Goal: Information Seeking & Learning: Learn about a topic

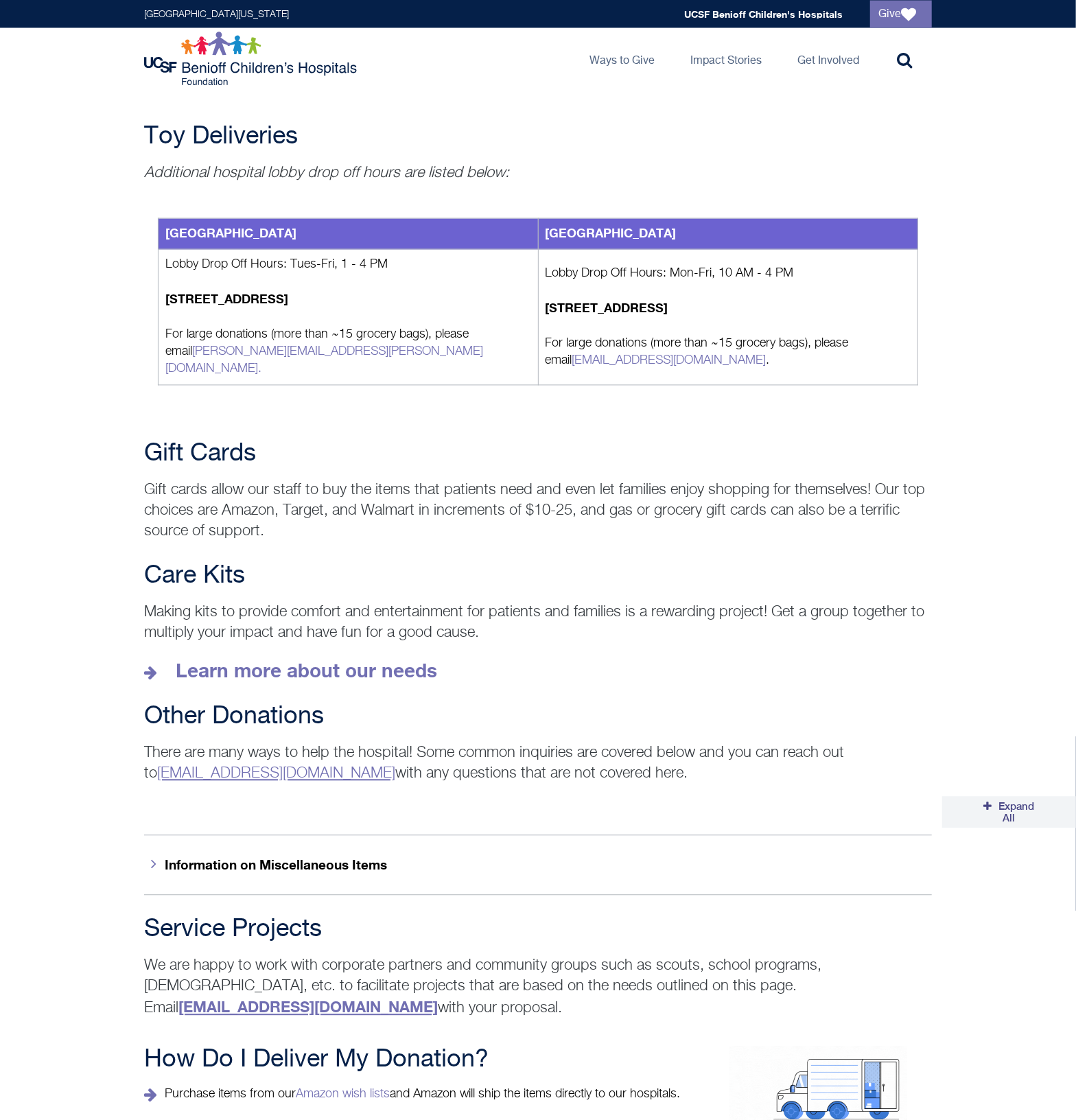
click at [958, 620] on div "Care Kits Making kits to provide comfort and entertainment for patients and fam…" at bounding box center [538, 623] width 1076 height 120
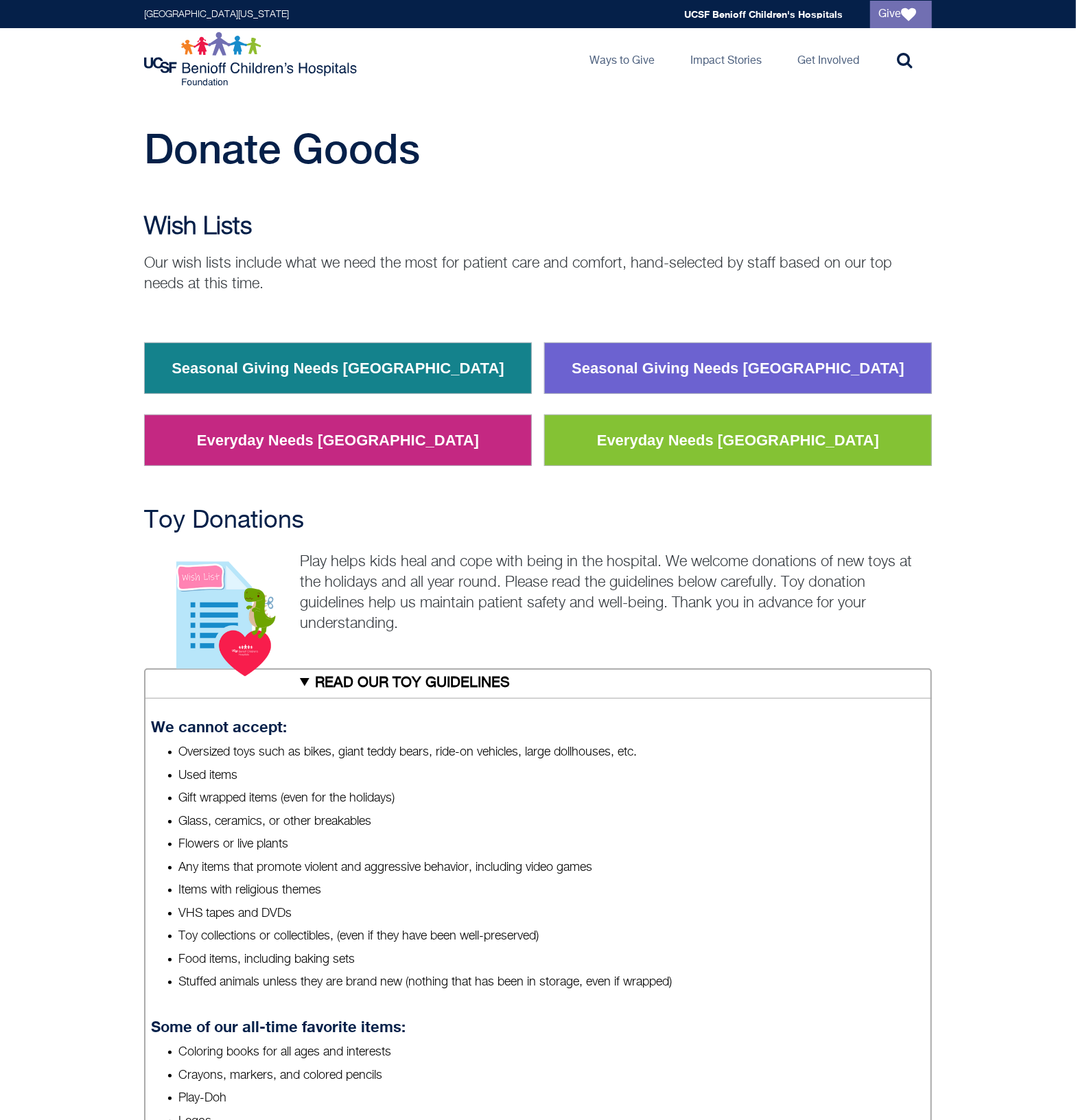
click at [601, 231] on h2 "Wish Lists" at bounding box center [538, 227] width 788 height 27
click at [275, 54] on img at bounding box center [252, 59] width 216 height 55
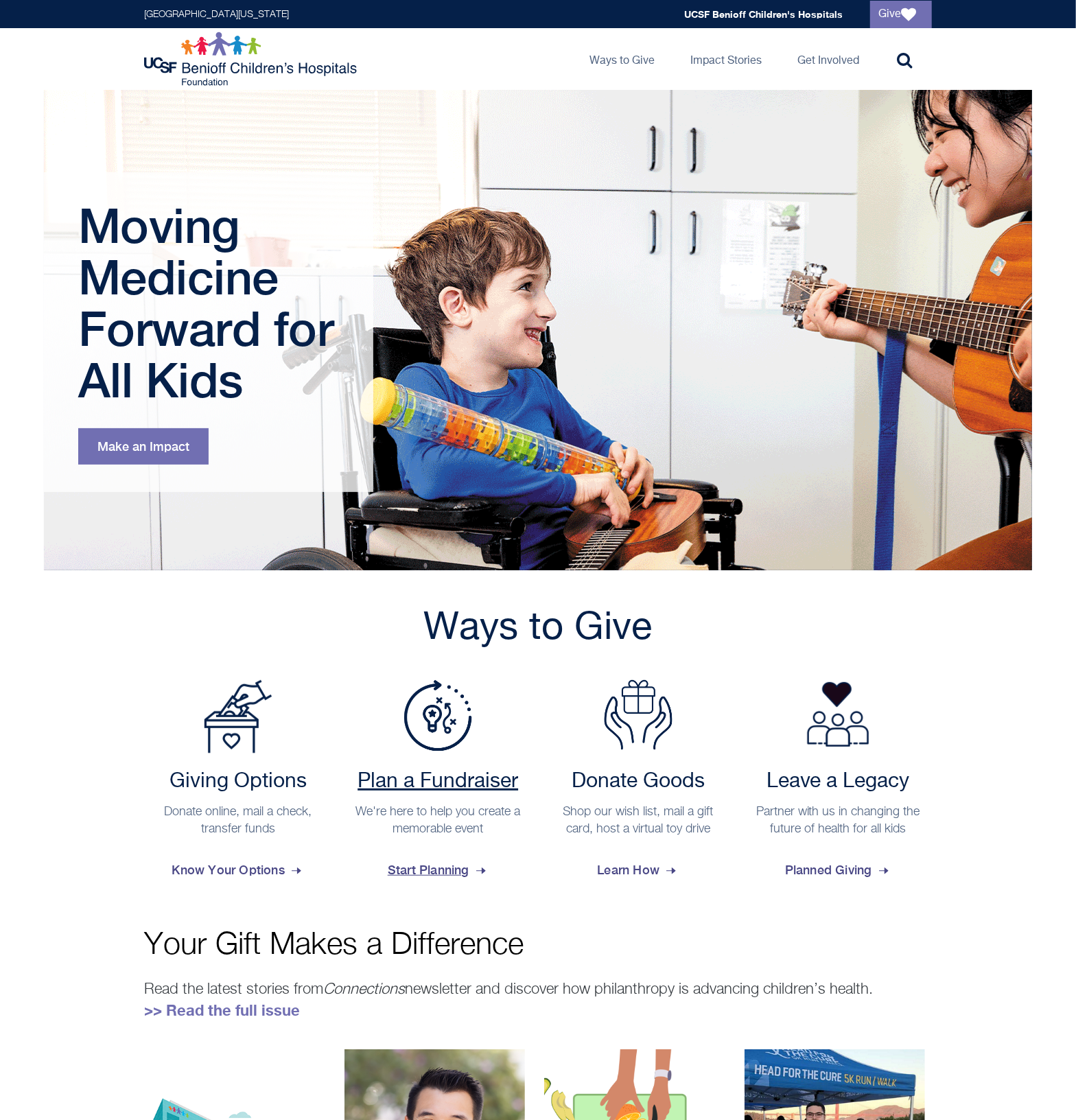
click at [495, 826] on p "We're here to help you create a memorable event" at bounding box center [438, 821] width 174 height 34
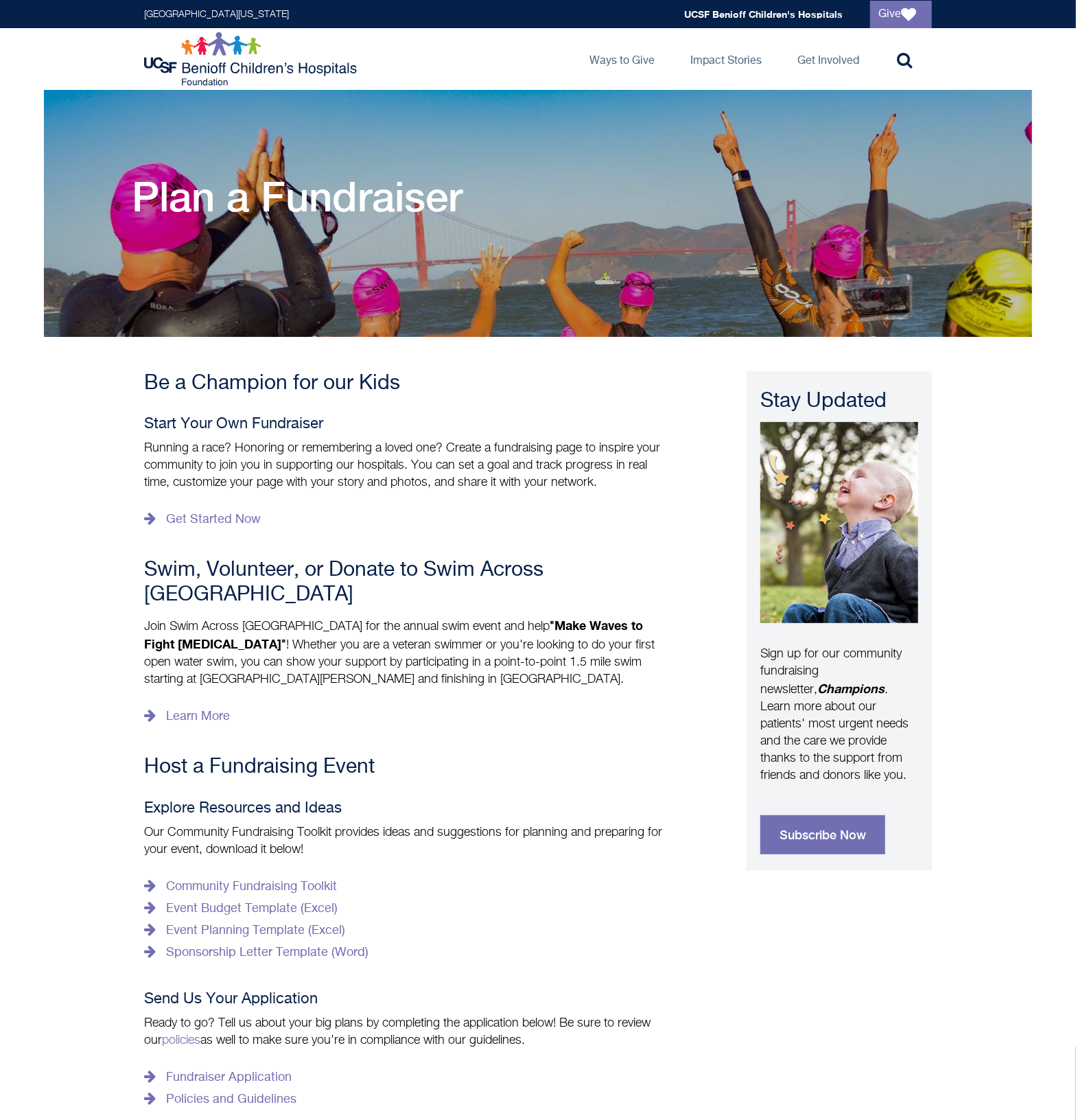
click at [557, 511] on p "Get Started Now" at bounding box center [408, 520] width 529 height 22
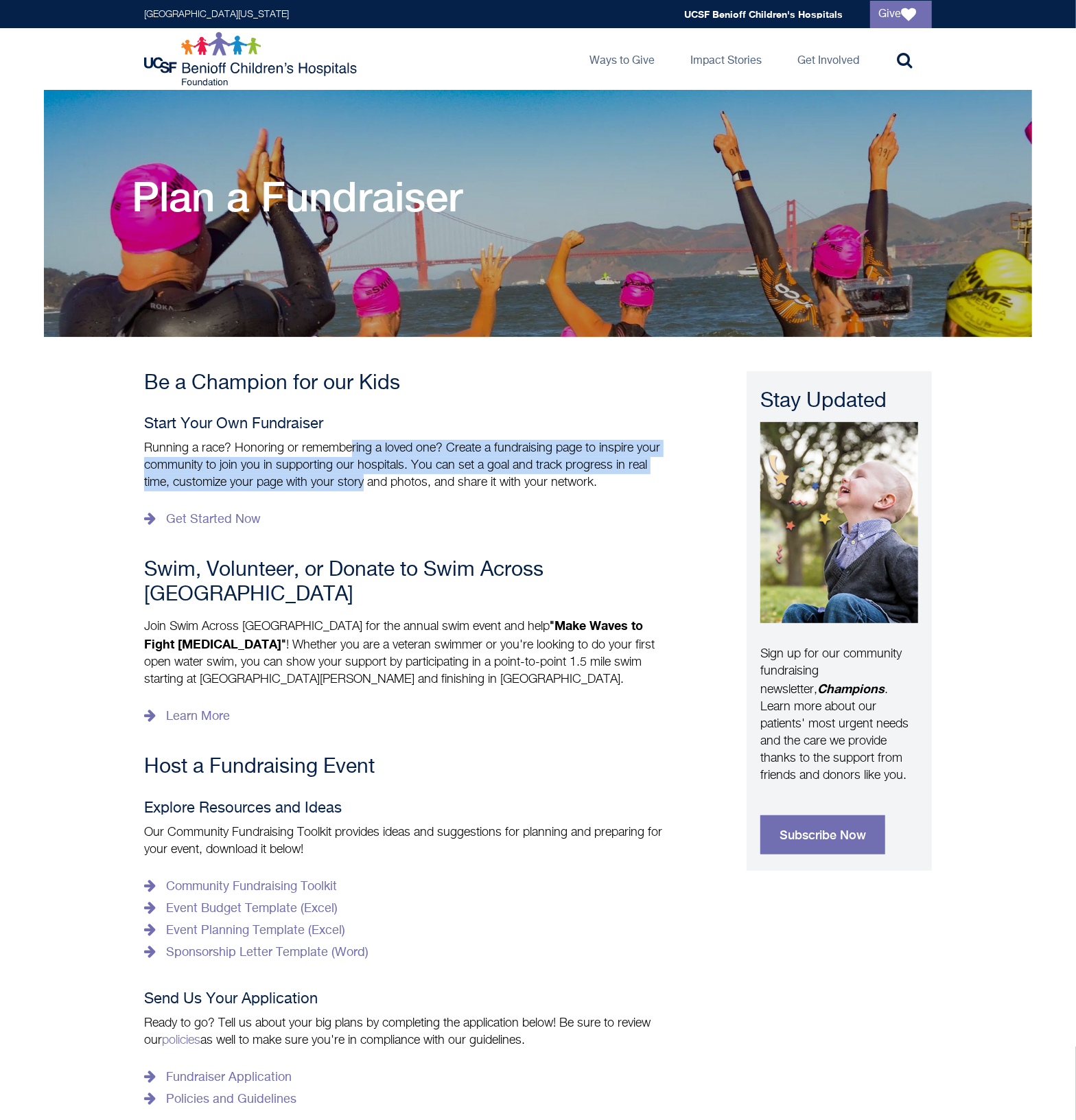
drag, startPoint x: 353, startPoint y: 447, endPoint x: 364, endPoint y: 478, distance: 32.9
click at [364, 478] on p "Running a race? Honoring or remembering a loved one? Create a fundraising page …" at bounding box center [408, 465] width 529 height 51
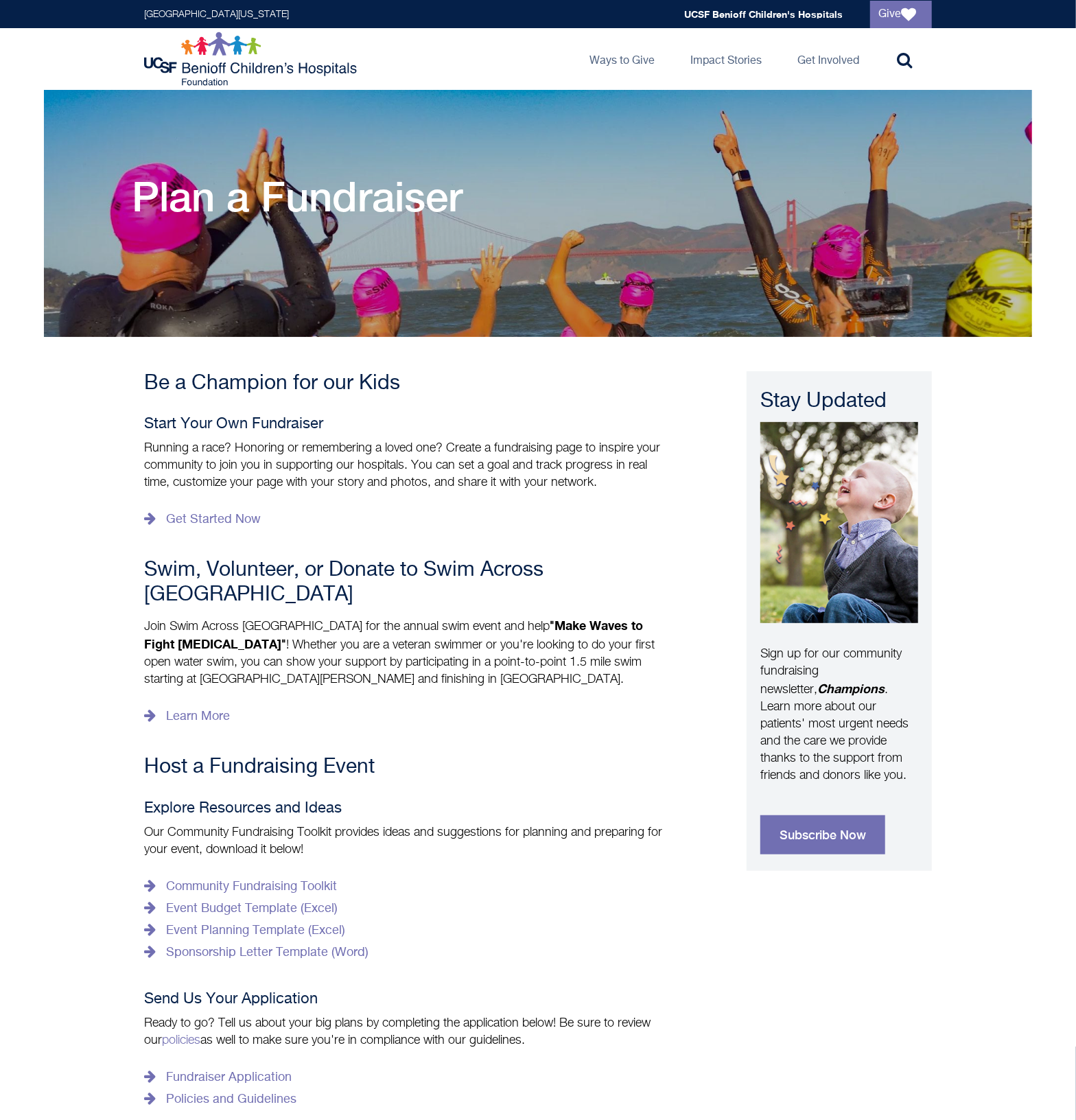
drag, startPoint x: 364, startPoint y: 478, endPoint x: 439, endPoint y: 530, distance: 91.3
click at [439, 530] on p "Get Started Now" at bounding box center [408, 520] width 529 height 22
click at [489, 763] on div "Be a Champion for our Kids Start Your Own Fundraiser Running a race? Honoring o…" at bounding box center [408, 740] width 529 height 740
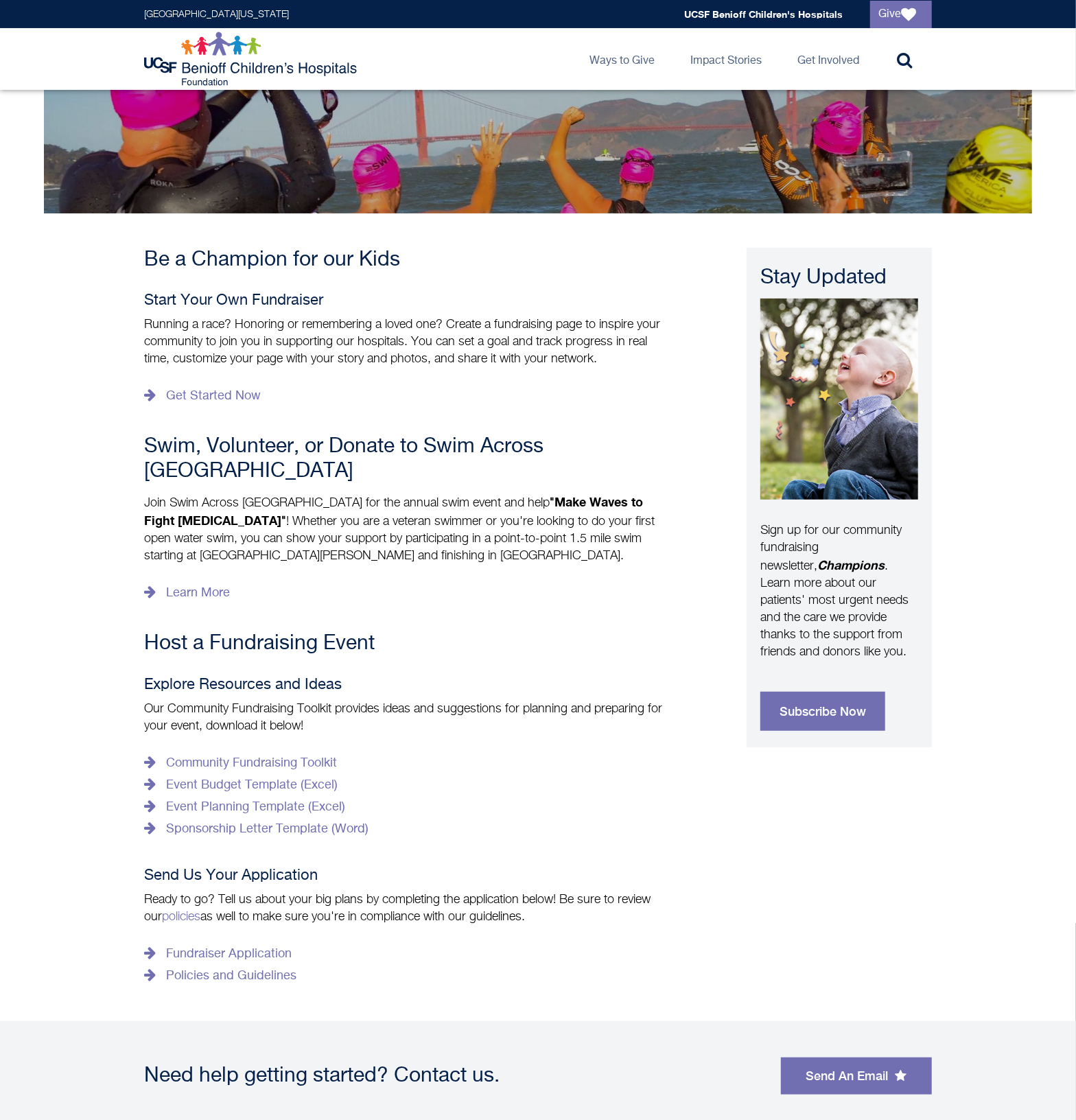
scroll to position [143, 0]
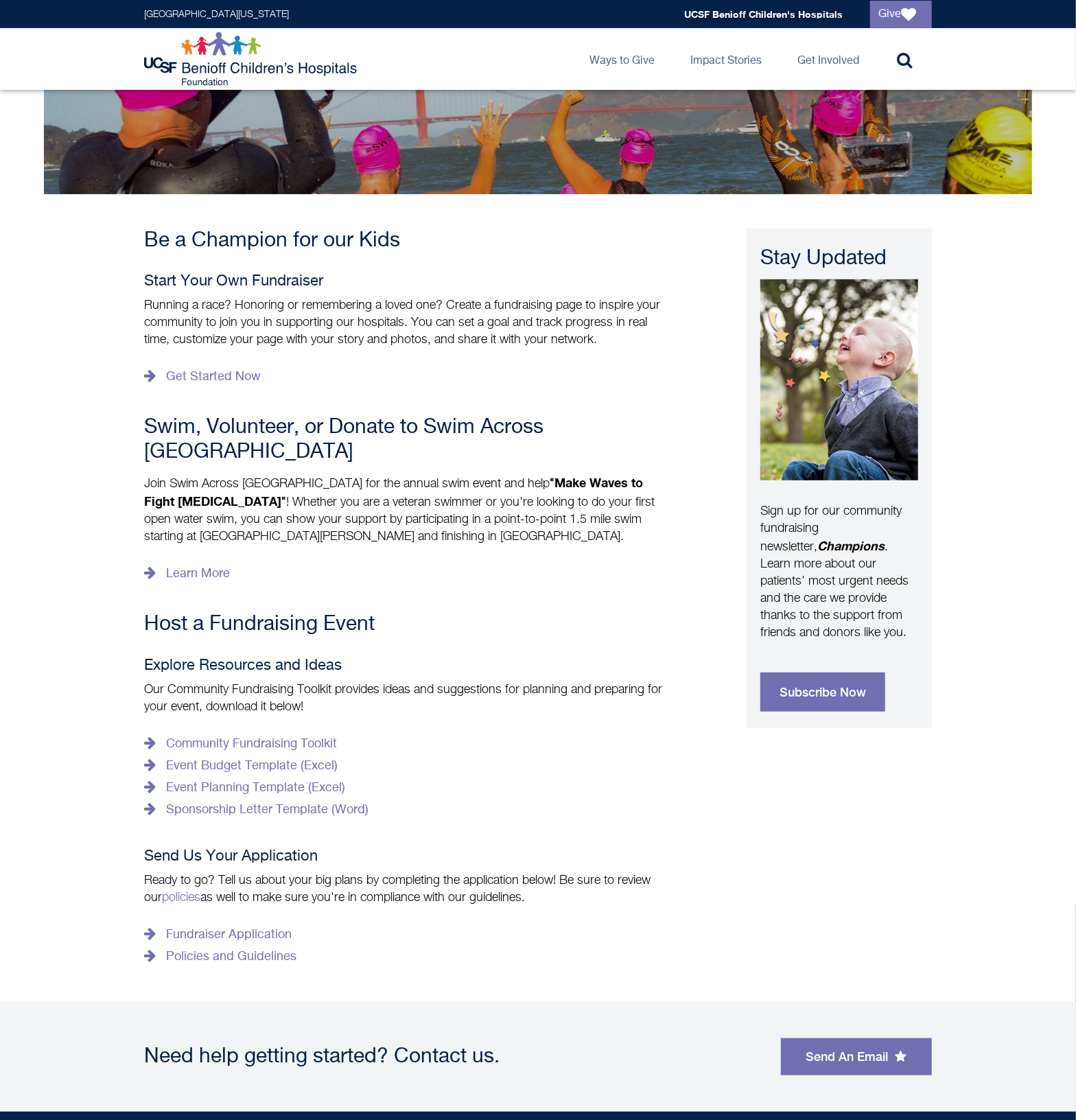
click at [266, 681] on p "Our Community Fundraising Toolkit provides ideas and suggestions for planning a…" at bounding box center [408, 698] width 529 height 34
drag, startPoint x: 266, startPoint y: 665, endPoint x: 323, endPoint y: 674, distance: 57.7
click at [323, 681] on p "Our Community Fundraising Toolkit provides ideas and suggestions for planning a…" at bounding box center [408, 698] width 529 height 34
drag, startPoint x: 323, startPoint y: 674, endPoint x: 335, endPoint y: 681, distance: 13.9
click at [335, 681] on p "Our Community Fundraising Toolkit provides ideas and suggestions for planning a…" at bounding box center [408, 698] width 529 height 34
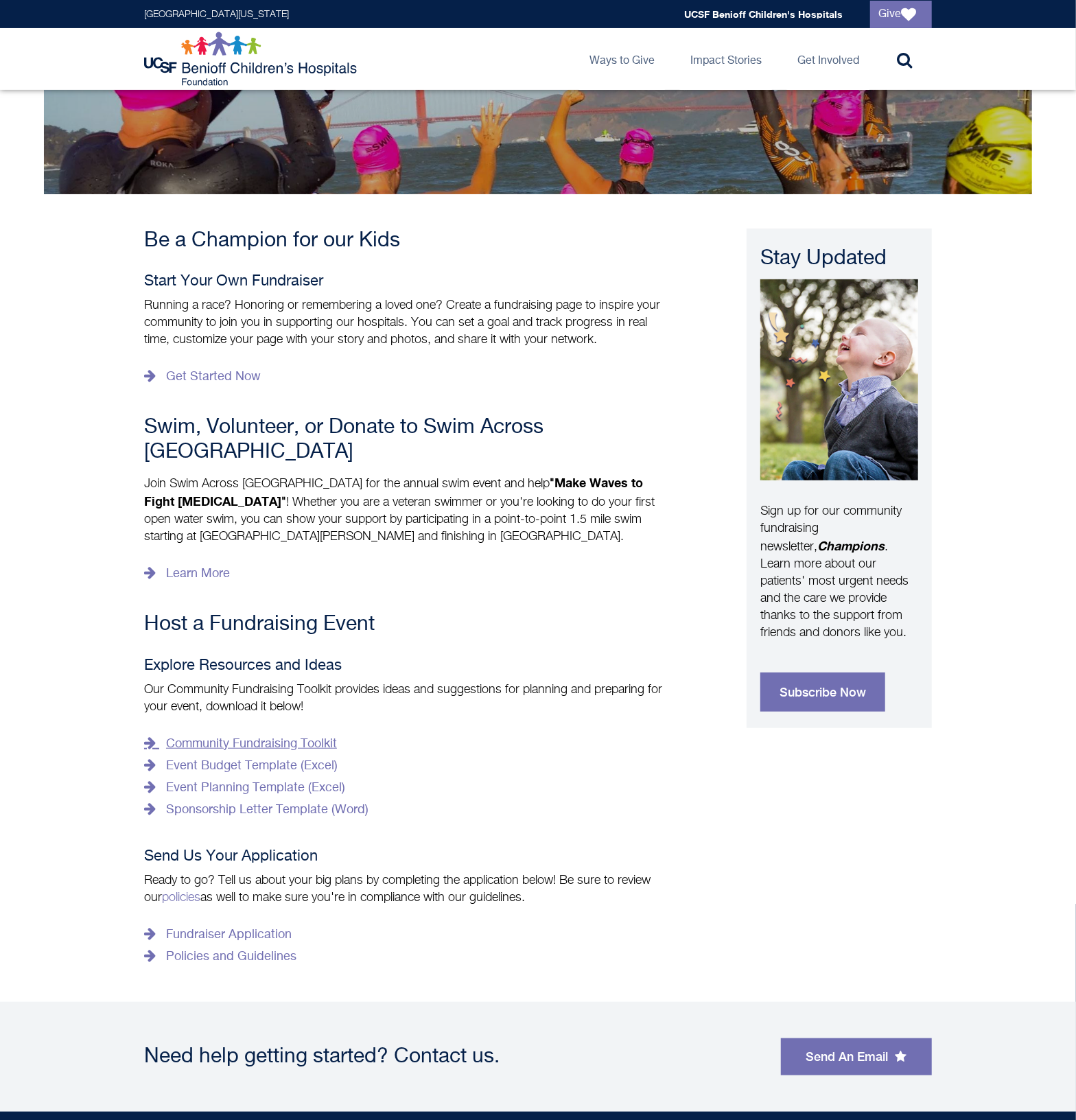
click at [201, 734] on link "Community Fundraising Toolkit" at bounding box center [240, 745] width 193 height 22
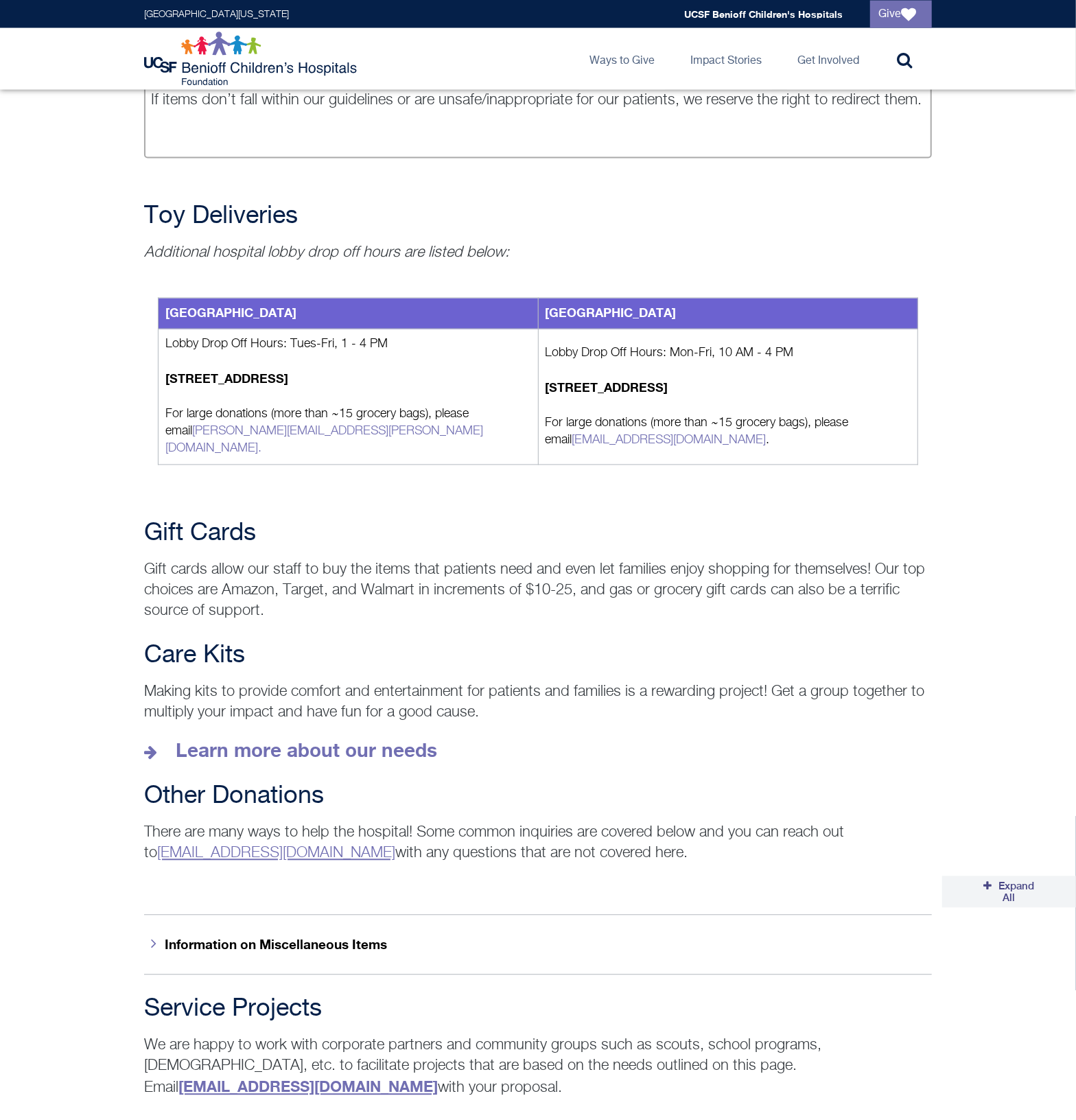
scroll to position [1572, 0]
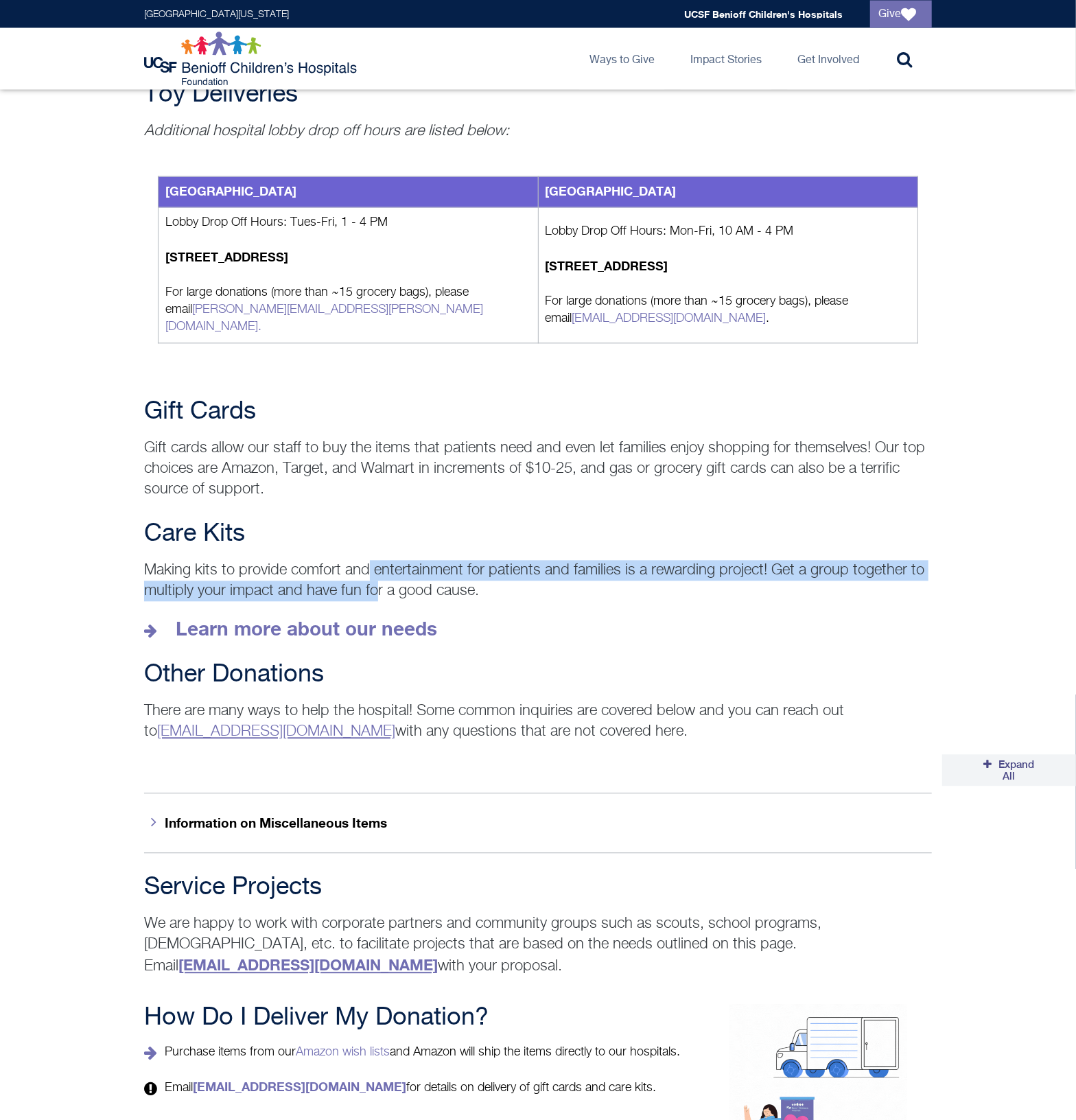
drag, startPoint x: 370, startPoint y: 553, endPoint x: 381, endPoint y: 566, distance: 17.0
click at [381, 566] on p "Making kits to provide comfort and entertainment for patients and families is a…" at bounding box center [538, 581] width 788 height 41
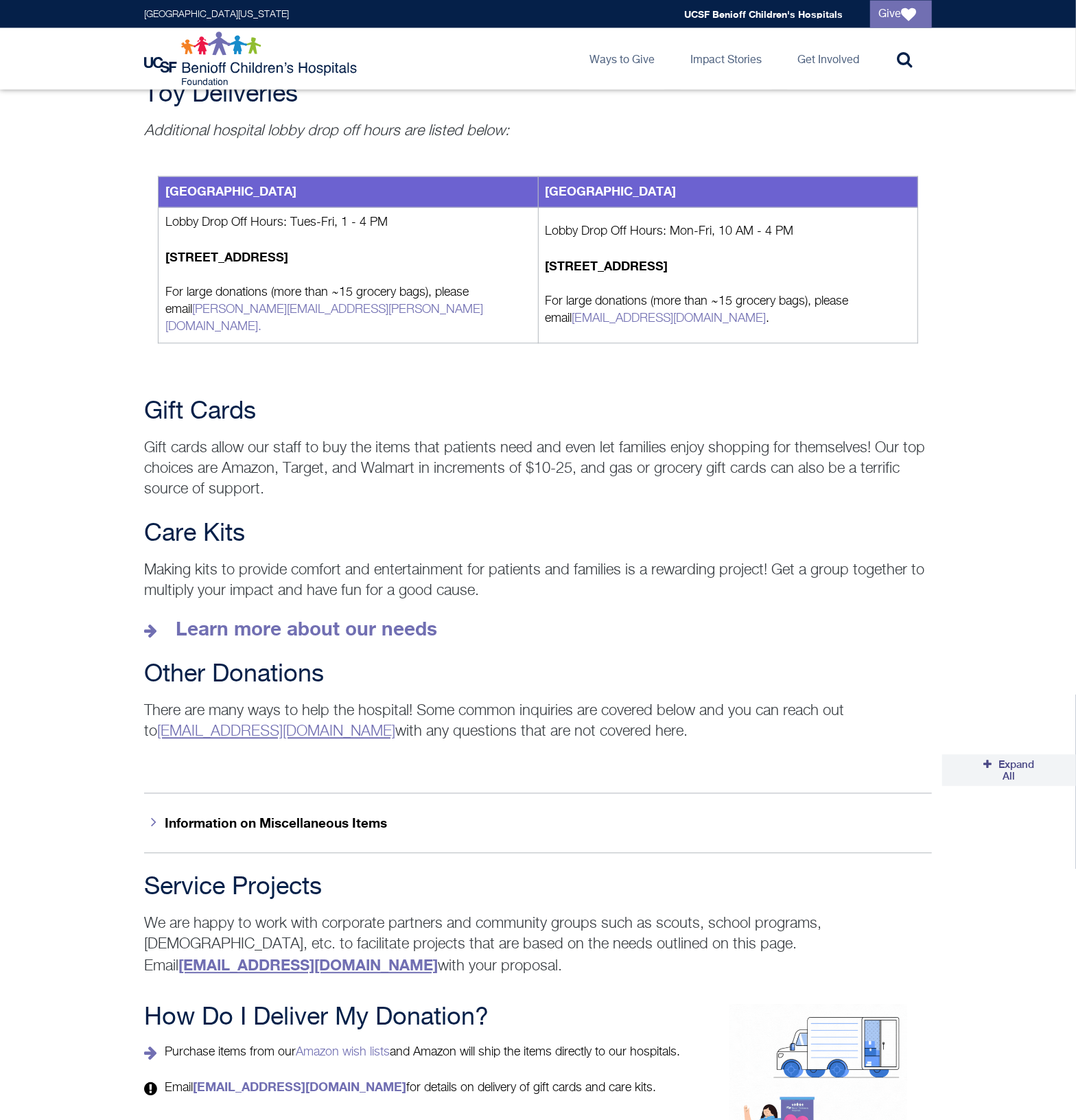
drag, startPoint x: 381, startPoint y: 566, endPoint x: 520, endPoint y: 589, distance: 140.9
click at [520, 589] on div "Care Kits Making kits to provide comfort and entertainment for patients and fam…" at bounding box center [538, 581] width 812 height 120
click at [563, 702] on p "There are many ways to help the hospital! Some common inquiries are covered bel…" at bounding box center [538, 722] width 788 height 41
click at [310, 618] on strong "Learn more about our needs" at bounding box center [306, 629] width 261 height 22
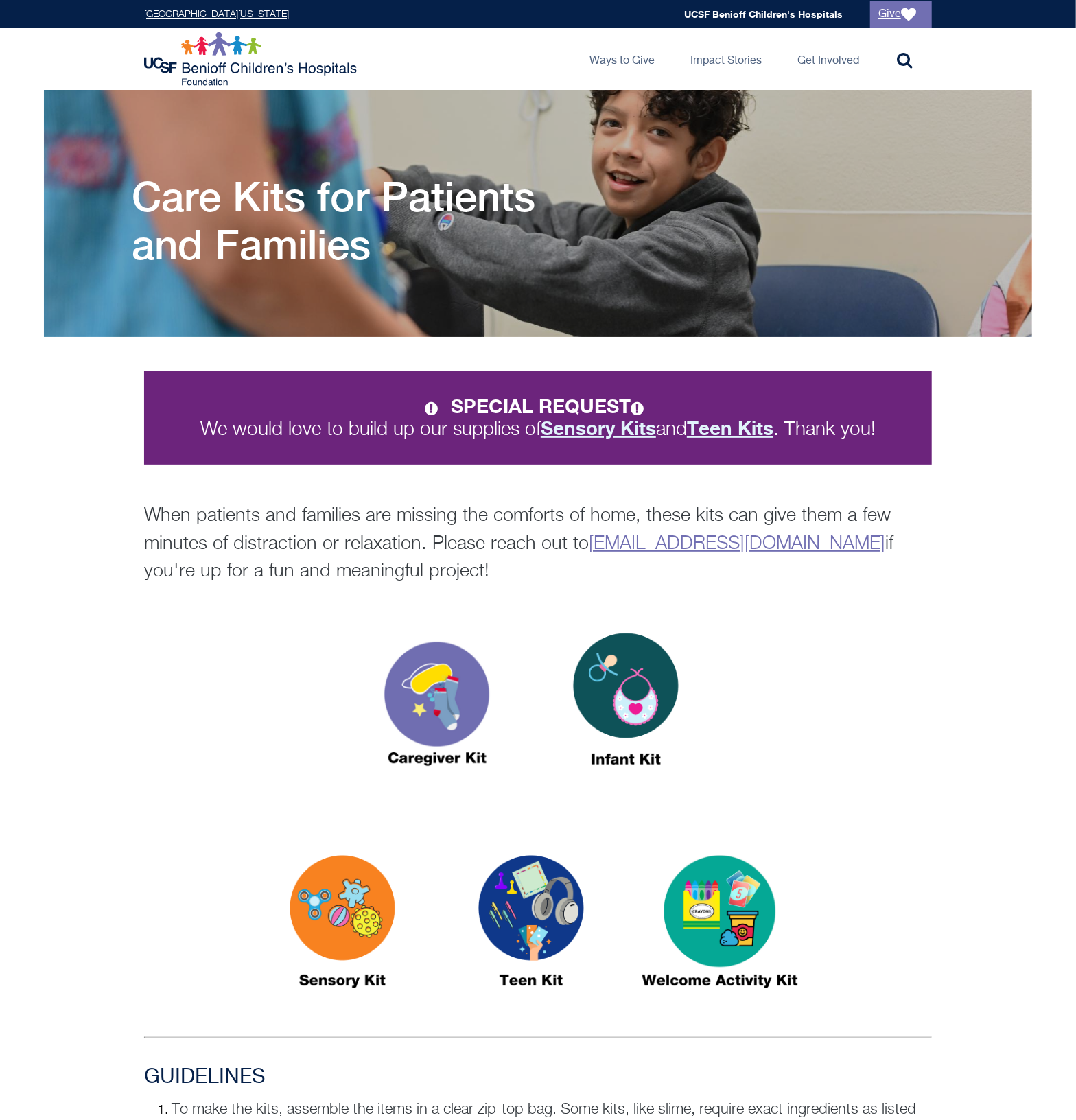
scroll to position [540, 0]
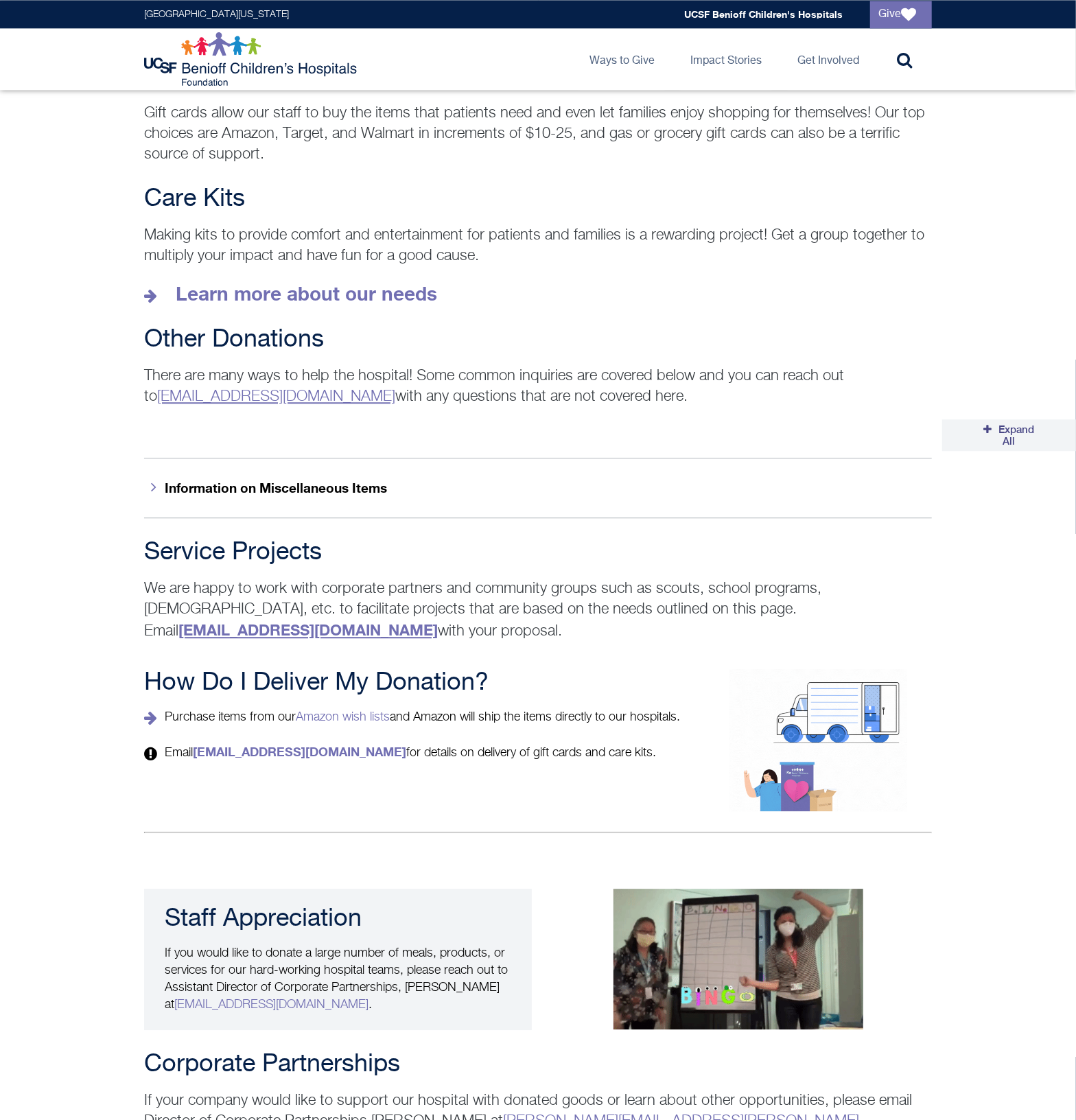
scroll to position [2103, 0]
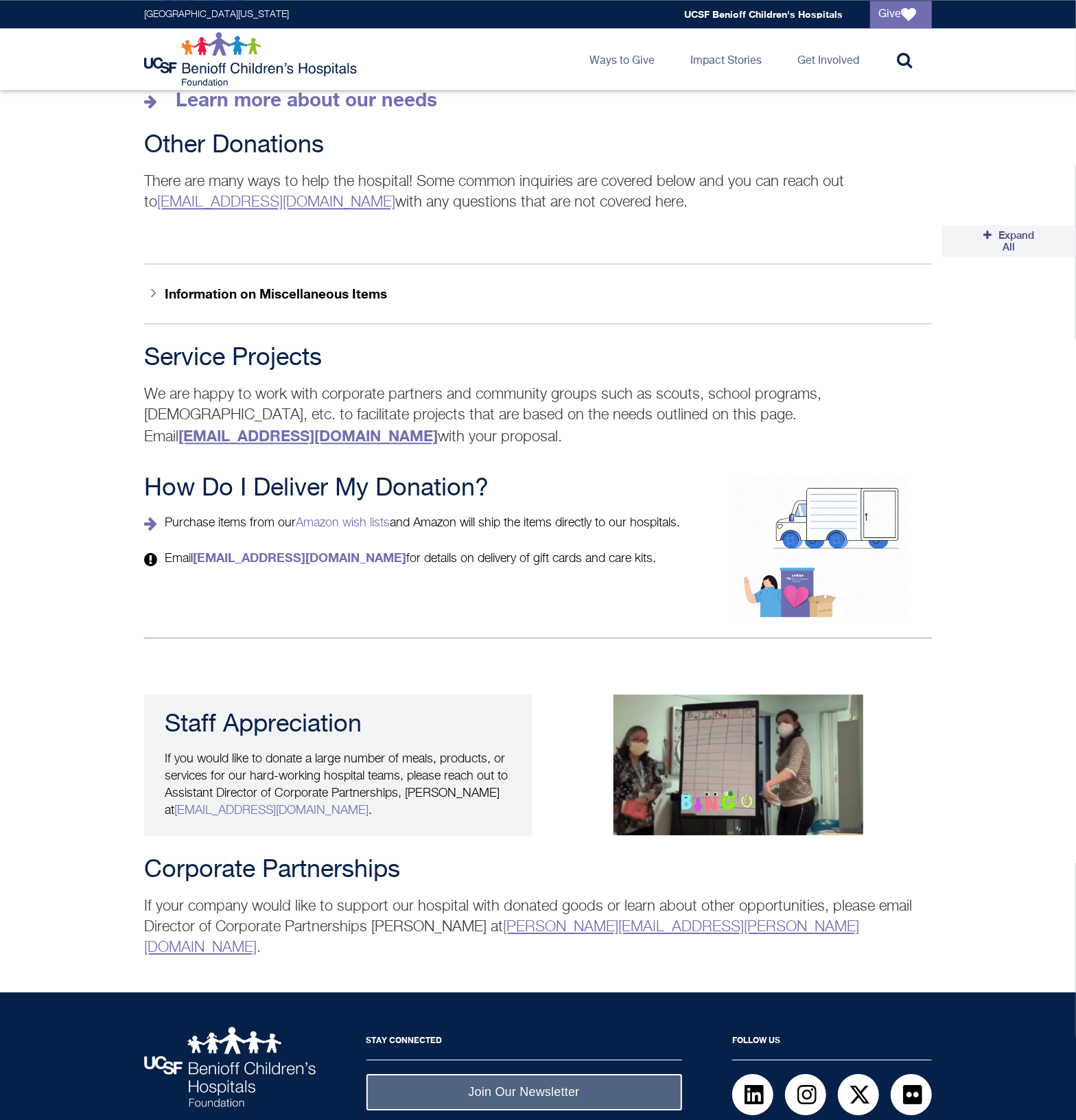
click at [158, 896] on p "If your company would like to support our hospital with donated goods or learn …" at bounding box center [538, 927] width 788 height 62
drag, startPoint x: 499, startPoint y: 906, endPoint x: 678, endPoint y: 914, distance: 179.2
copy p "[PERSON_NAME][EMAIL_ADDRESS][PERSON_NAME][DOMAIN_NAME]"
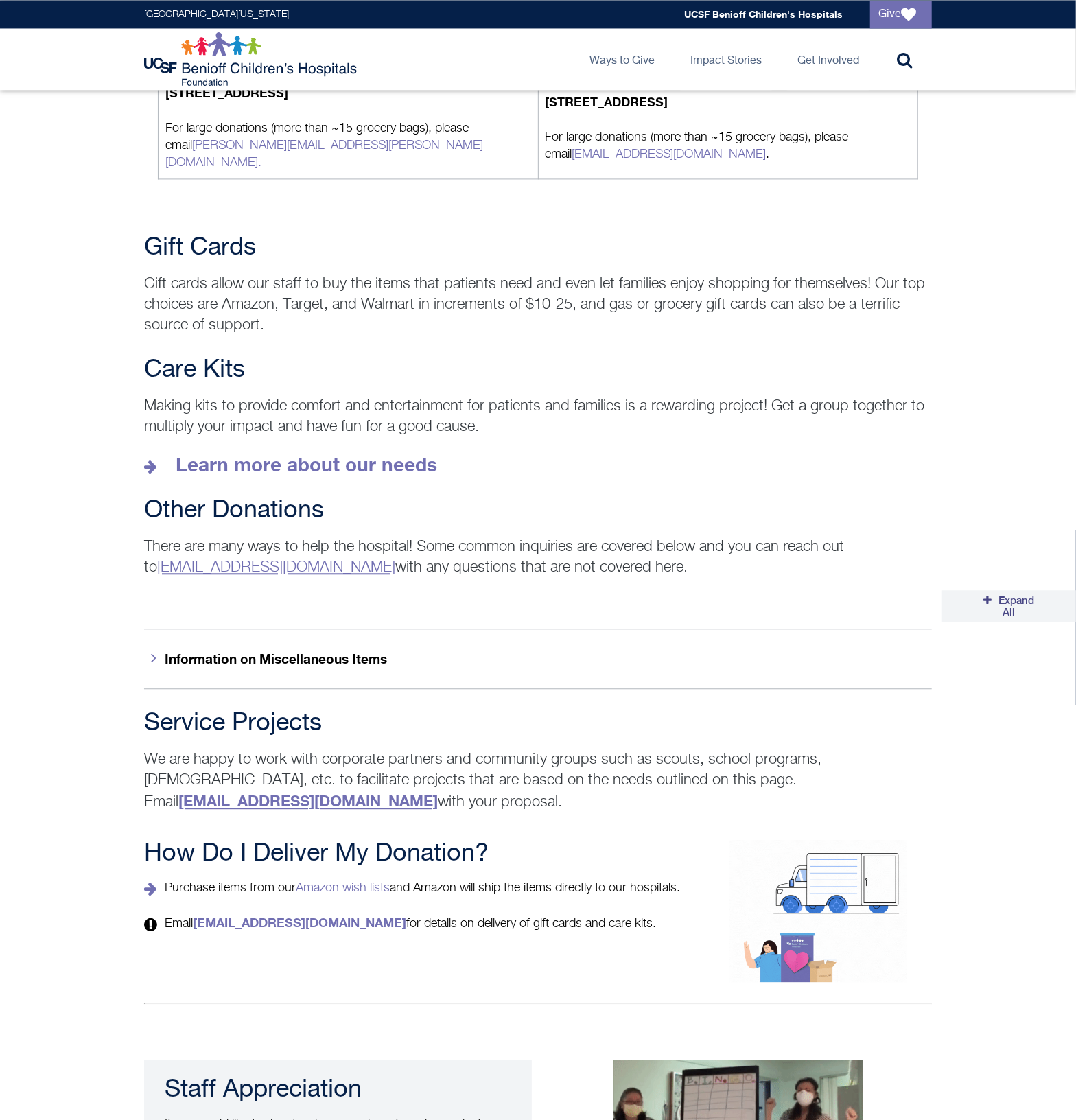
scroll to position [1674, 0]
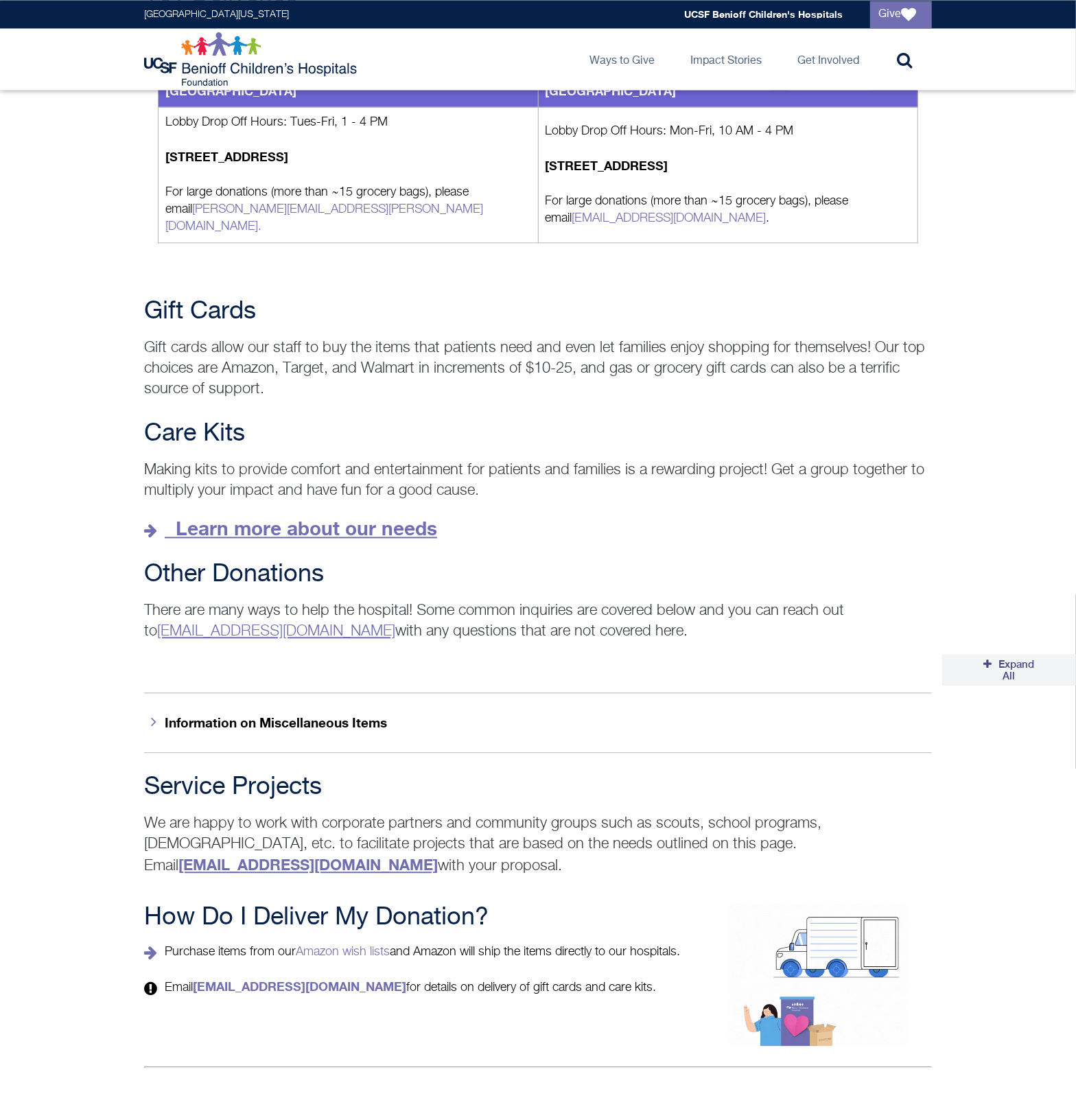
click at [387, 517] on strong "Learn more about our needs" at bounding box center [306, 528] width 261 height 22
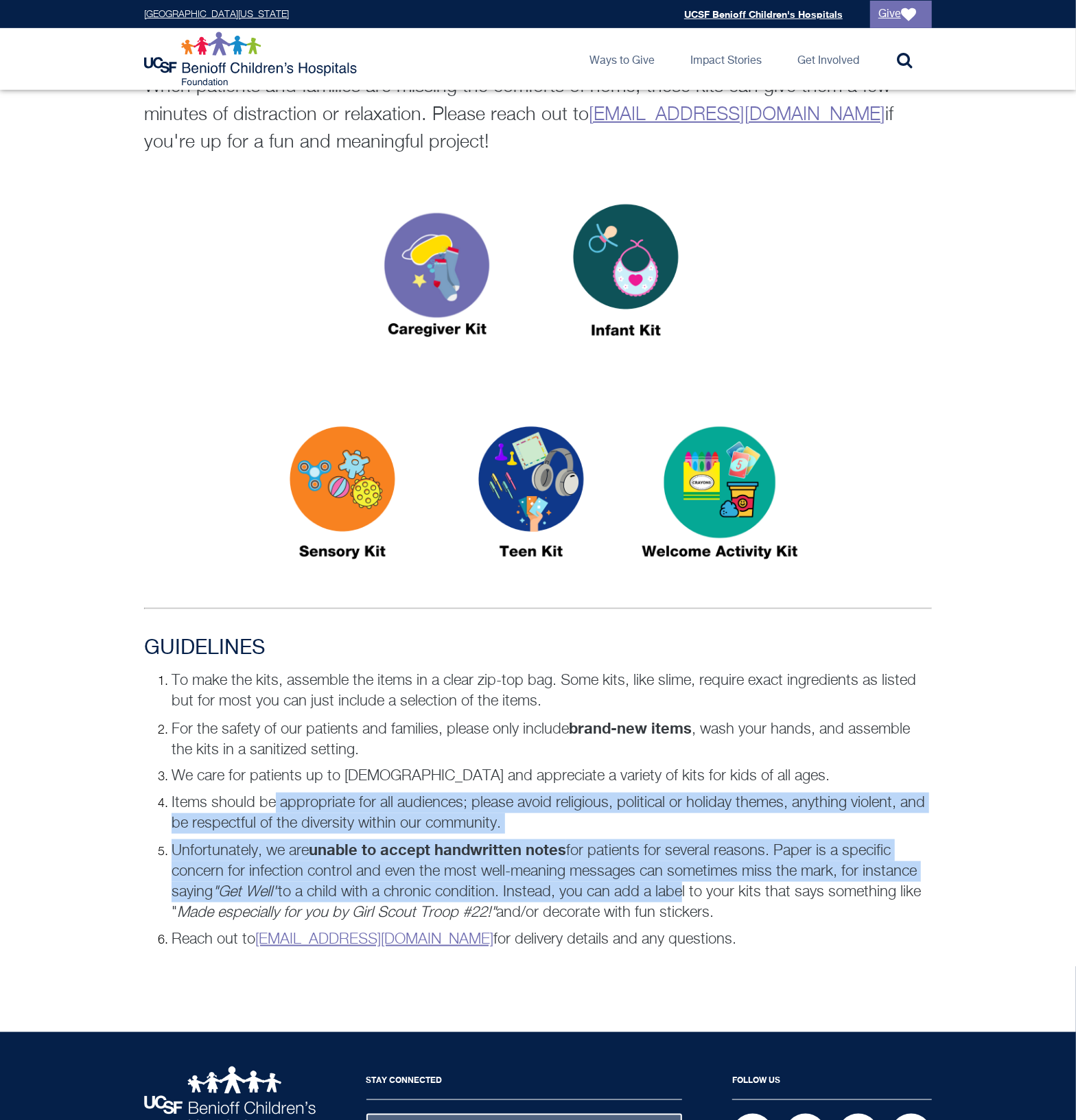
drag, startPoint x: 278, startPoint y: 796, endPoint x: 684, endPoint y: 880, distance: 414.6
click at [684, 880] on ol "To make the kits, assemble the items in a clear zip-top bag. Some kits, like sl…" at bounding box center [538, 811] width 788 height 279
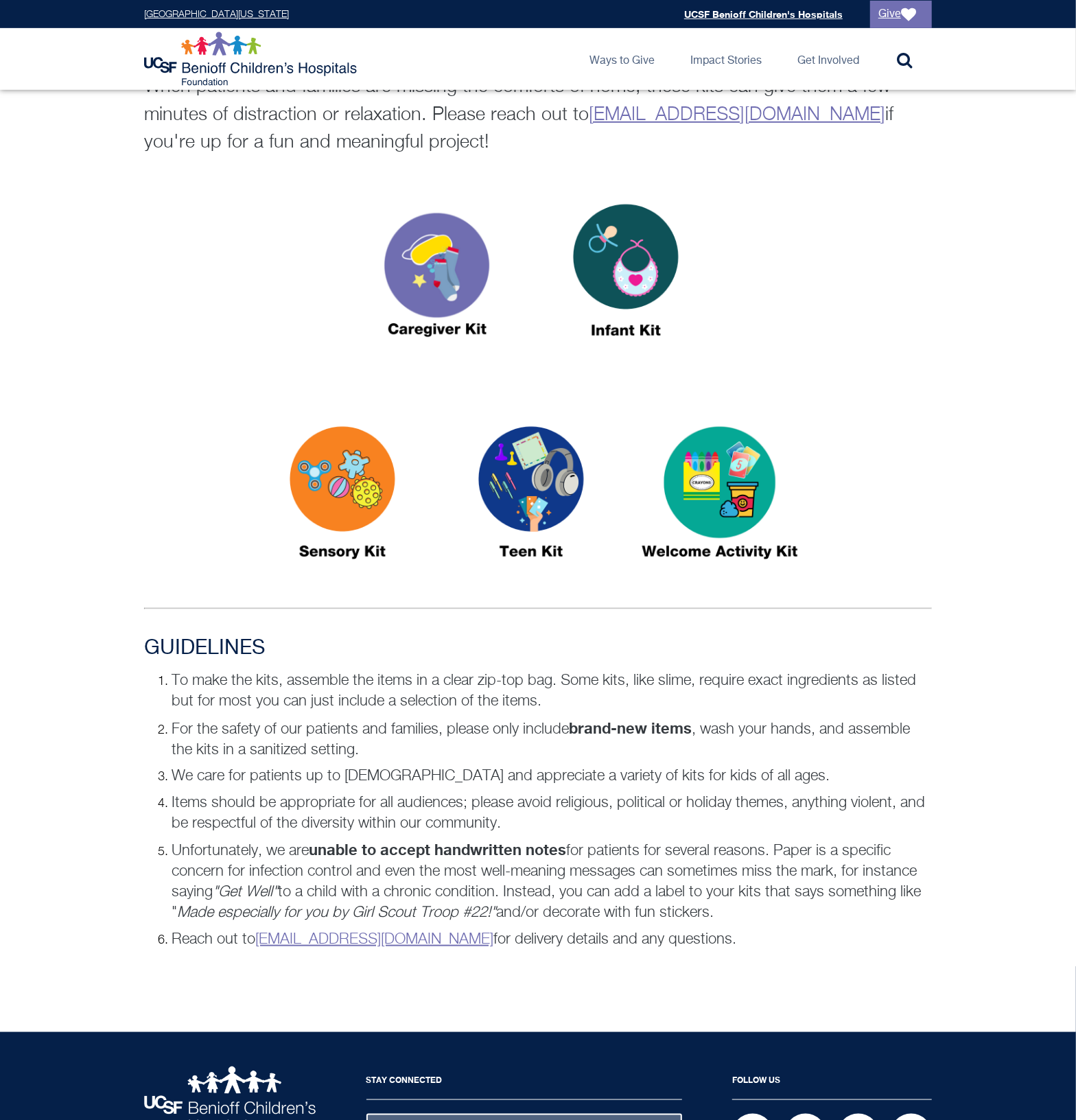
drag, startPoint x: 684, startPoint y: 880, endPoint x: 822, endPoint y: 911, distance: 141.4
click at [822, 911] on p "Unfortunately, we are unable to accept handwritten notes for patients for sever…" at bounding box center [552, 882] width 761 height 84
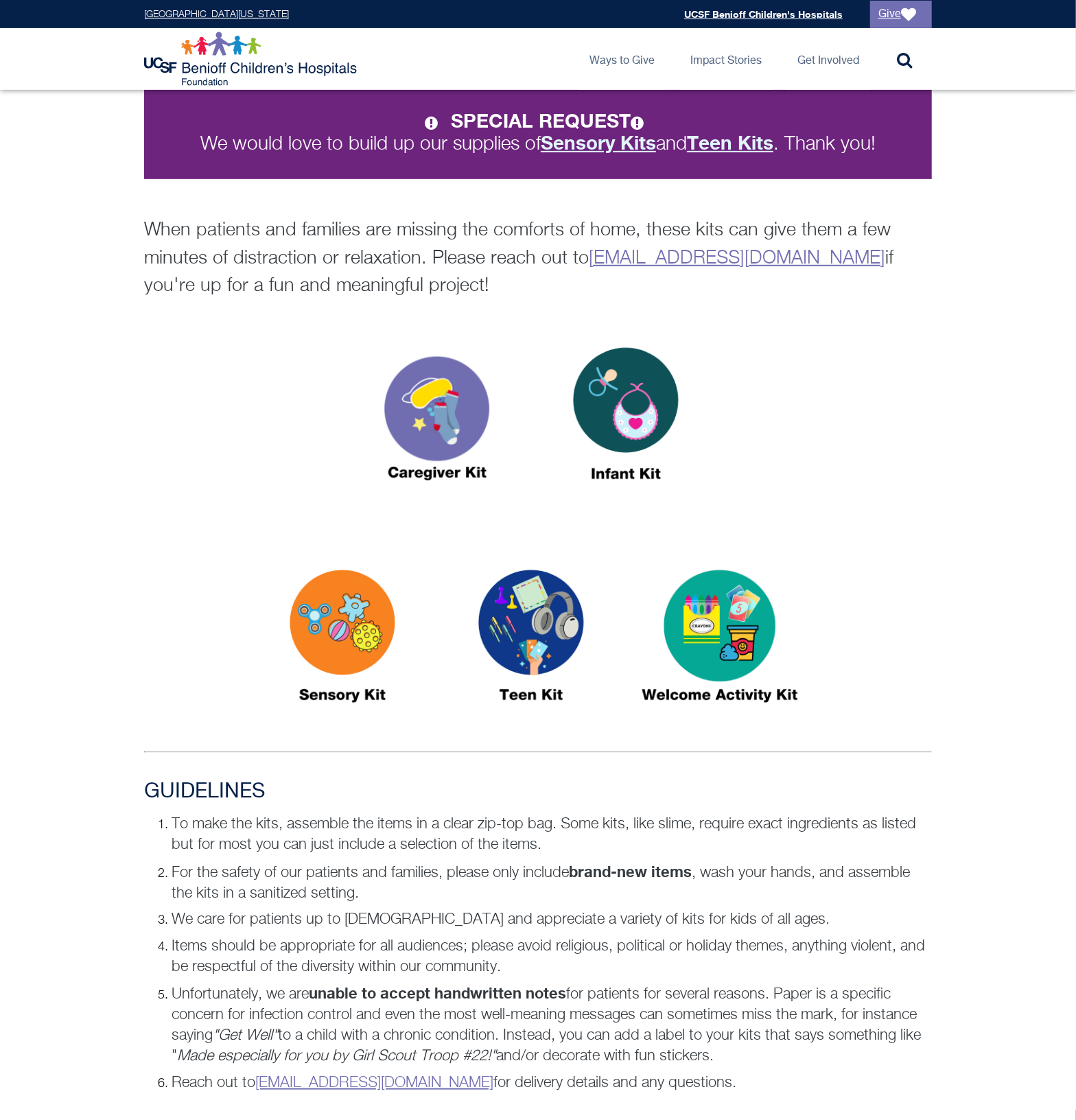
scroll to position [429, 0]
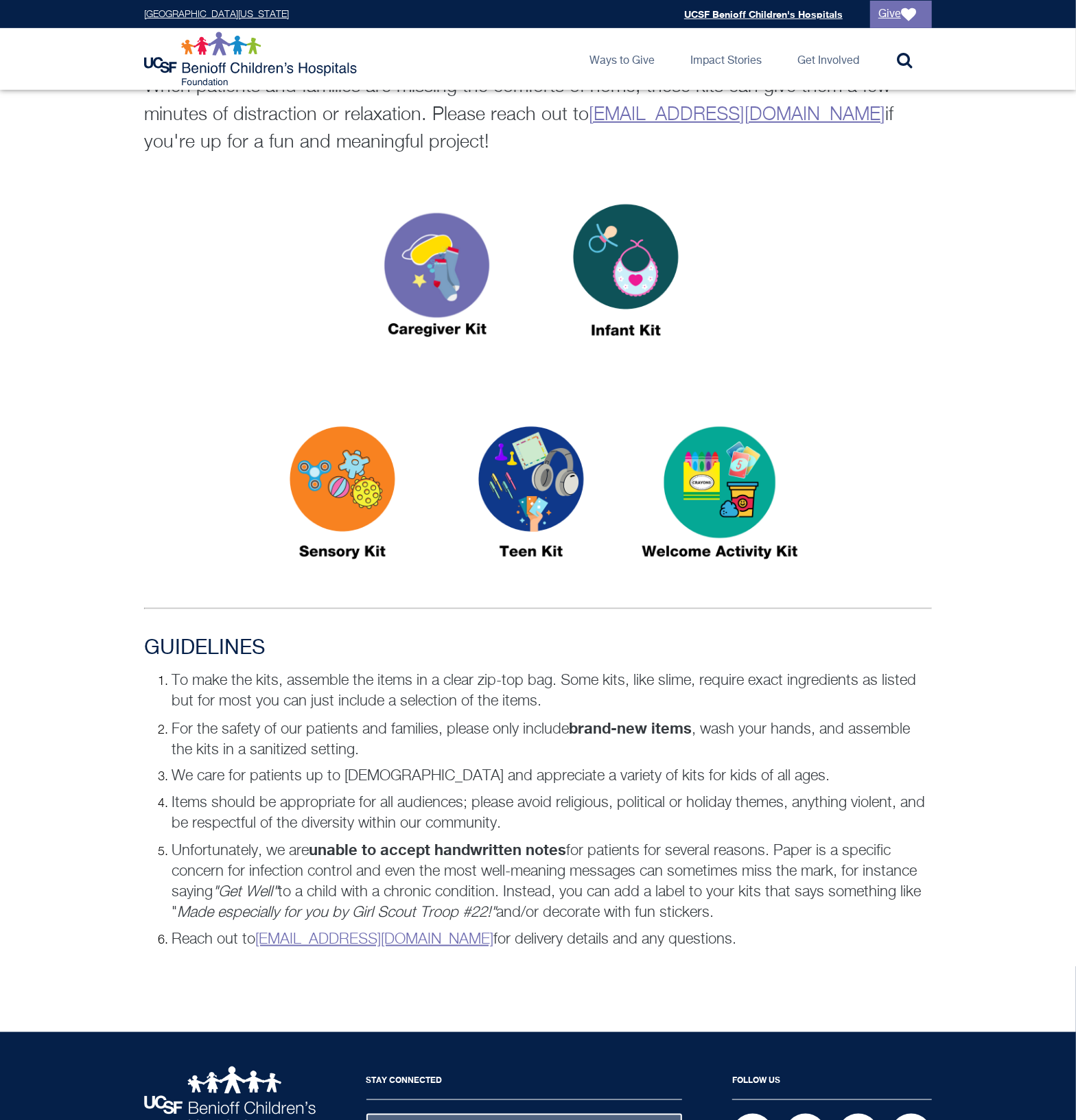
click at [629, 257] on img at bounding box center [625, 276] width 171 height 198
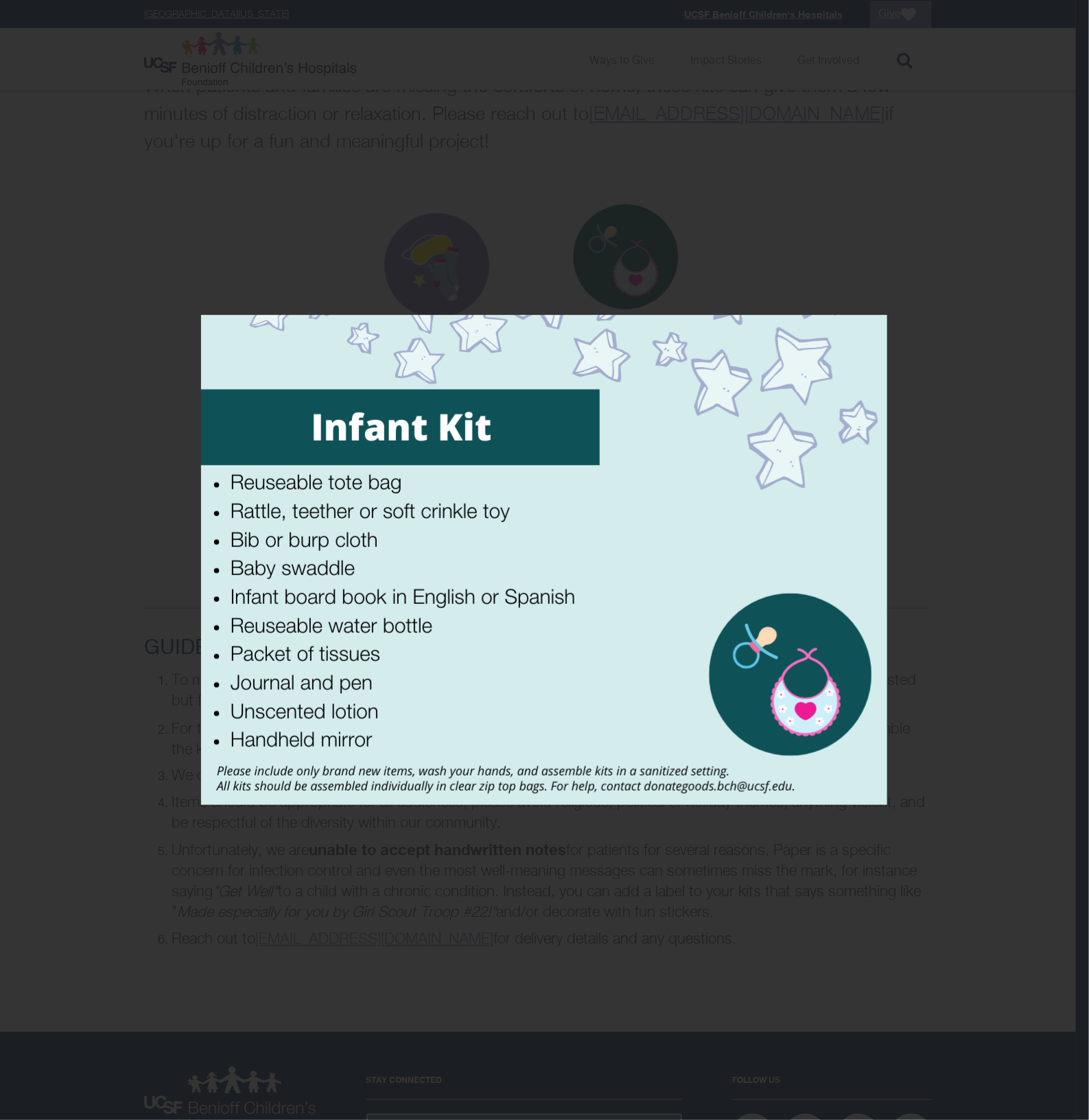
click at [791, 238] on div at bounding box center [544, 560] width 1089 height 1120
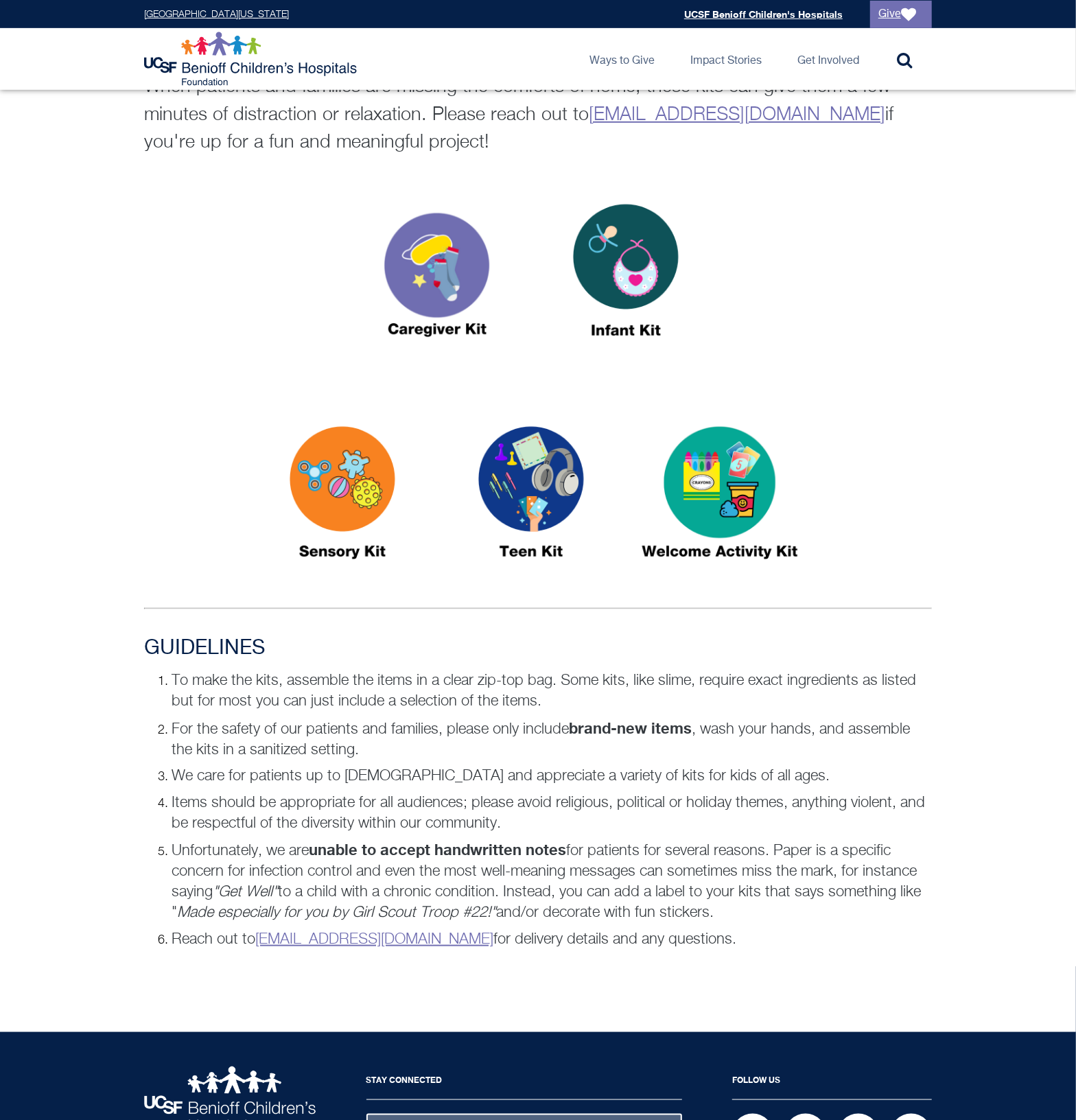
click at [865, 324] on div at bounding box center [538, 279] width 788 height 202
click at [637, 249] on img at bounding box center [625, 276] width 171 height 198
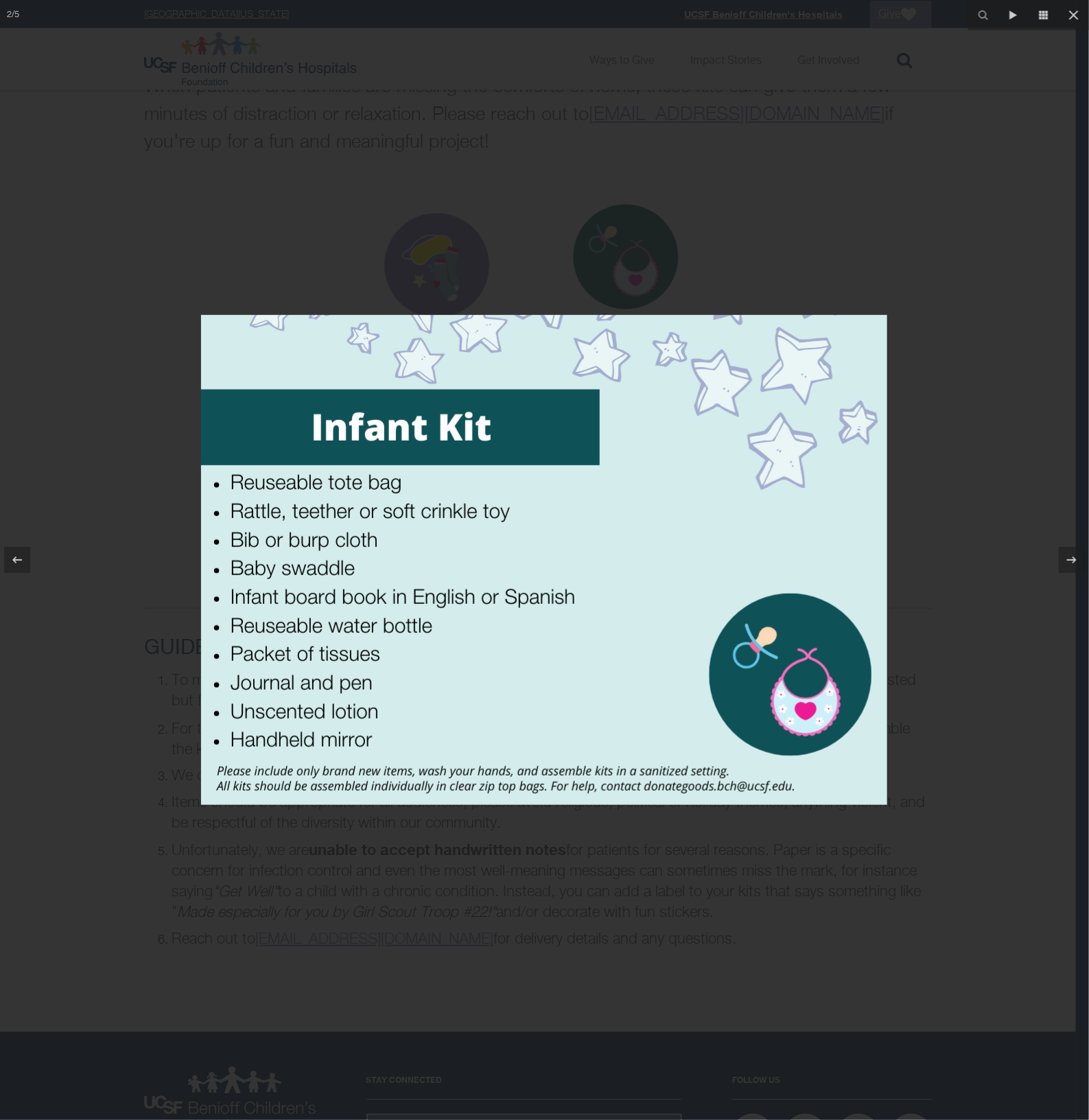
click at [863, 145] on div at bounding box center [544, 560] width 1089 height 1120
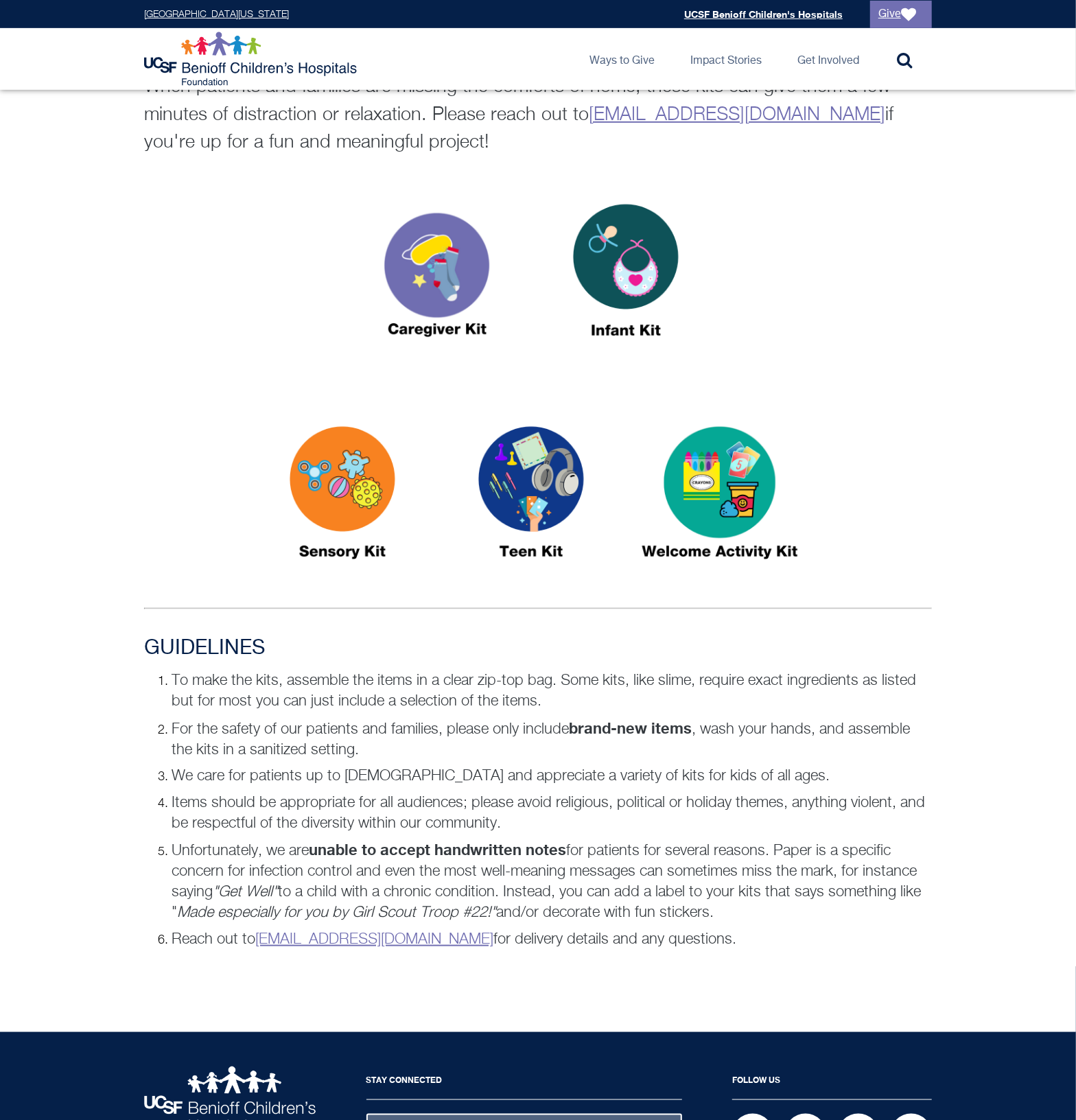
click at [351, 481] on img at bounding box center [343, 499] width 171 height 198
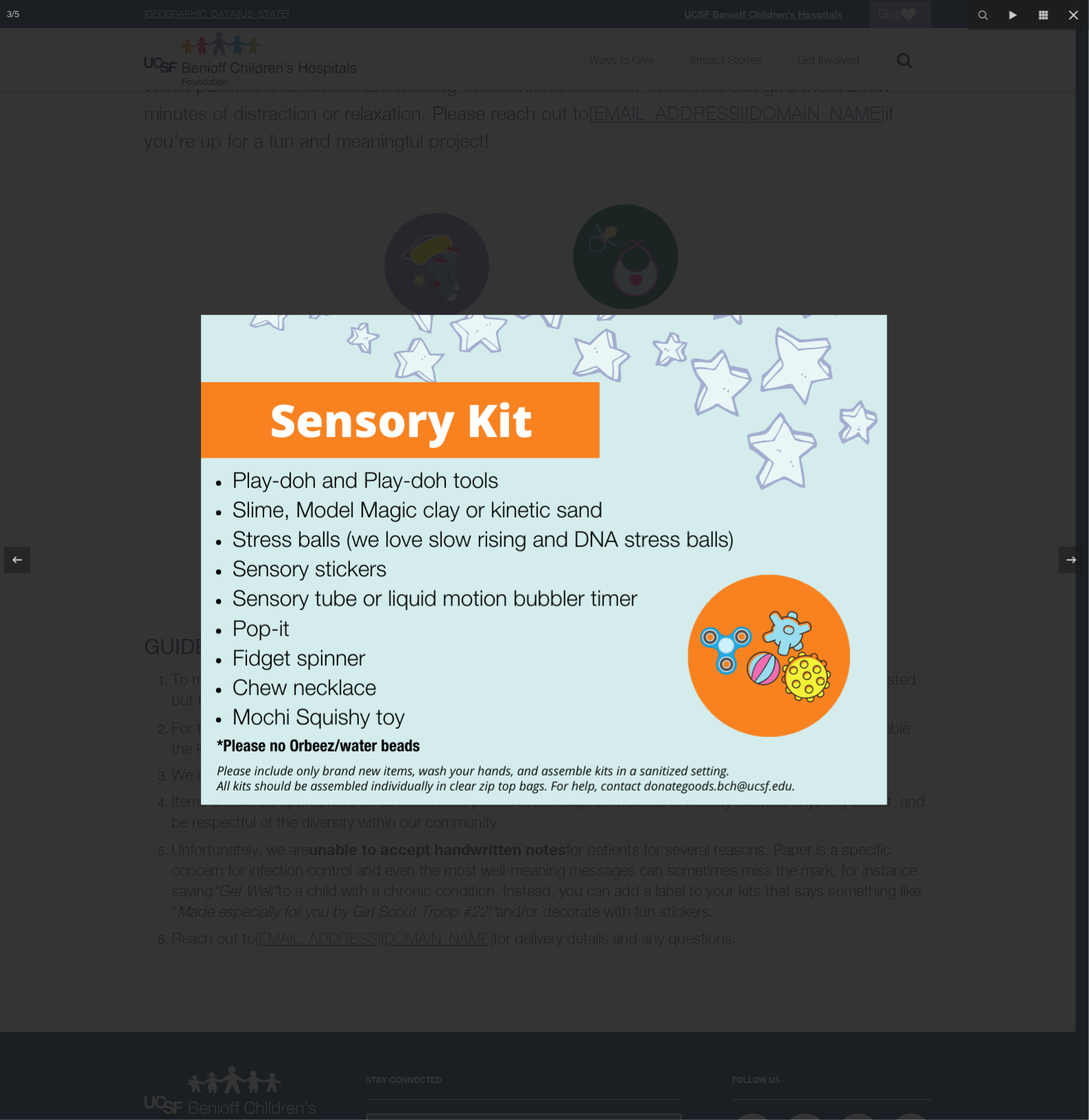
click at [86, 441] on div at bounding box center [544, 560] width 1089 height 1120
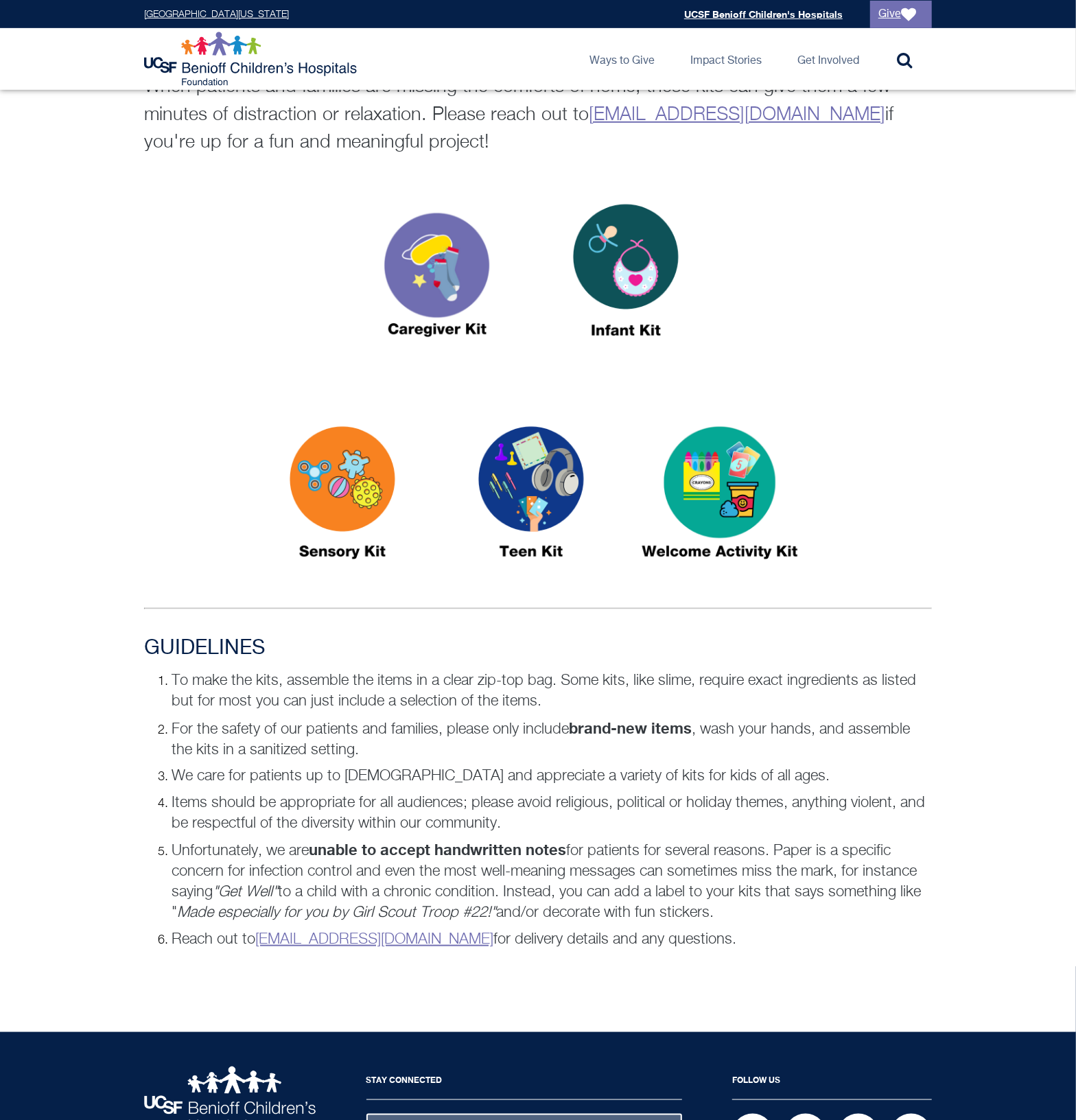
click at [508, 502] on img at bounding box center [531, 499] width 171 height 198
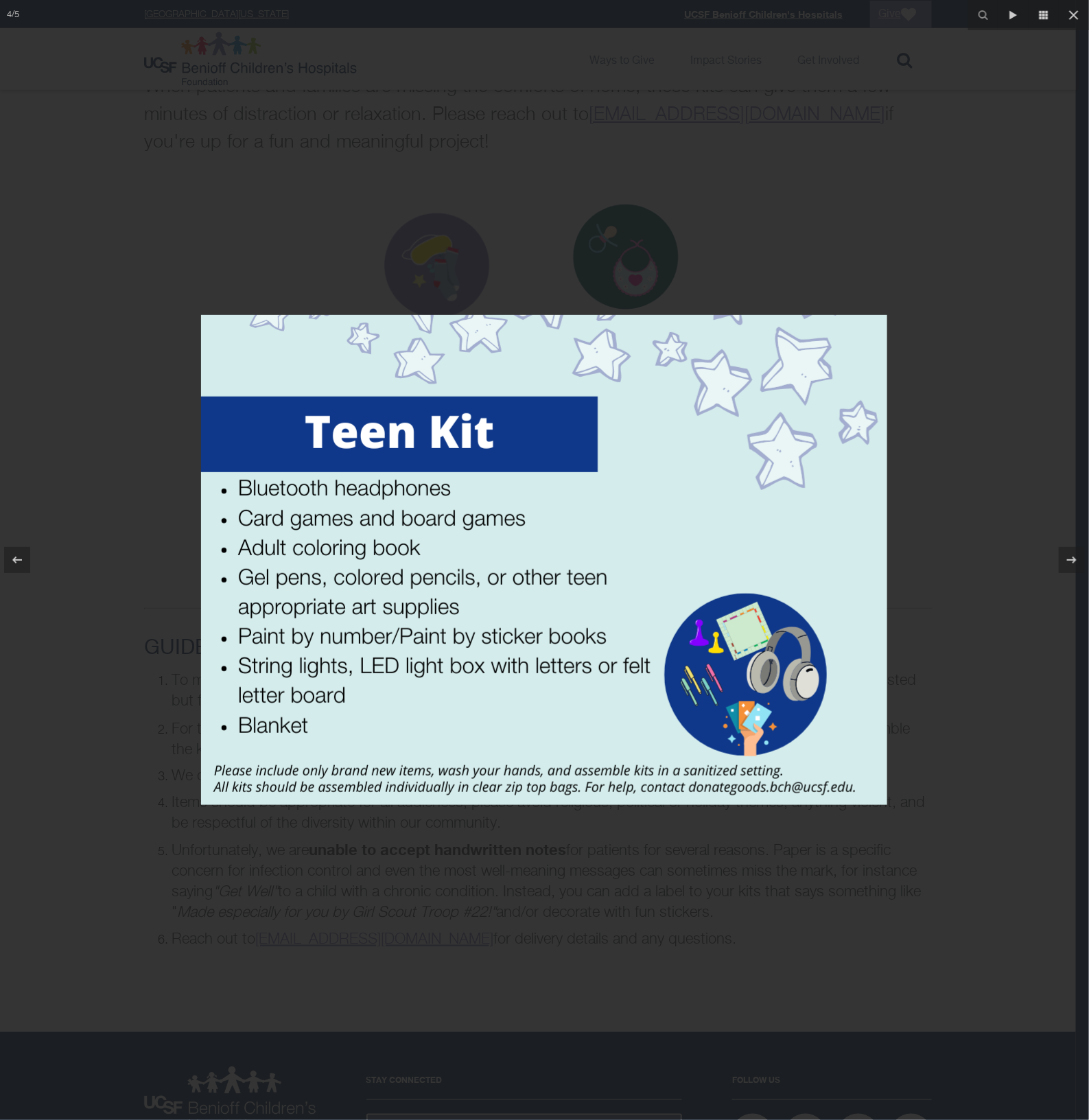
click at [491, 877] on div at bounding box center [544, 560] width 1089 height 1120
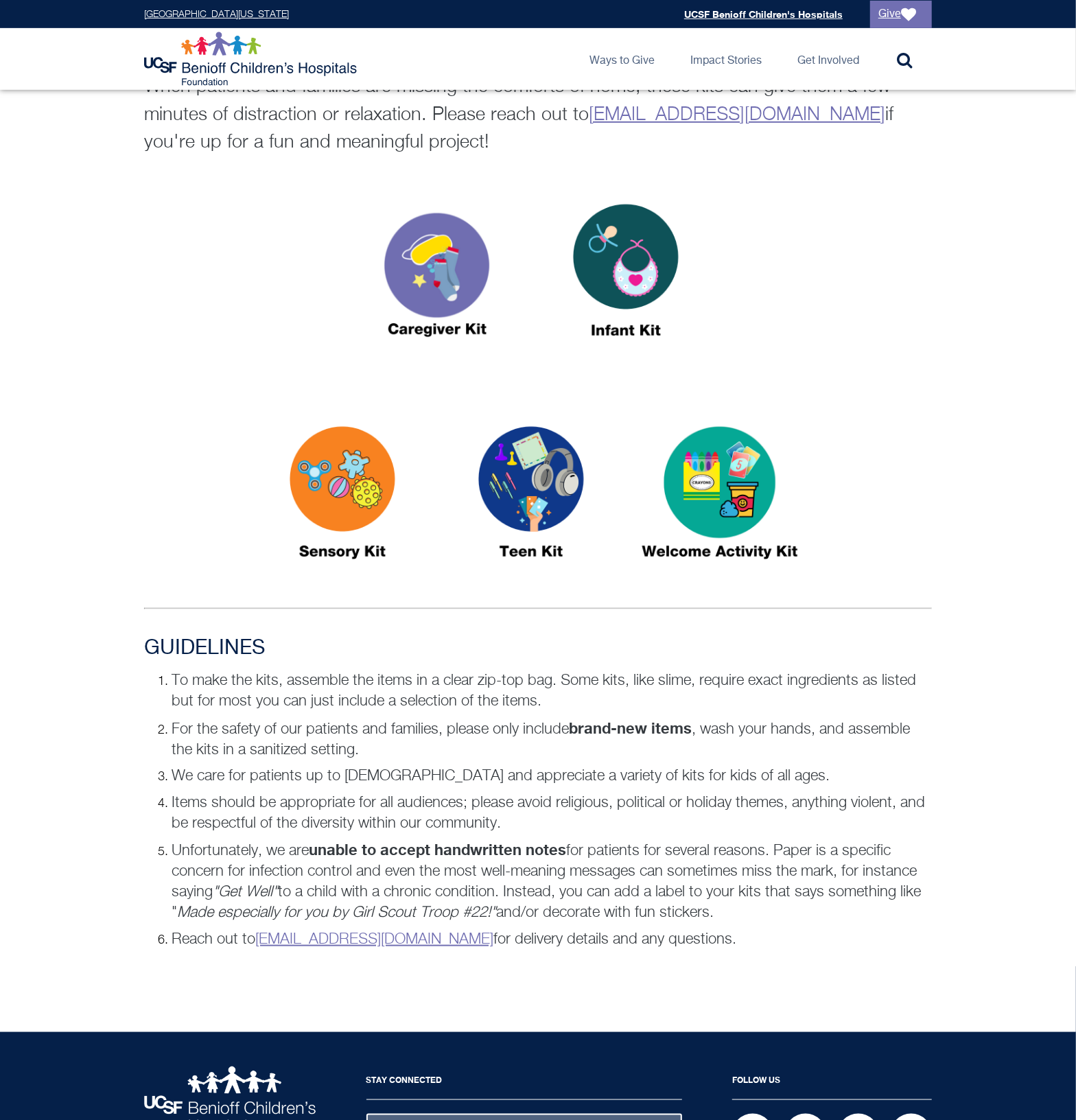
click at [840, 306] on div at bounding box center [538, 279] width 788 height 202
click at [583, 471] on img at bounding box center [531, 499] width 171 height 198
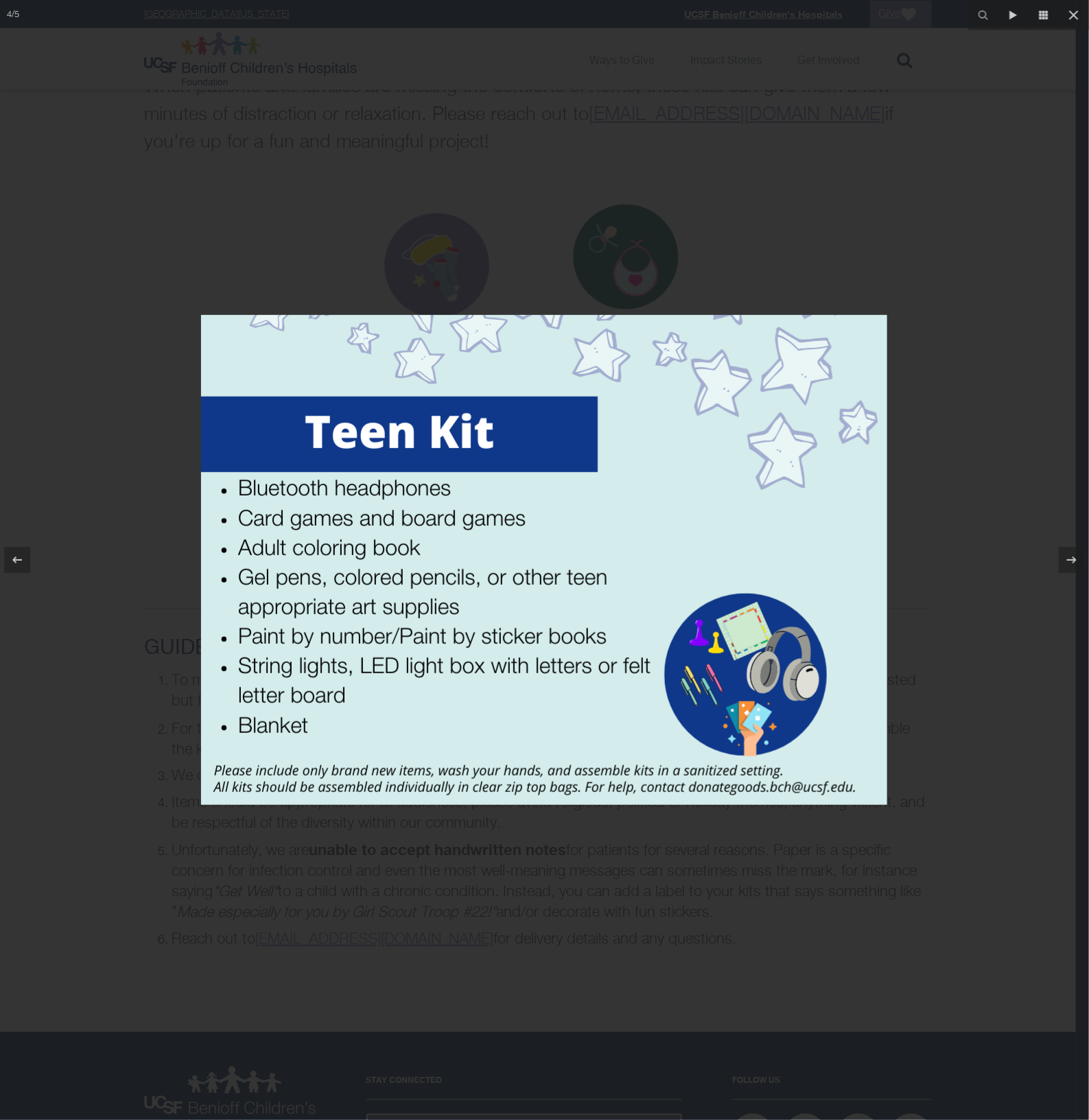
click at [444, 841] on div at bounding box center [544, 560] width 1089 height 1120
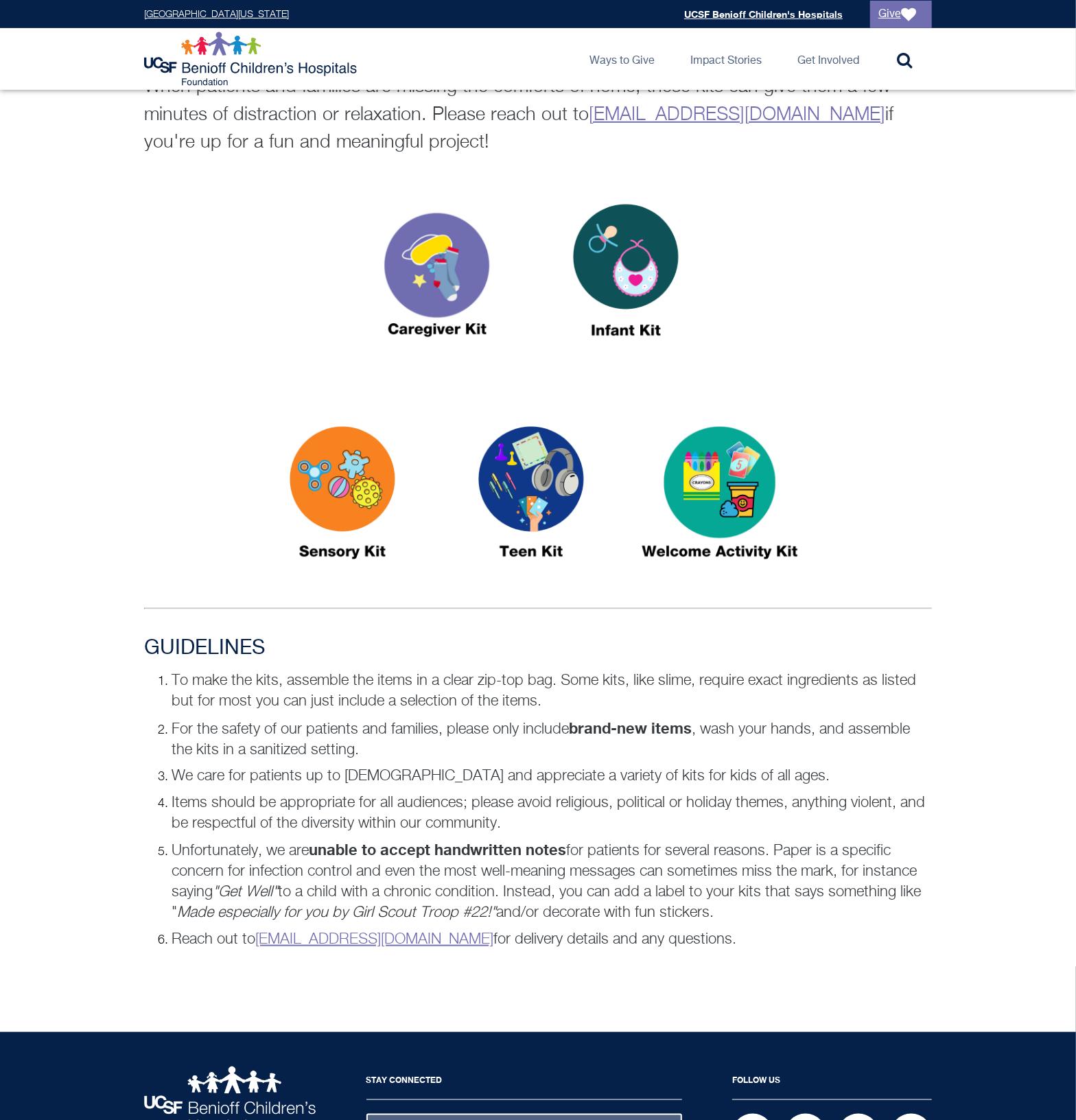
drag, startPoint x: 197, startPoint y: 308, endPoint x: 212, endPoint y: 314, distance: 16.2
click at [207, 310] on div at bounding box center [538, 279] width 788 height 202
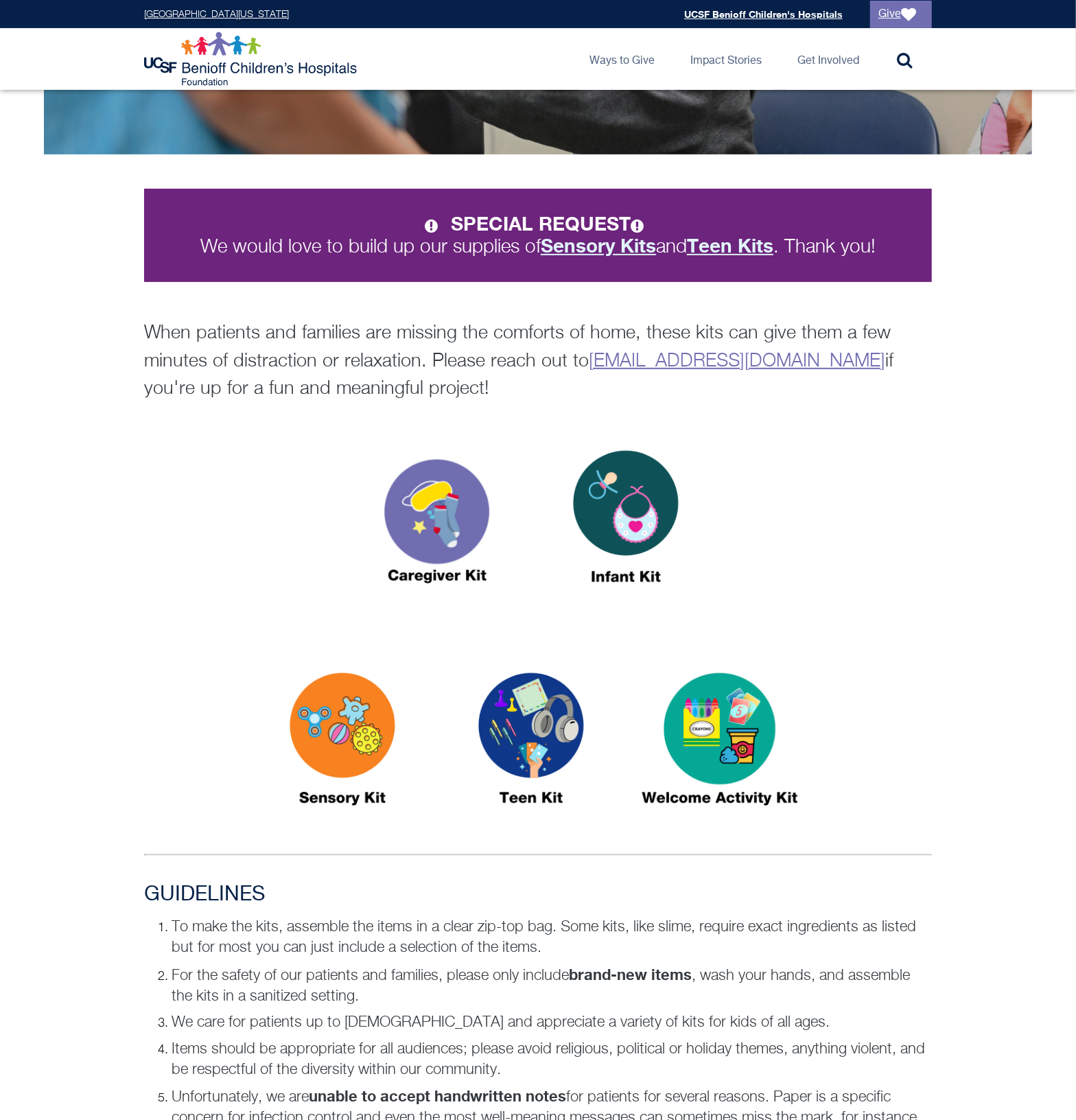
scroll to position [143, 0]
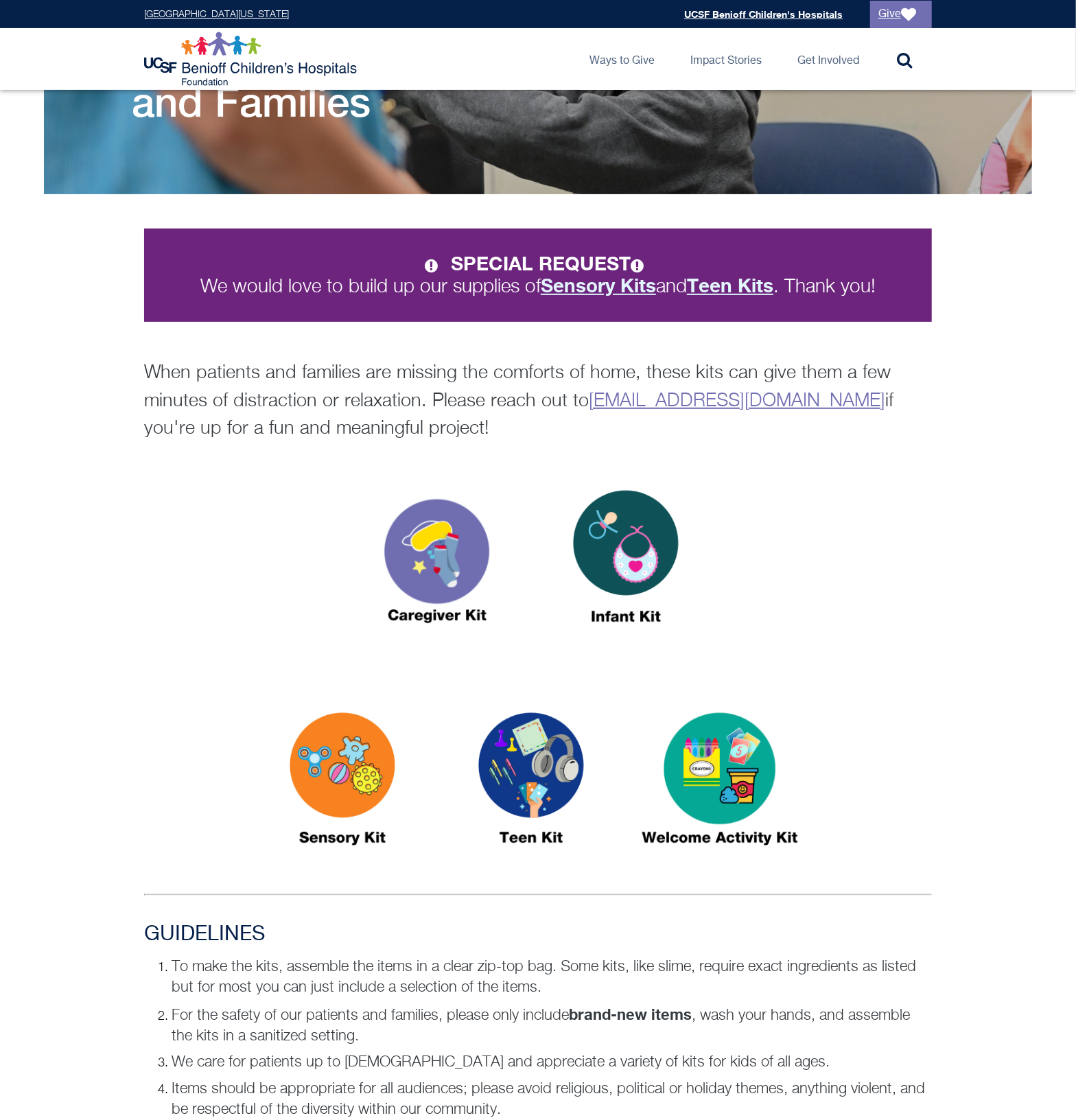
click at [218, 392] on p "When patients and families are missing the comforts of home, these kits can giv…" at bounding box center [538, 402] width 788 height 84
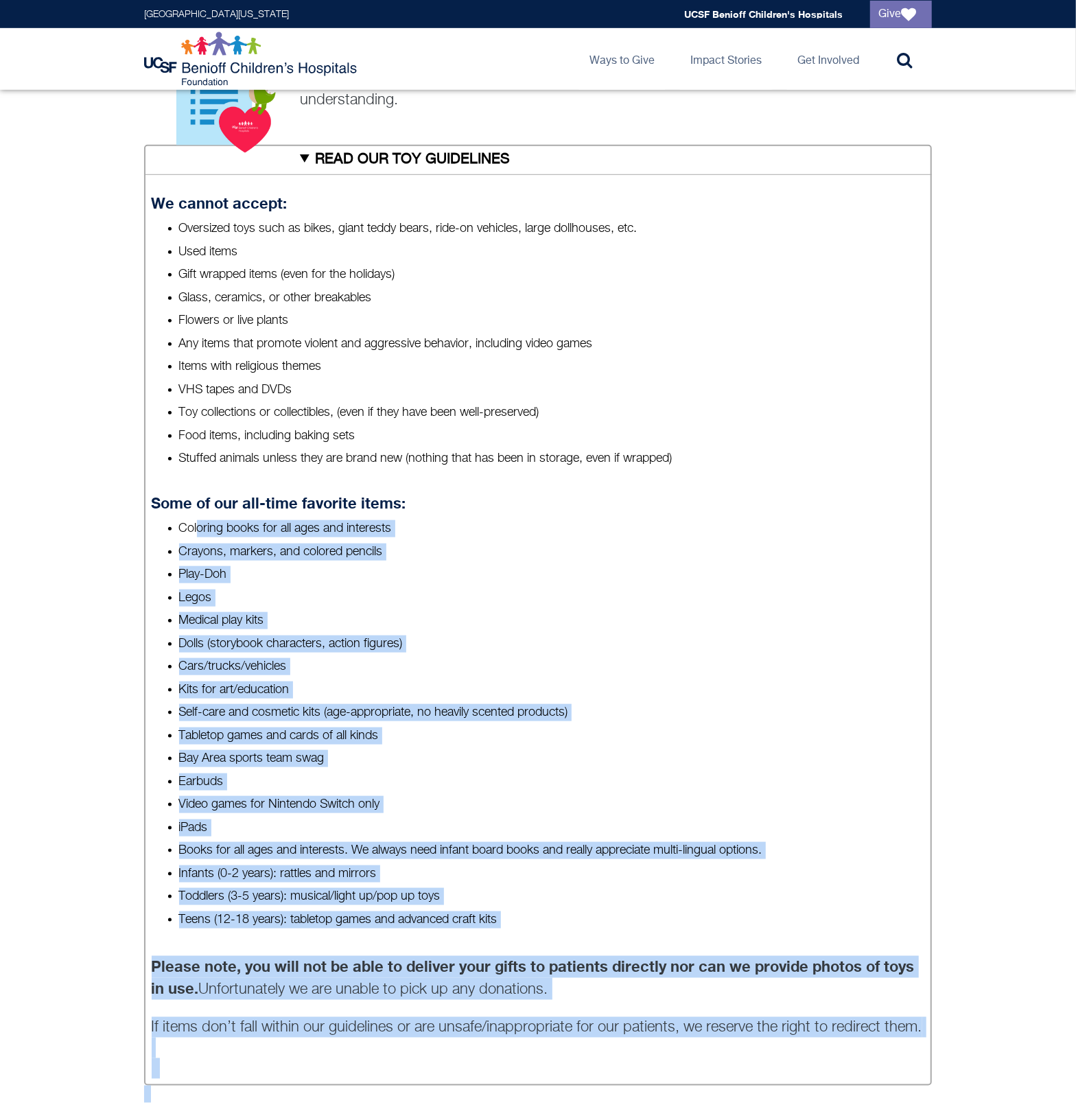
scroll to position [579, 0]
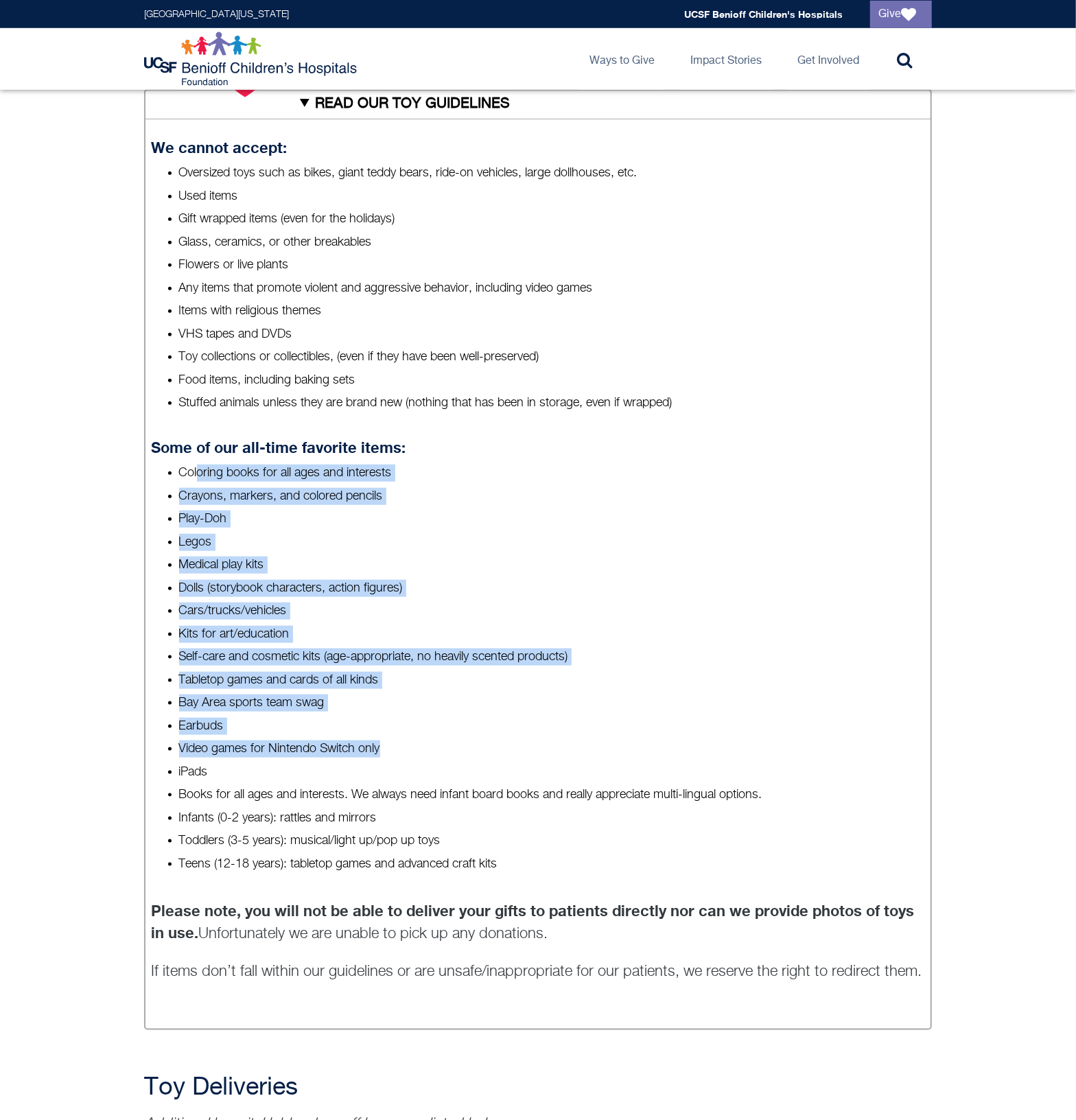
drag, startPoint x: 199, startPoint y: 615, endPoint x: 405, endPoint y: 743, distance: 242.5
click at [405, 743] on ul "Coloring books for all ages and interests Crayons, markers, and colored pencils…" at bounding box center [538, 668] width 774 height 409
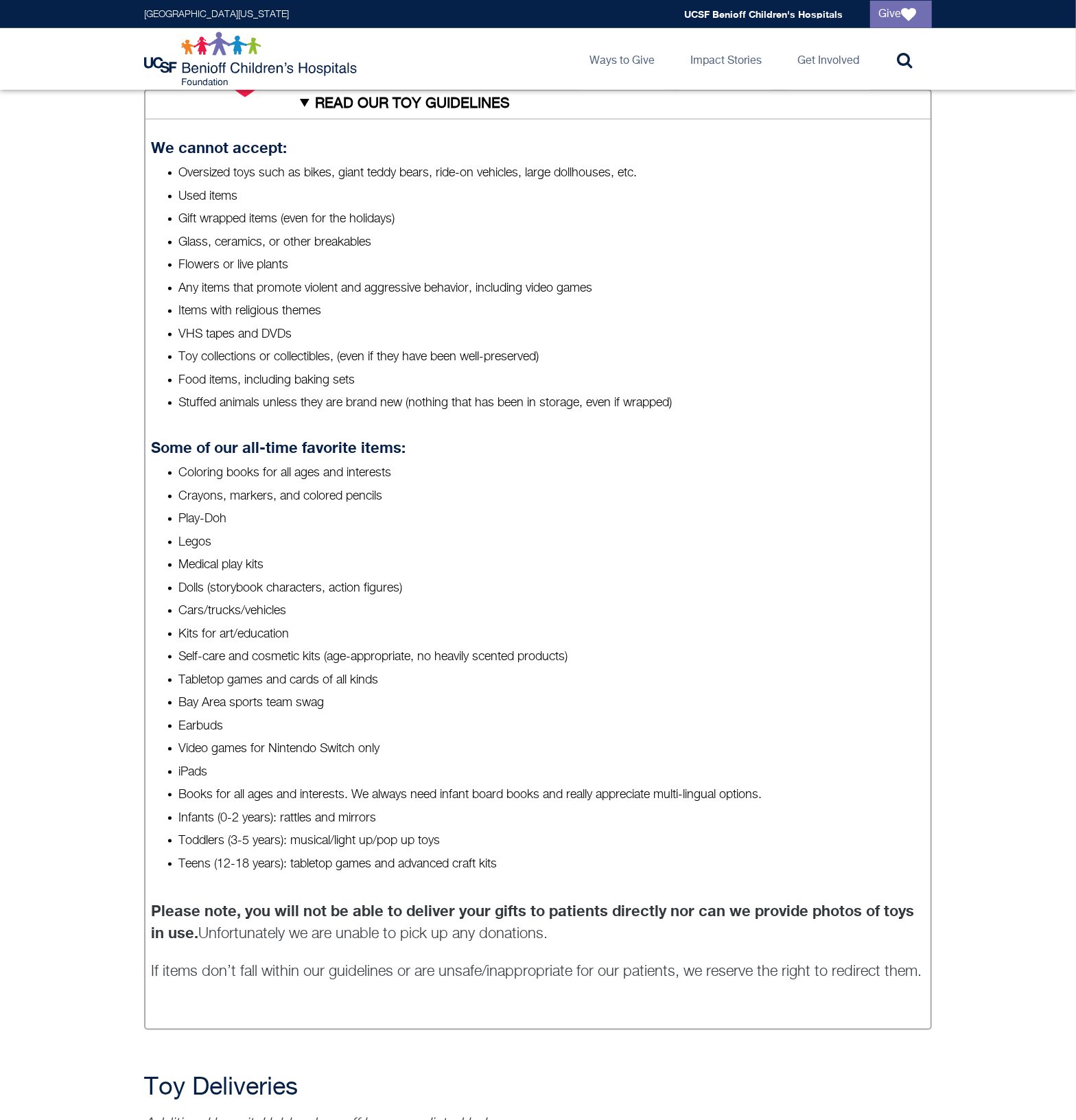
drag, startPoint x: 405, startPoint y: 743, endPoint x: 650, endPoint y: 810, distance: 254.0
click at [650, 810] on li "Infants (0-2 years): rattles and mirrors" at bounding box center [552, 818] width 746 height 17
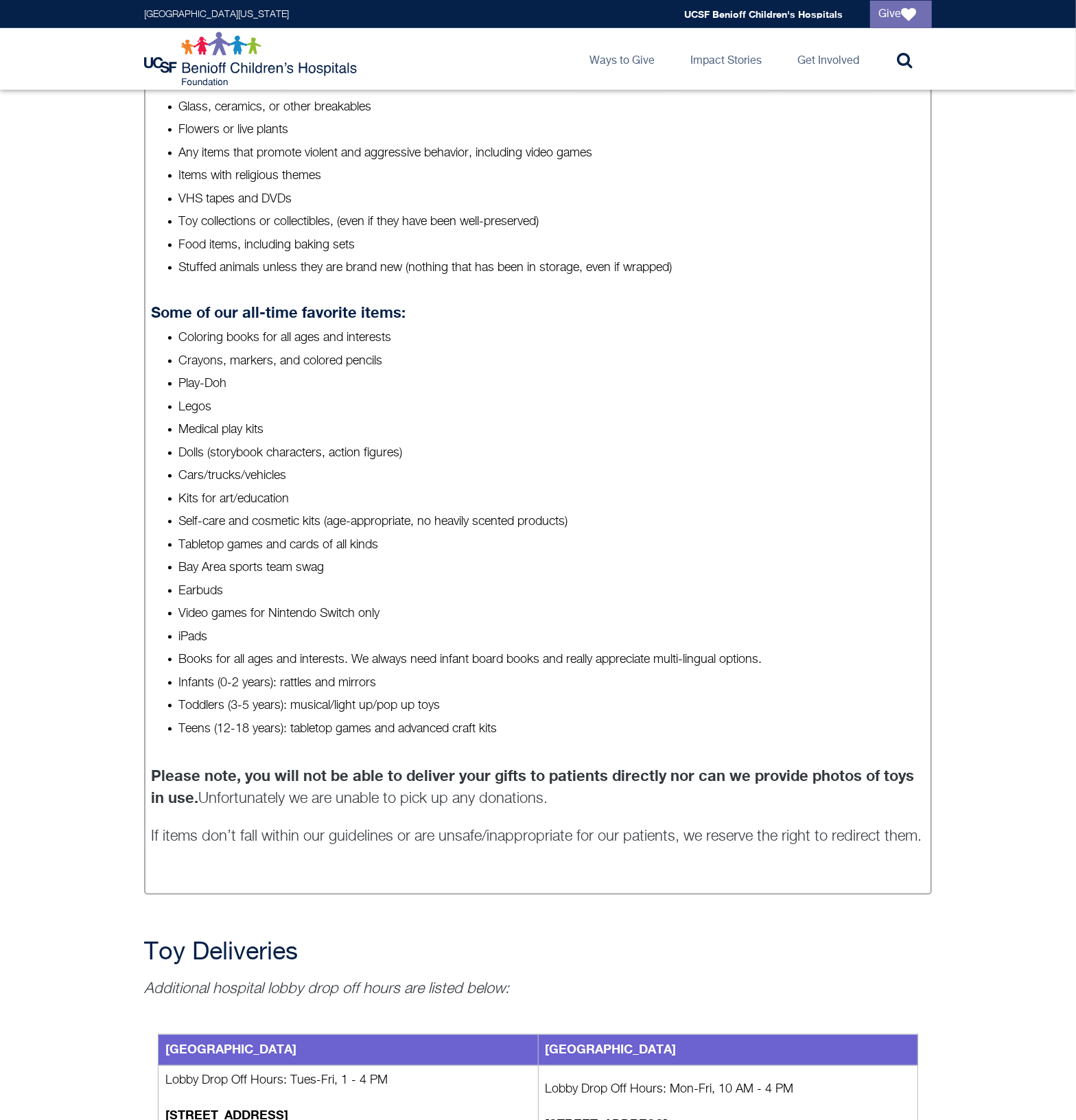
scroll to position [1286, 0]
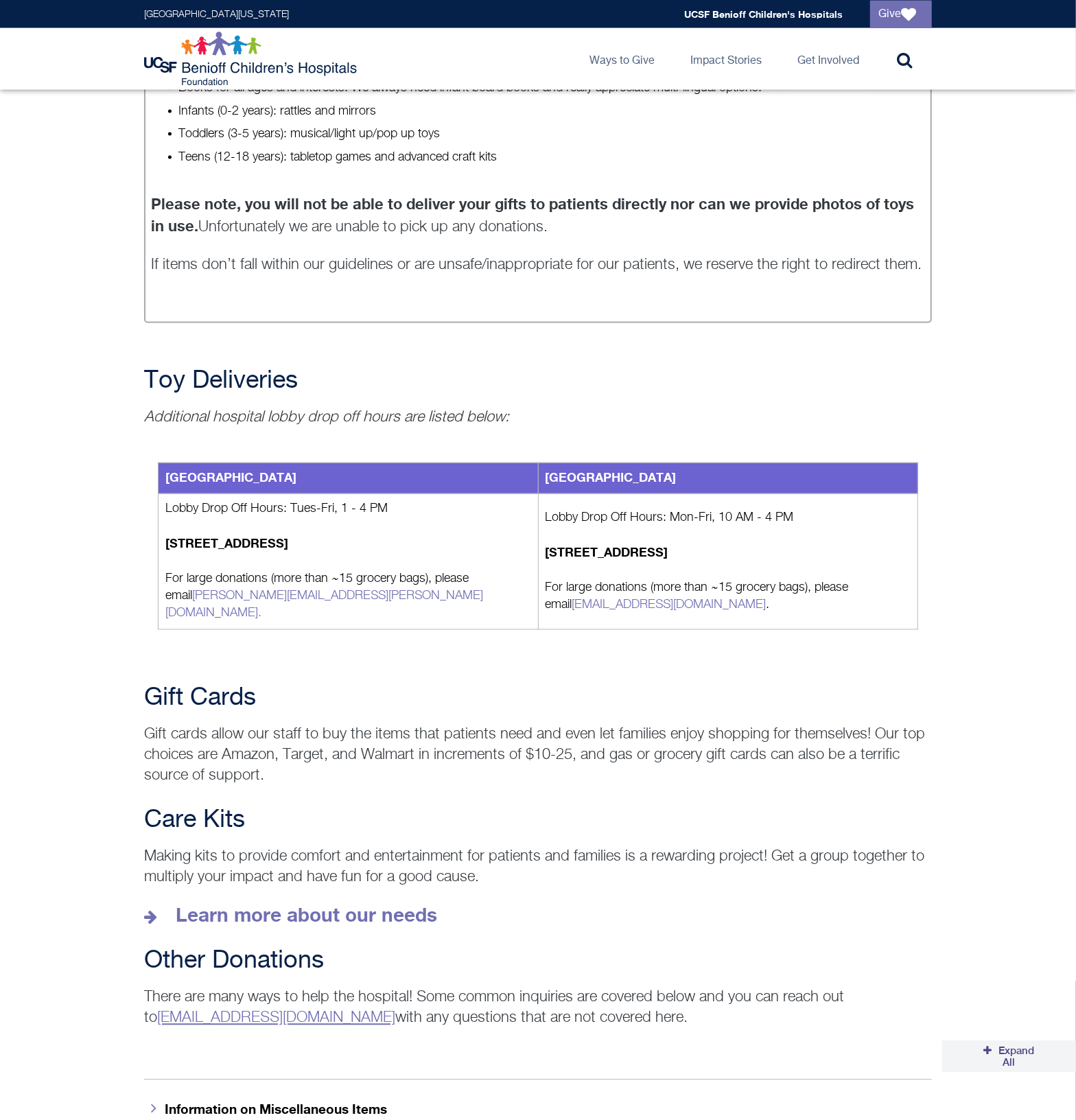
click at [439, 381] on h2 "Toy Deliveries" at bounding box center [538, 381] width 788 height 27
click at [686, 764] on div "Wish Lists Our wish lists include what we need the most for patient care and co…" at bounding box center [538, 350] width 1076 height 2848
click at [275, 904] on strong "Learn more about our needs" at bounding box center [306, 915] width 261 height 22
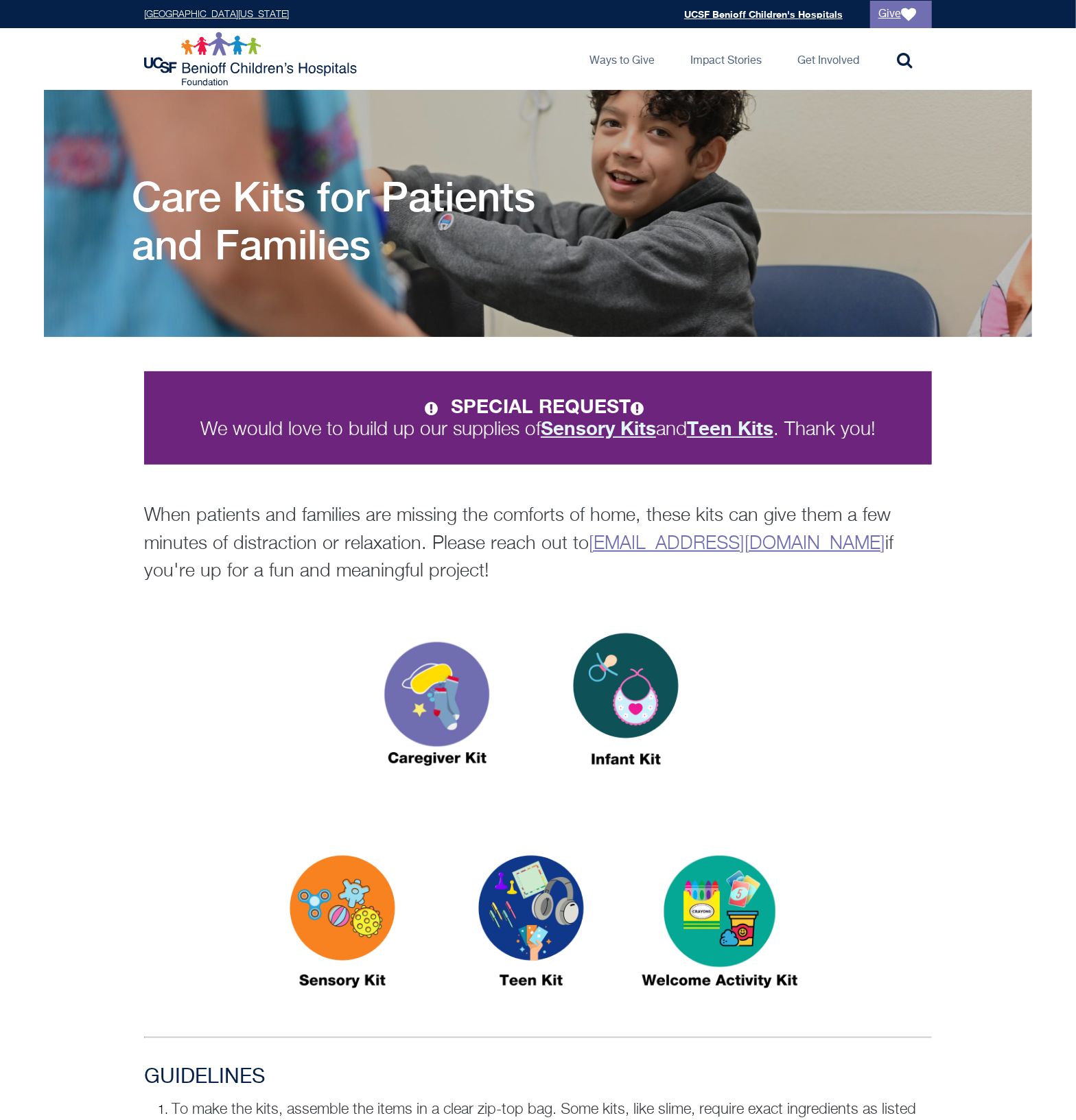
click at [953, 666] on div at bounding box center [538, 708] width 1076 height 202
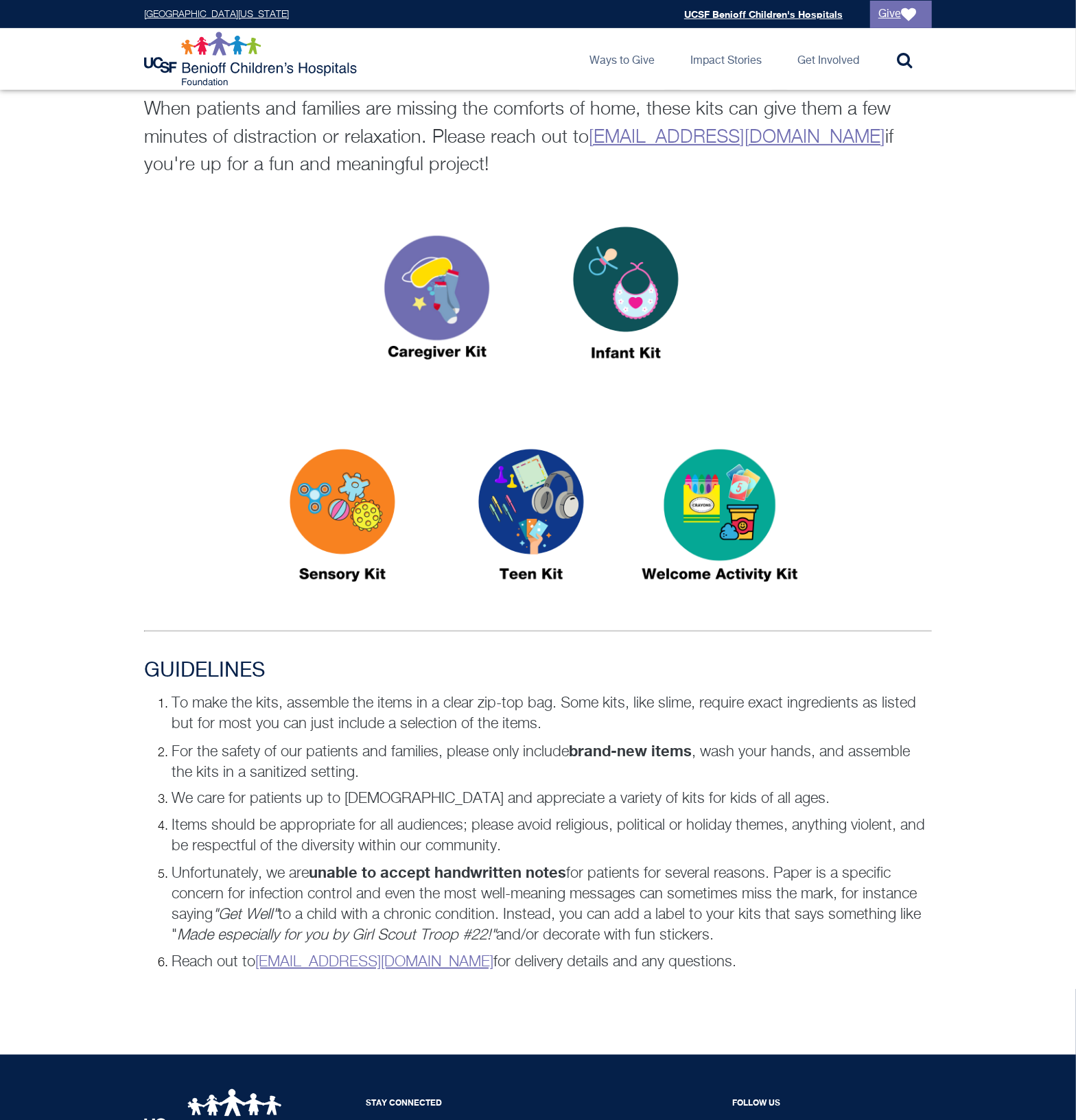
scroll to position [429, 0]
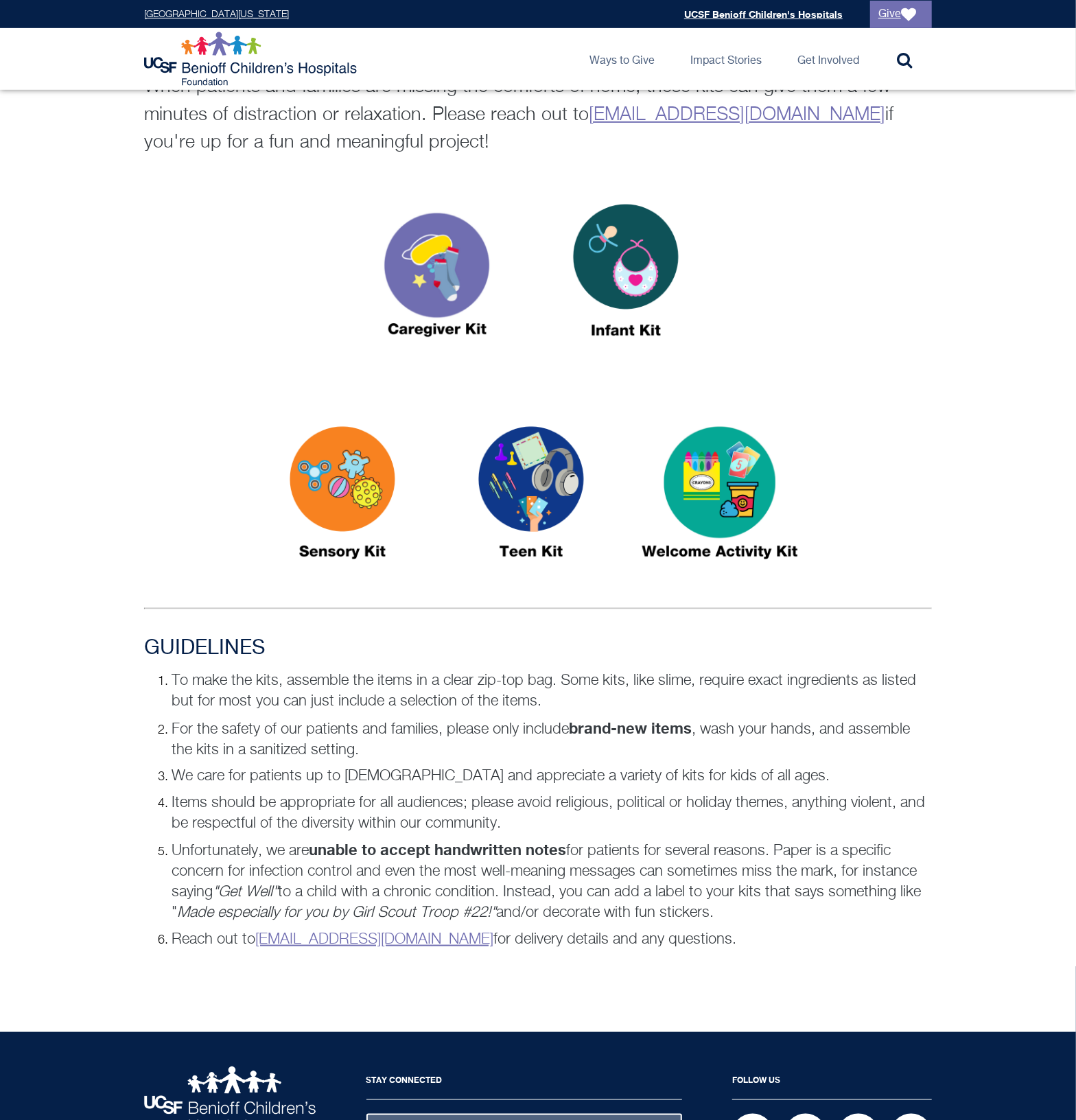
click at [373, 461] on img at bounding box center [343, 499] width 171 height 198
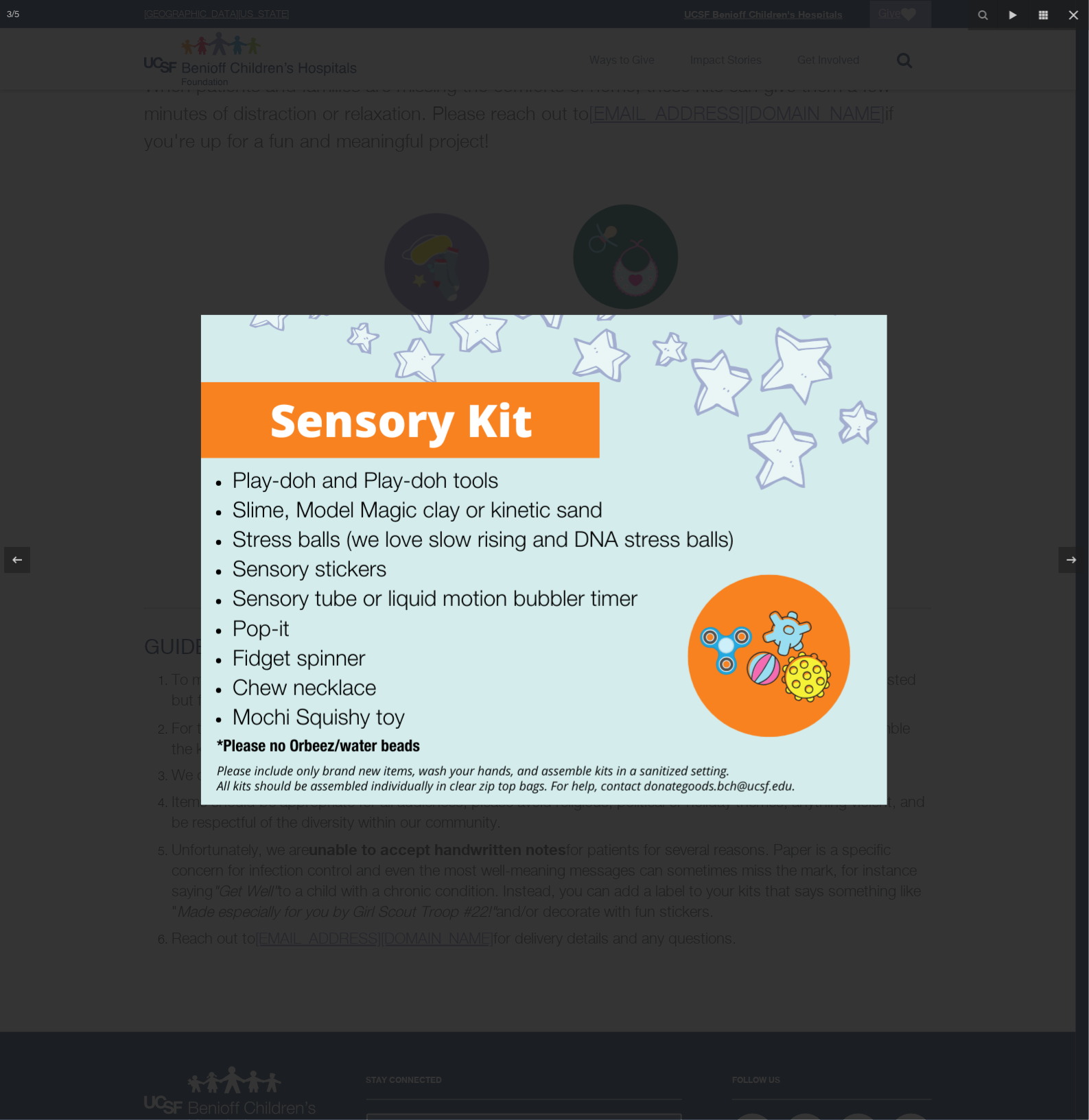
click at [317, 852] on div at bounding box center [544, 560] width 1089 height 1120
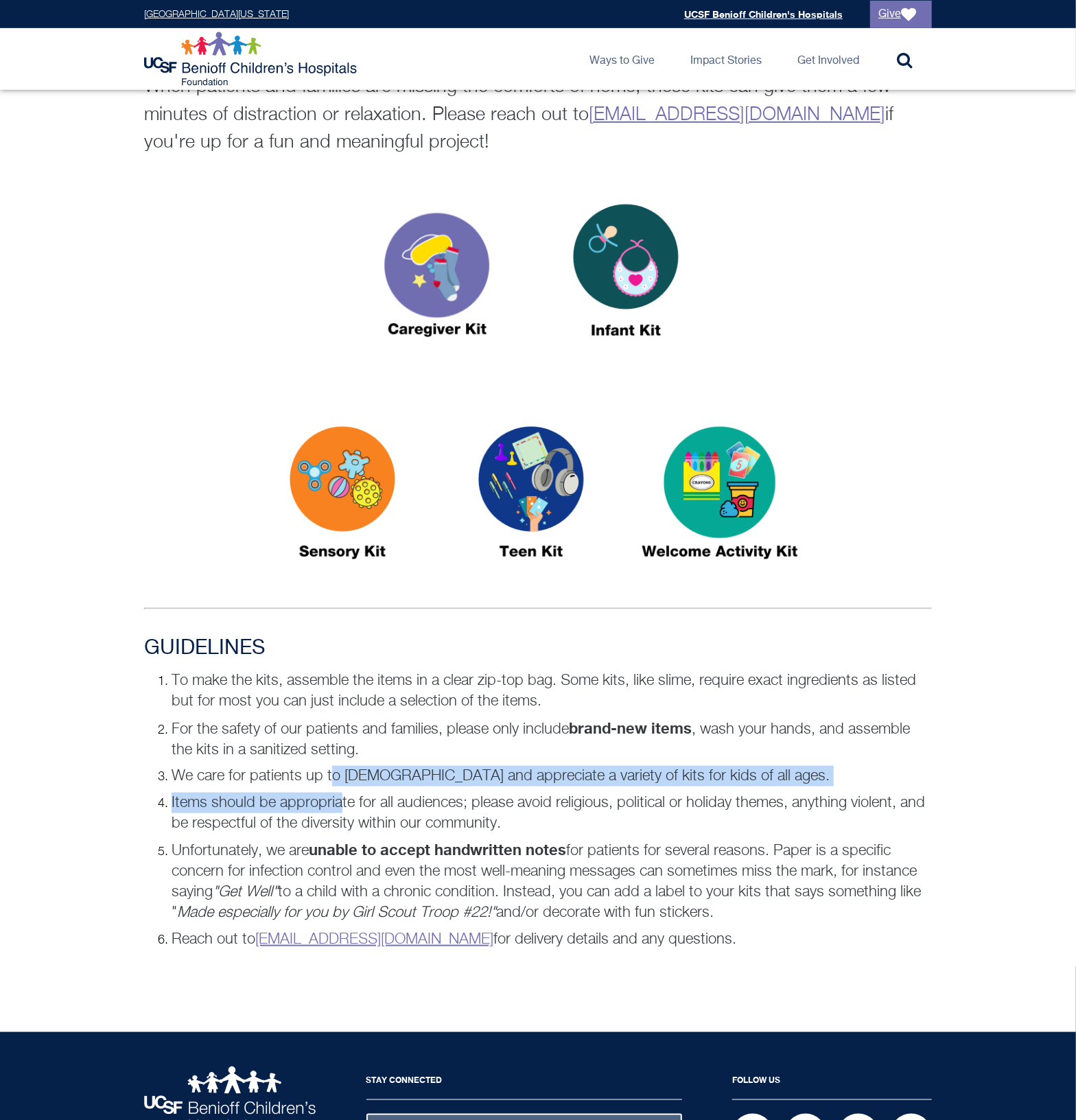
drag, startPoint x: 334, startPoint y: 768, endPoint x: 340, endPoint y: 799, distance: 31.6
click at [340, 799] on ol "To make the kits, assemble the items in a clear zip-top bag. Some kits, like sl…" at bounding box center [538, 811] width 788 height 279
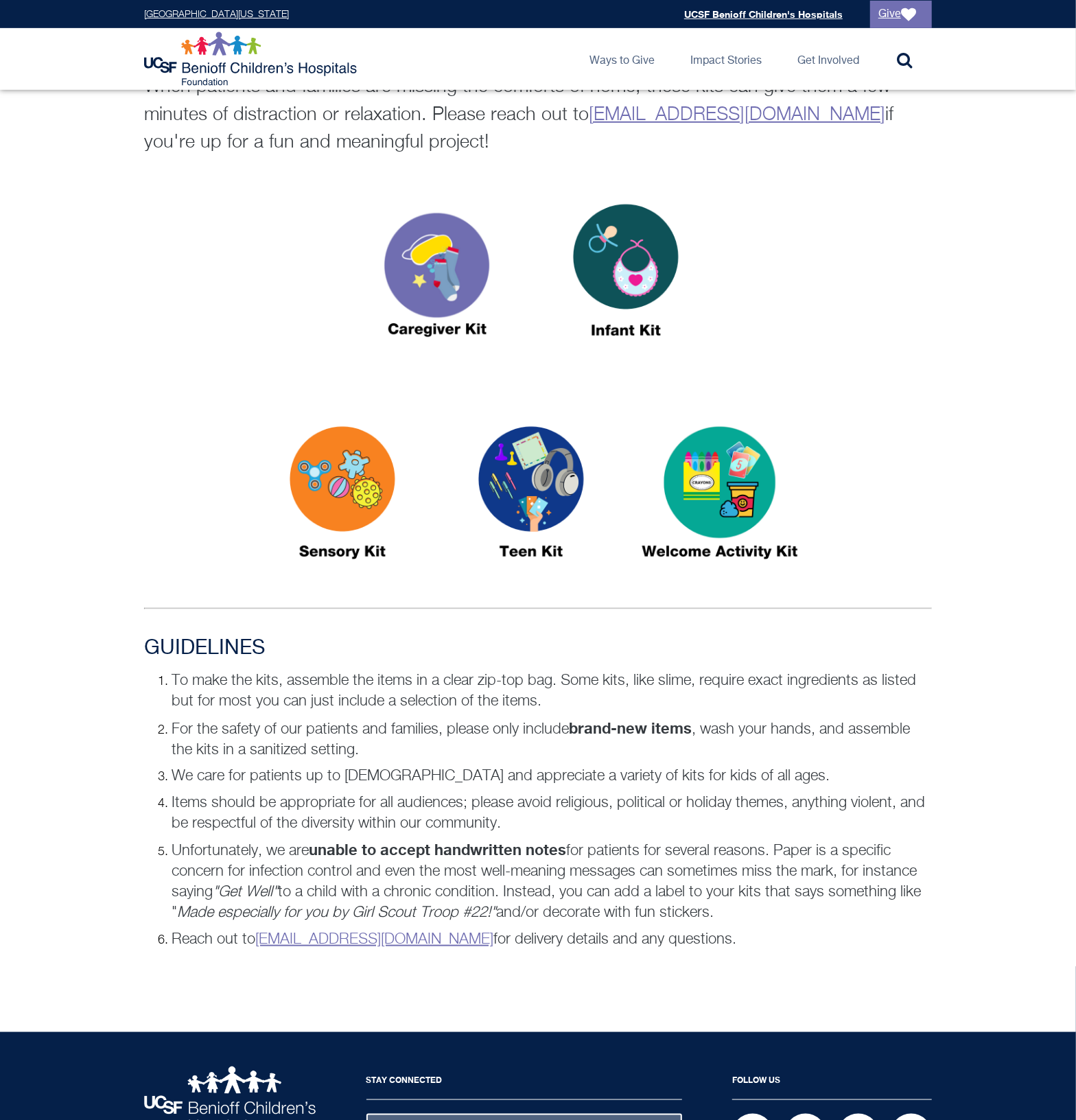
drag, startPoint x: 340, startPoint y: 799, endPoint x: 356, endPoint y: 823, distance: 28.8
click at [356, 823] on p "Items should be appropriate for all audiences; please avoid religious, politica…" at bounding box center [552, 813] width 761 height 41
click at [368, 468] on img at bounding box center [343, 499] width 171 height 198
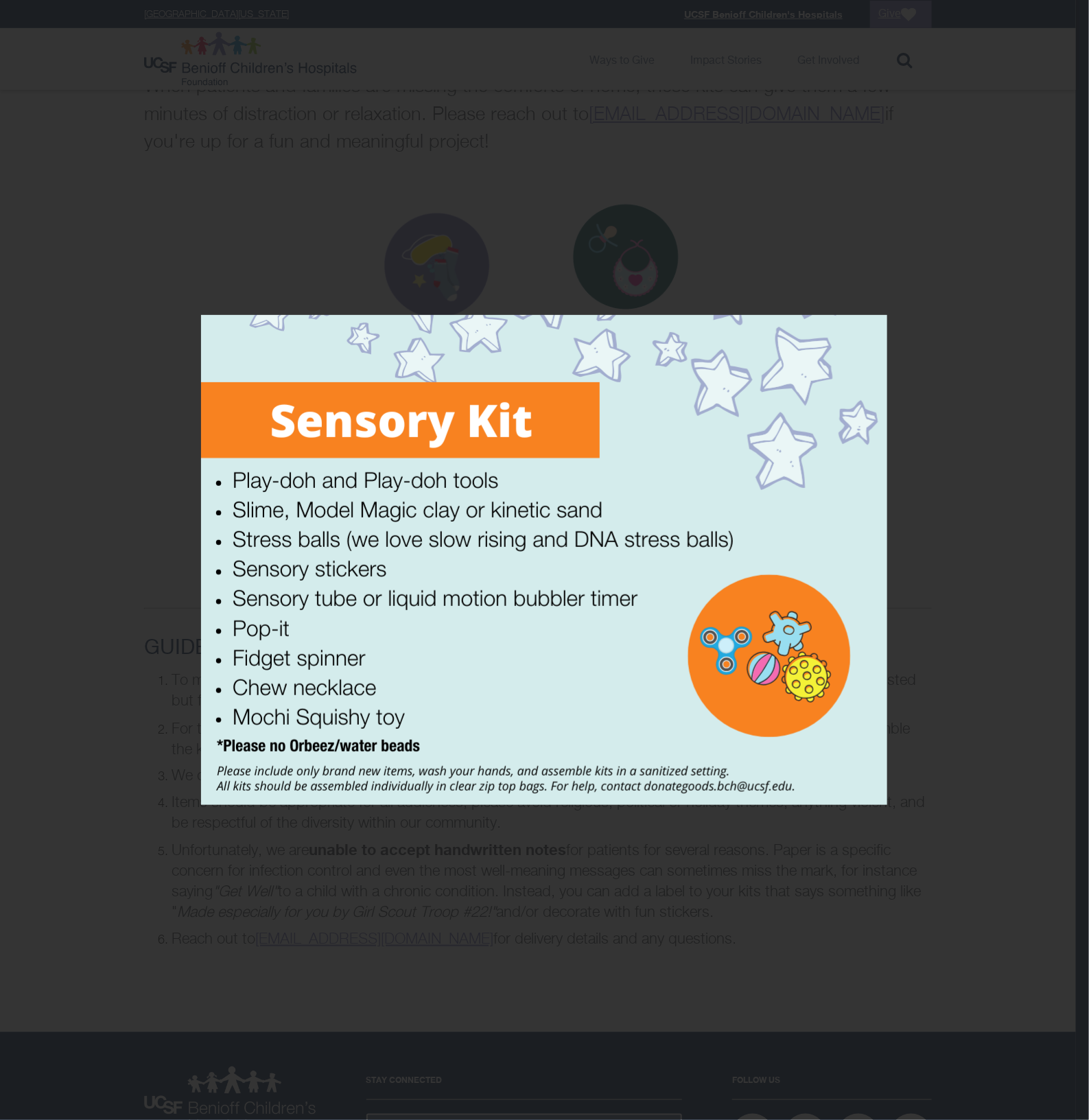
click at [318, 923] on div at bounding box center [544, 560] width 1089 height 1120
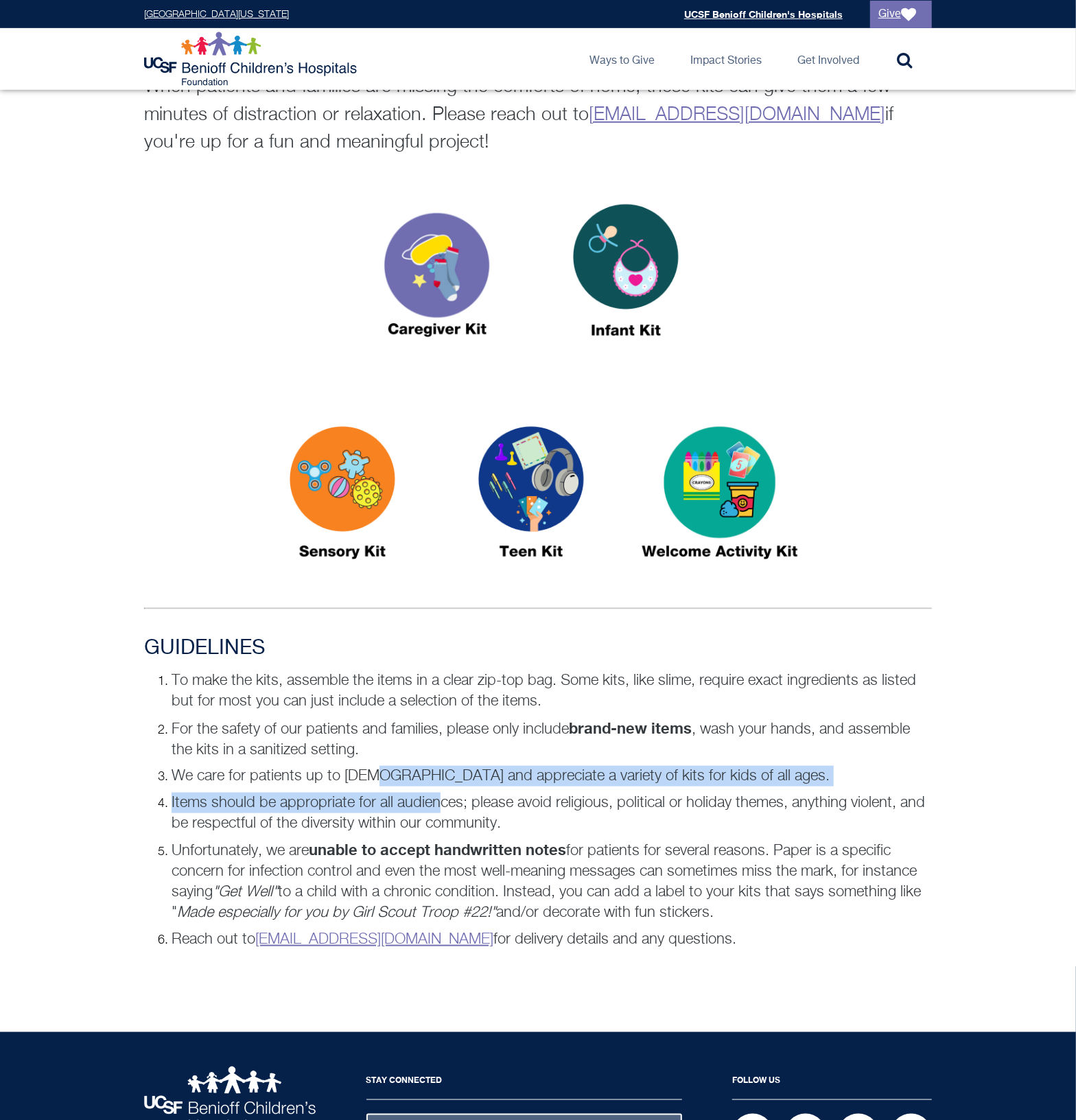
drag, startPoint x: 371, startPoint y: 775, endPoint x: 441, endPoint y: 797, distance: 73.4
click at [441, 797] on ol "To make the kits, assemble the items in a clear zip-top bag. Some kits, like sl…" at bounding box center [538, 811] width 788 height 279
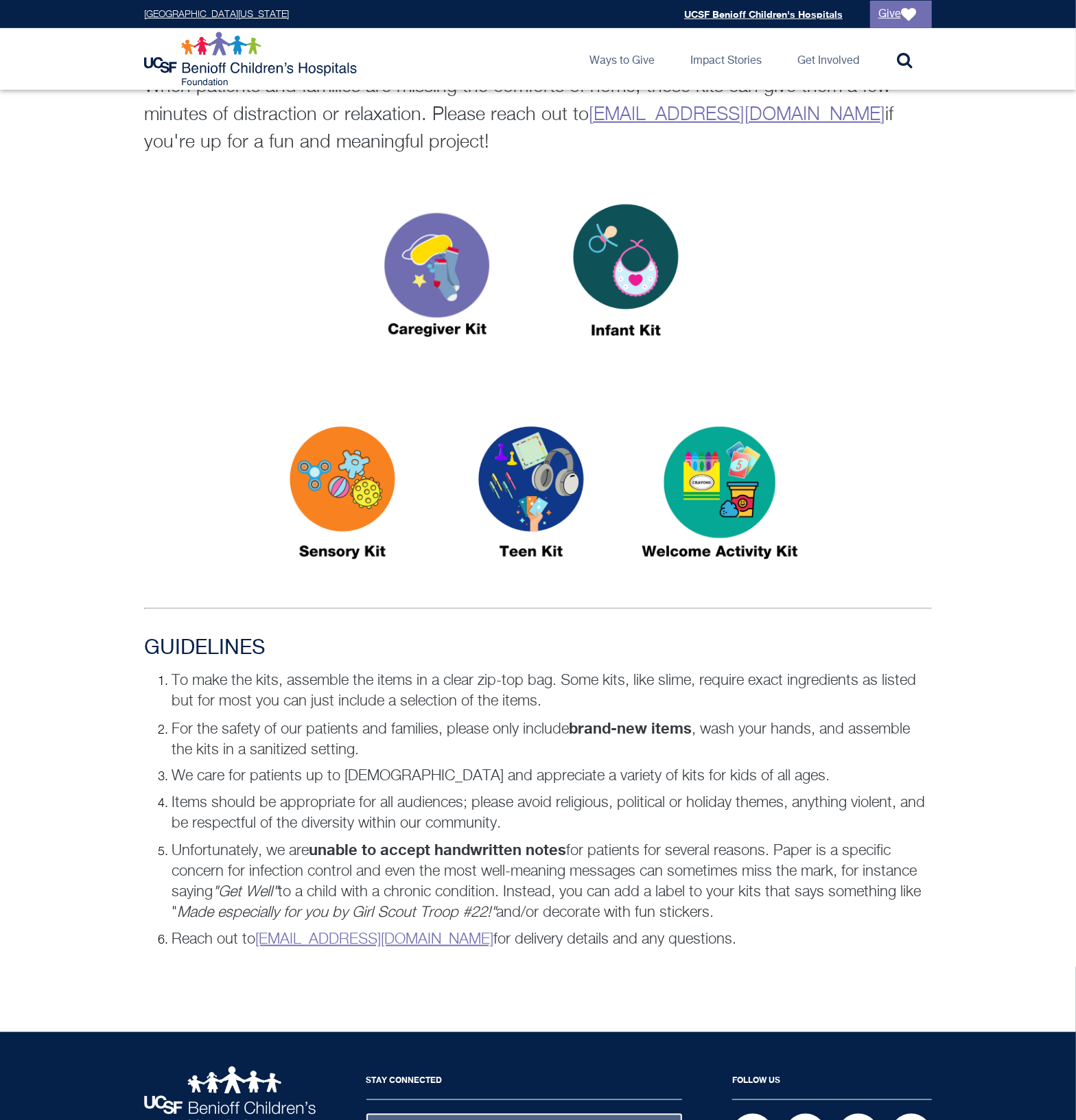
drag, startPoint x: 441, startPoint y: 797, endPoint x: 463, endPoint y: 815, distance: 28.4
click at [463, 815] on p "Items should be appropriate for all audiences; please avoid religious, politica…" at bounding box center [552, 813] width 761 height 41
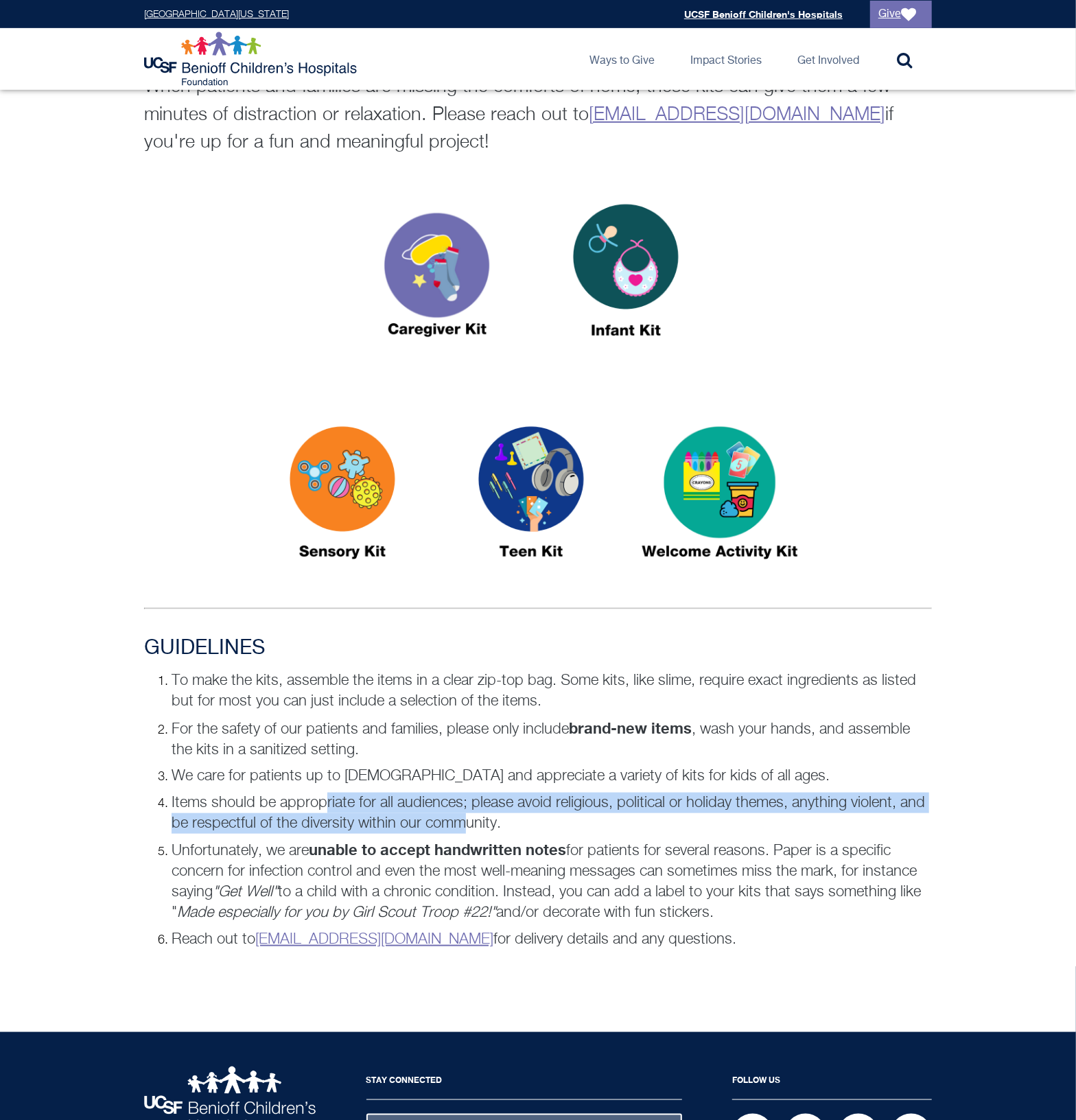
drag, startPoint x: 463, startPoint y: 815, endPoint x: 326, endPoint y: 791, distance: 139.1
click at [326, 793] on p "Items should be appropriate for all audiences; please avoid religious, politica…" at bounding box center [552, 813] width 761 height 41
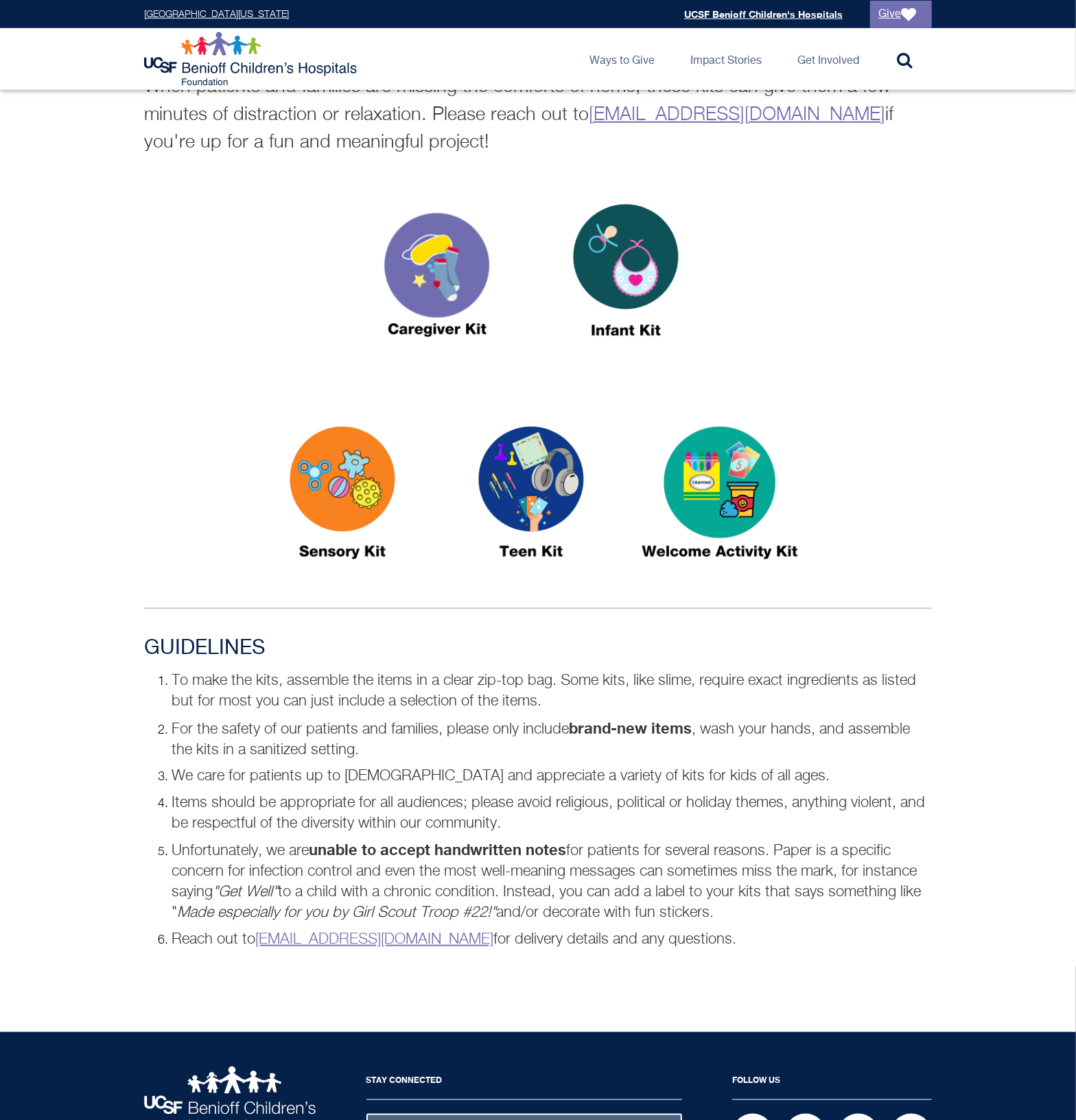
drag, startPoint x: 326, startPoint y: 791, endPoint x: 236, endPoint y: 656, distance: 162.2
click at [236, 656] on h3 "GUIDELINES" at bounding box center [538, 649] width 788 height 25
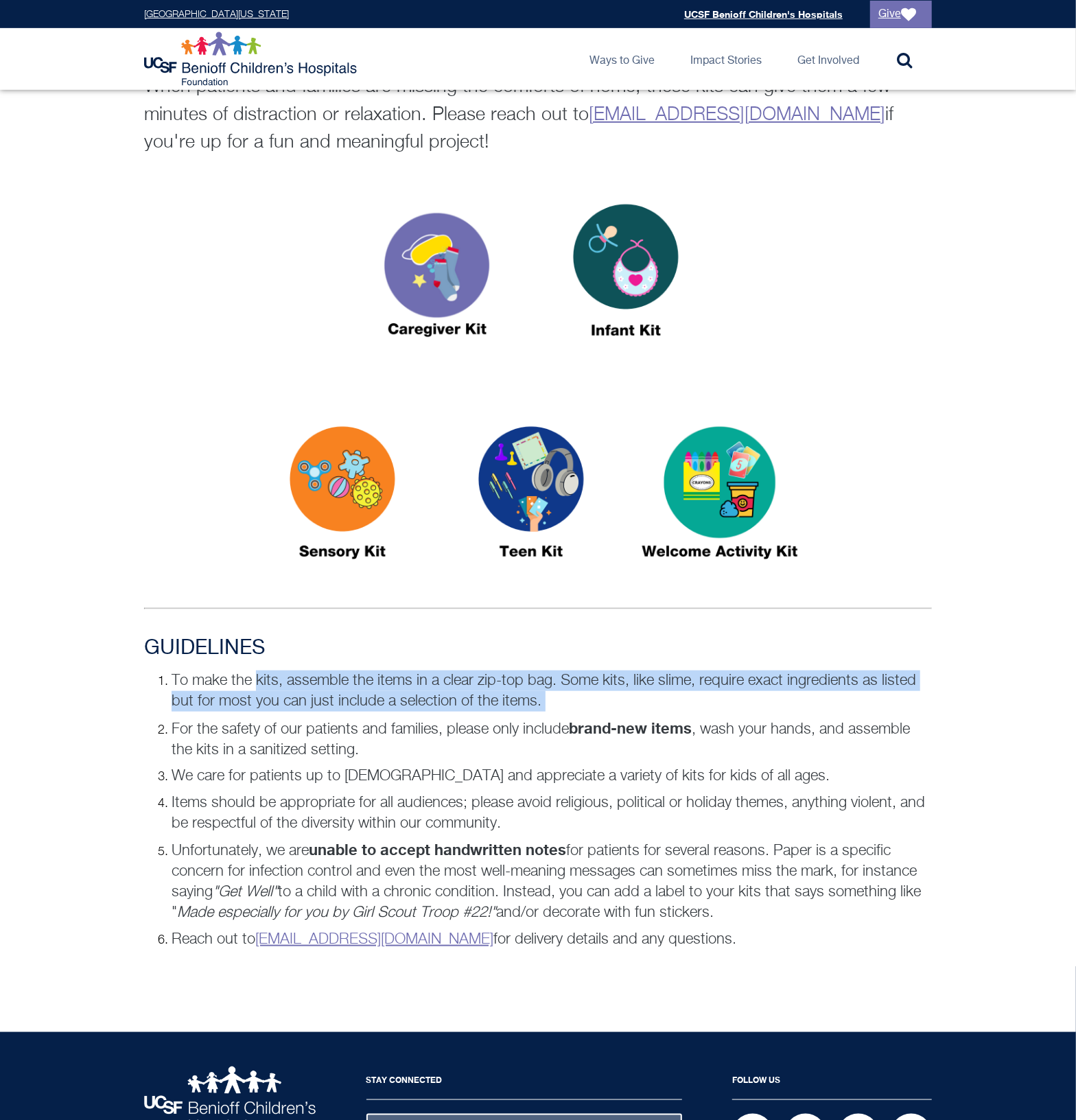
drag, startPoint x: 259, startPoint y: 683, endPoint x: 346, endPoint y: 714, distance: 92.4
click at [346, 714] on ol "To make the kits, assemble the items in a clear zip-top bag. Some kits, like sl…" at bounding box center [538, 811] width 788 height 279
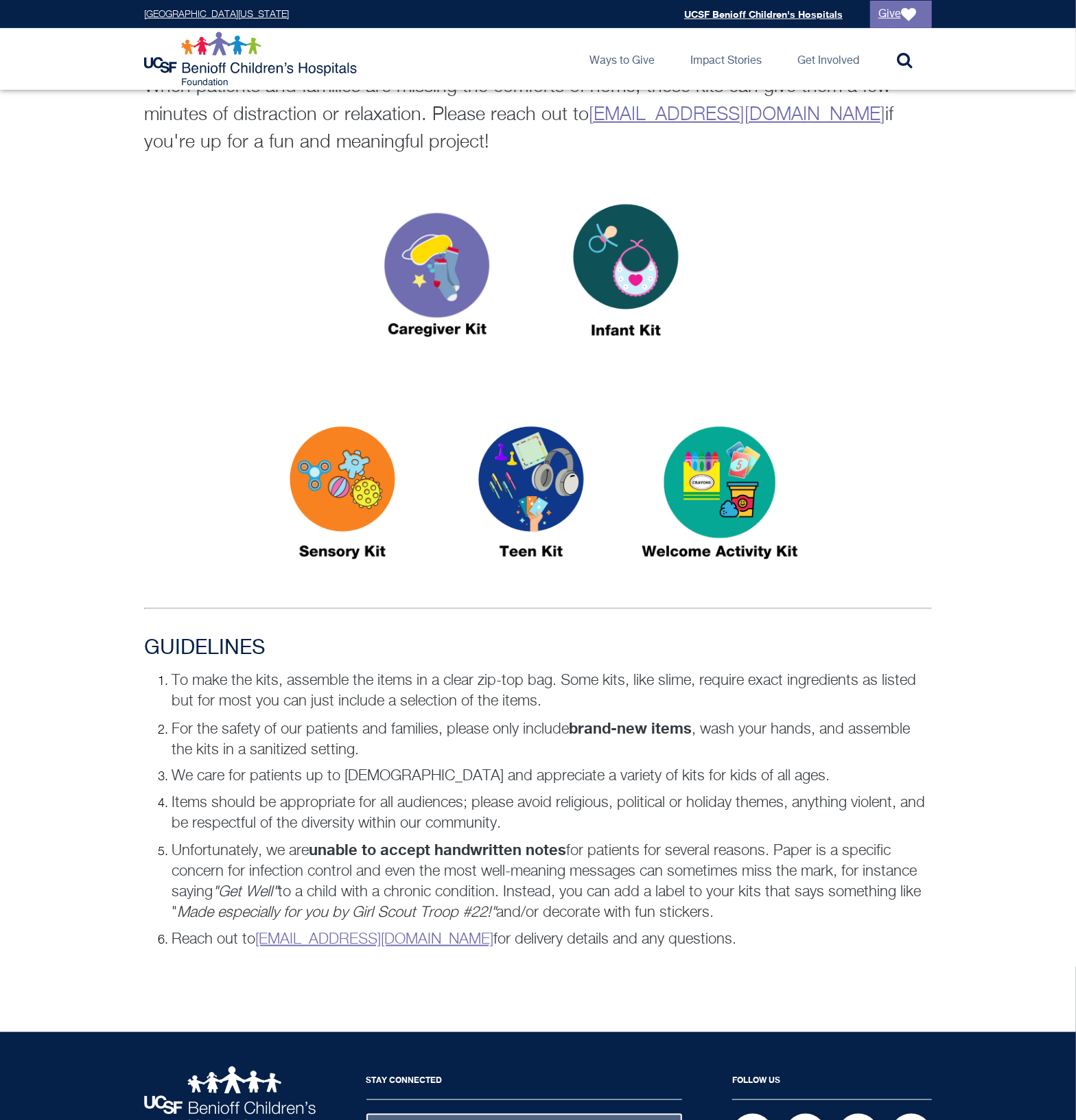
drag, startPoint x: 346, startPoint y: 714, endPoint x: 335, endPoint y: 764, distance: 51.2
click at [335, 766] on p "We care for patients up to 18 years old and appreciate a variety of kits for ki…" at bounding box center [552, 776] width 761 height 21
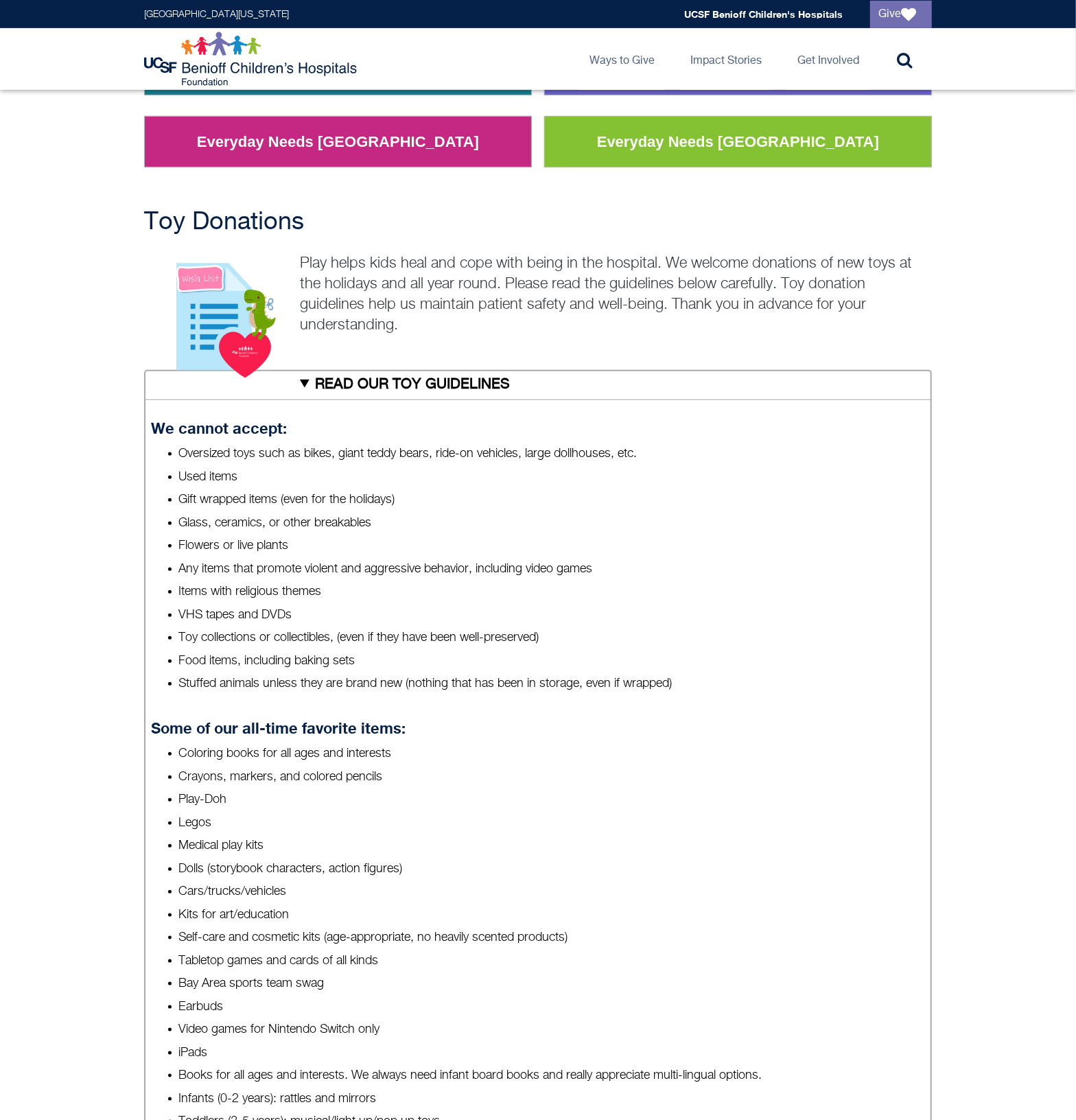
scroll to position [429, 0]
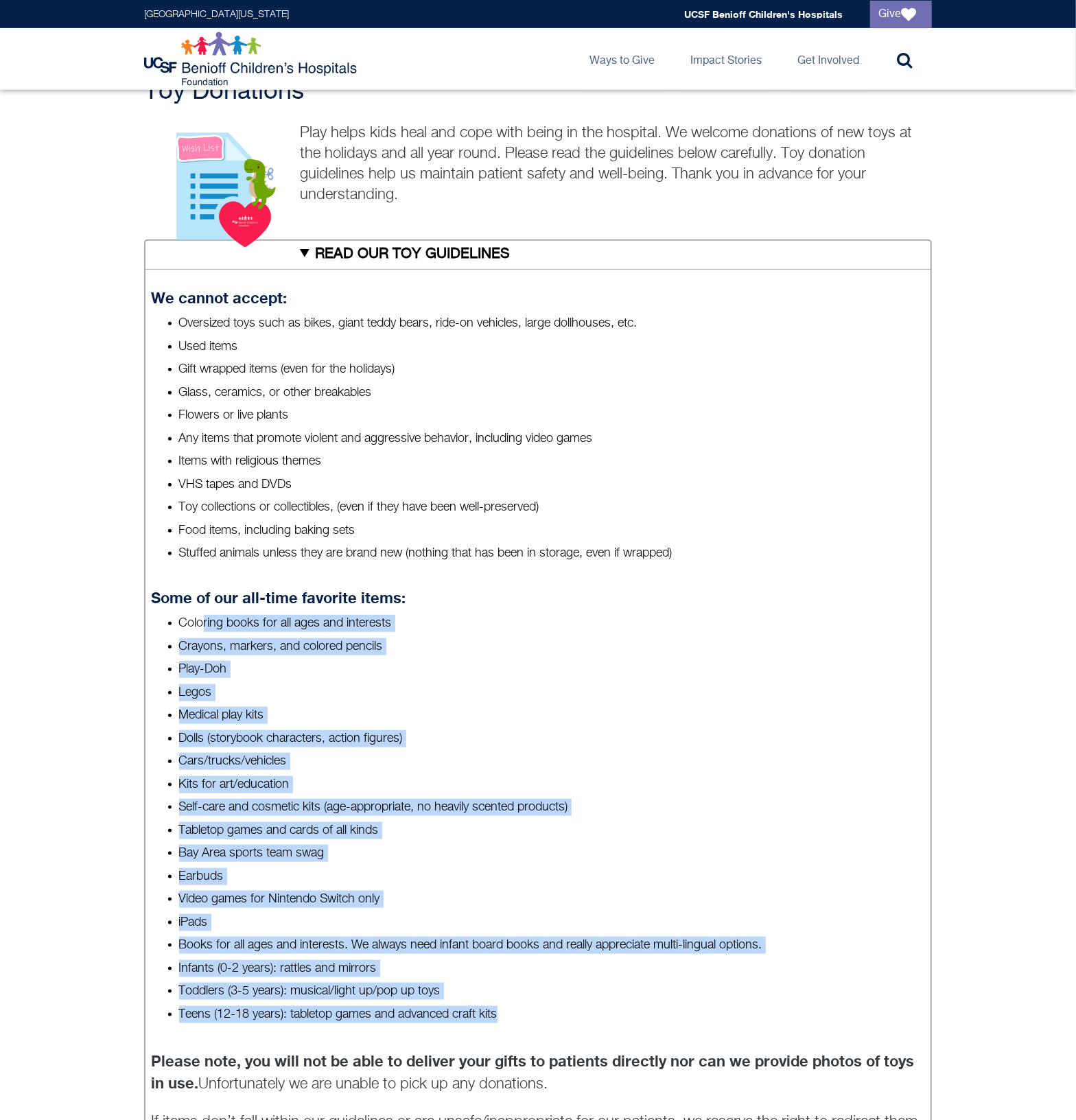
drag, startPoint x: 202, startPoint y: 620, endPoint x: 516, endPoint y: 1012, distance: 502.3
click at [516, 1012] on ul "Coloring books for all ages and interests Crayons, markers, and colored pencils…" at bounding box center [538, 819] width 774 height 409
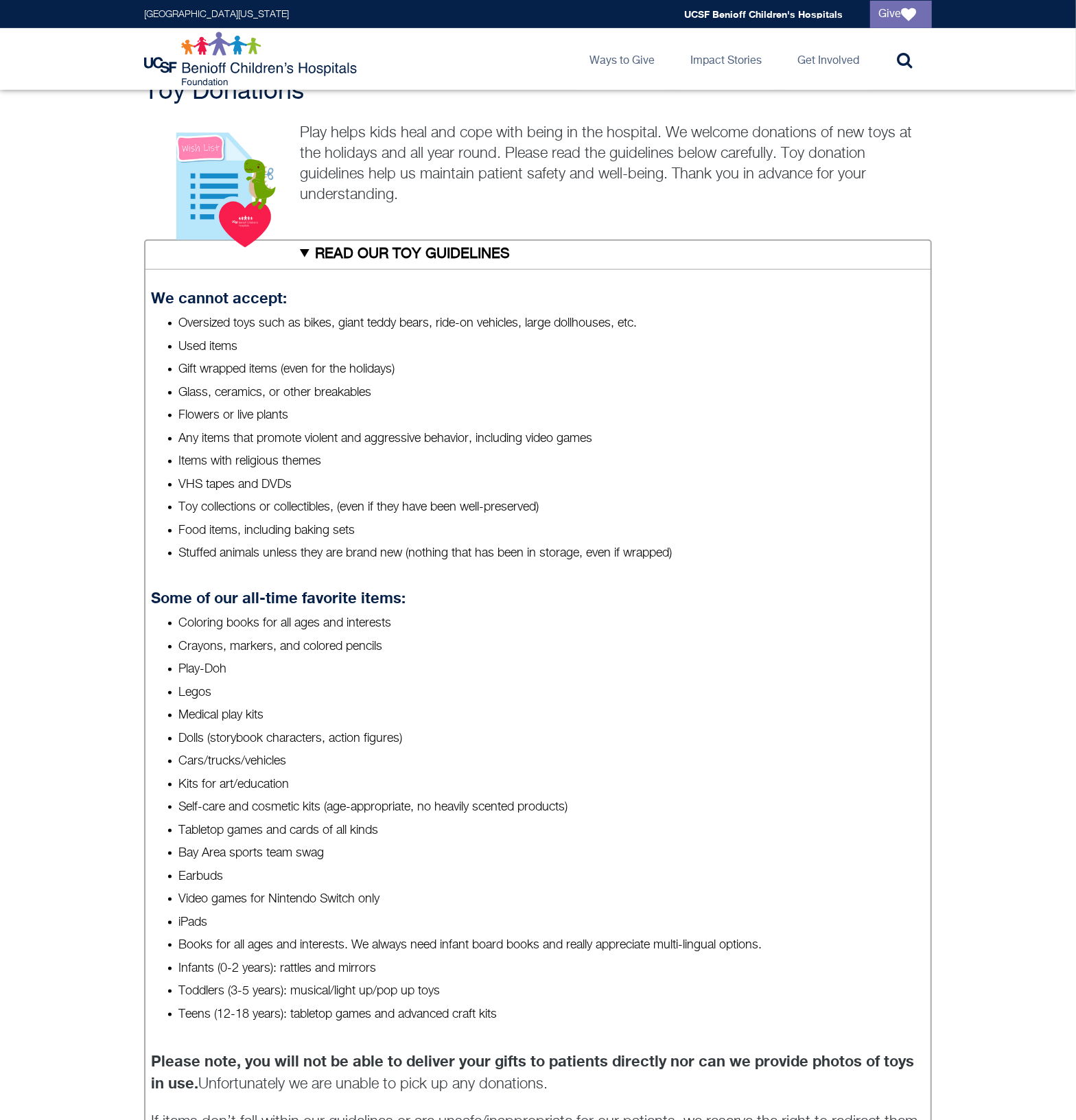
drag, startPoint x: 516, startPoint y: 1012, endPoint x: 573, endPoint y: 1034, distance: 61.1
click at [573, 1034] on details "READ OUR TOY GUIDELINES We cannot accept: Oversized toys such as bikes, giant t…" at bounding box center [538, 710] width 788 height 941
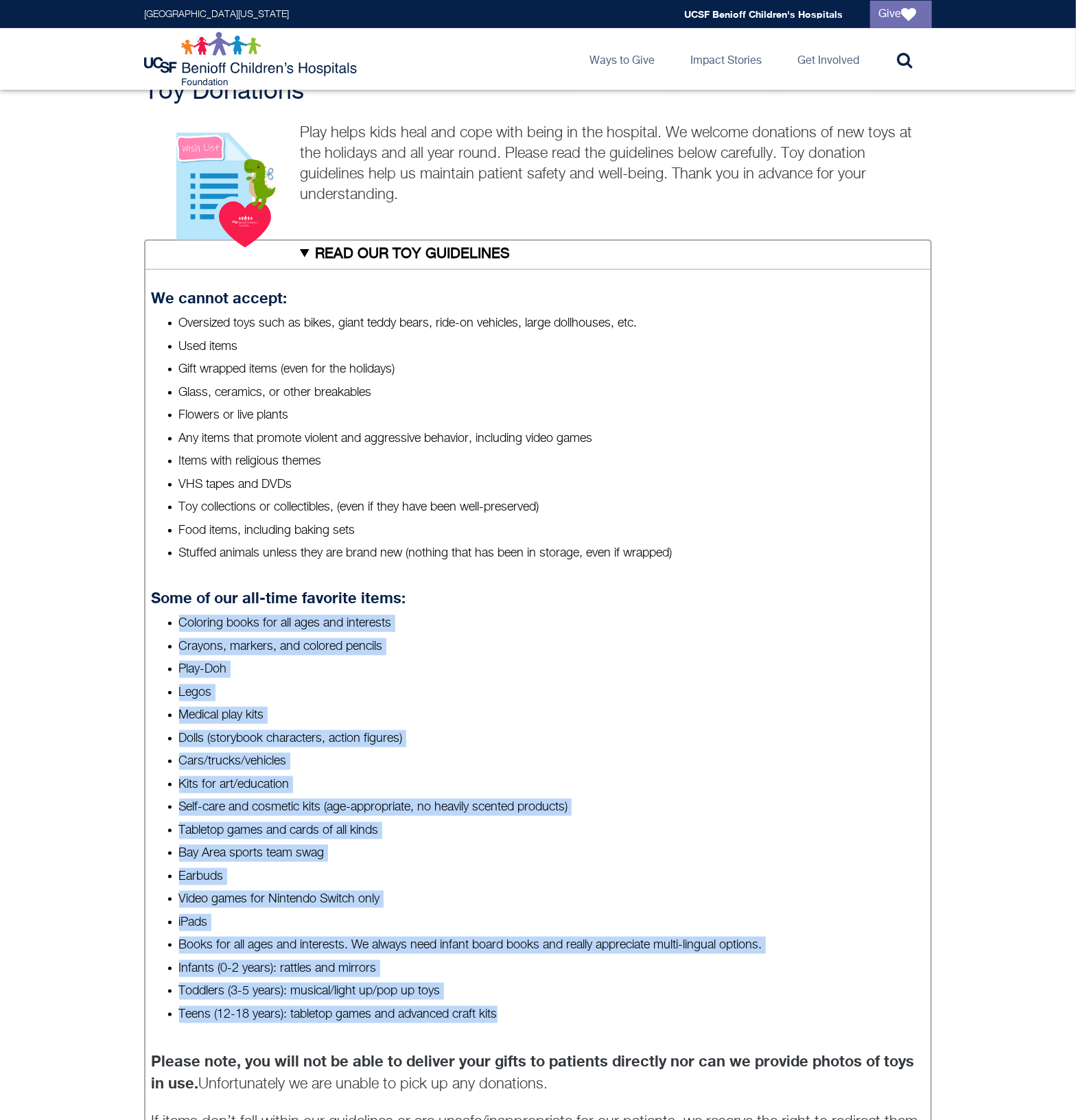
drag, startPoint x: 547, startPoint y: 1015, endPoint x: 120, endPoint y: 626, distance: 577.6
click at [120, 626] on div "Toy Donations Play helps kids heal and cope with being in the hospital. We welc…" at bounding box center [538, 800] width 1076 height 1444
drag, startPoint x: 120, startPoint y: 626, endPoint x: 117, endPoint y: 782, distance: 156.0
click at [117, 782] on div "Toy Donations Play helps kids heal and cope with being in the hospital. We welc…" at bounding box center [538, 800] width 1076 height 1444
click at [127, 799] on div "Toy Donations Play helps kids heal and cope with being in the hospital. We welc…" at bounding box center [538, 800] width 1076 height 1444
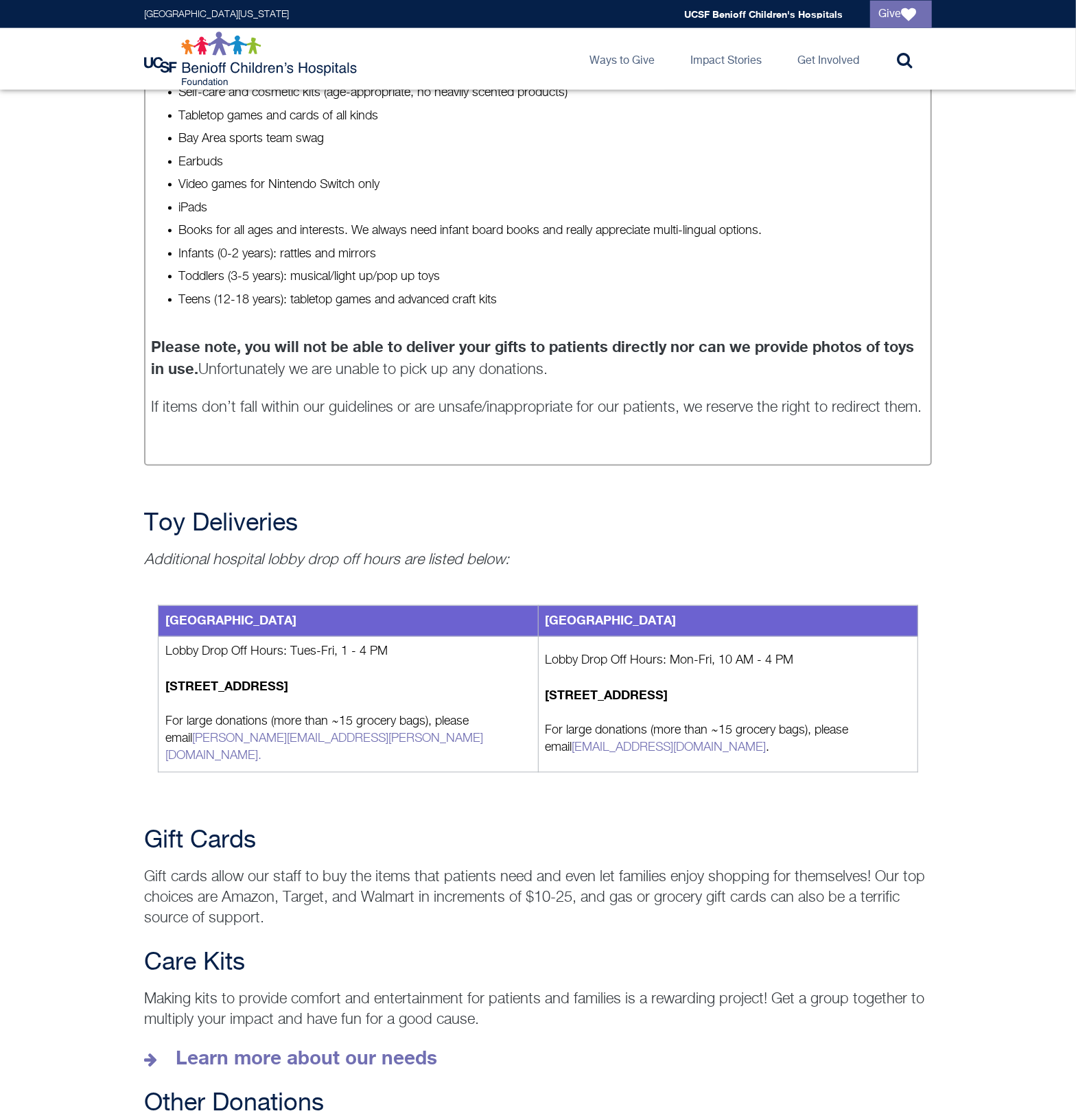
scroll to position [1286, 0]
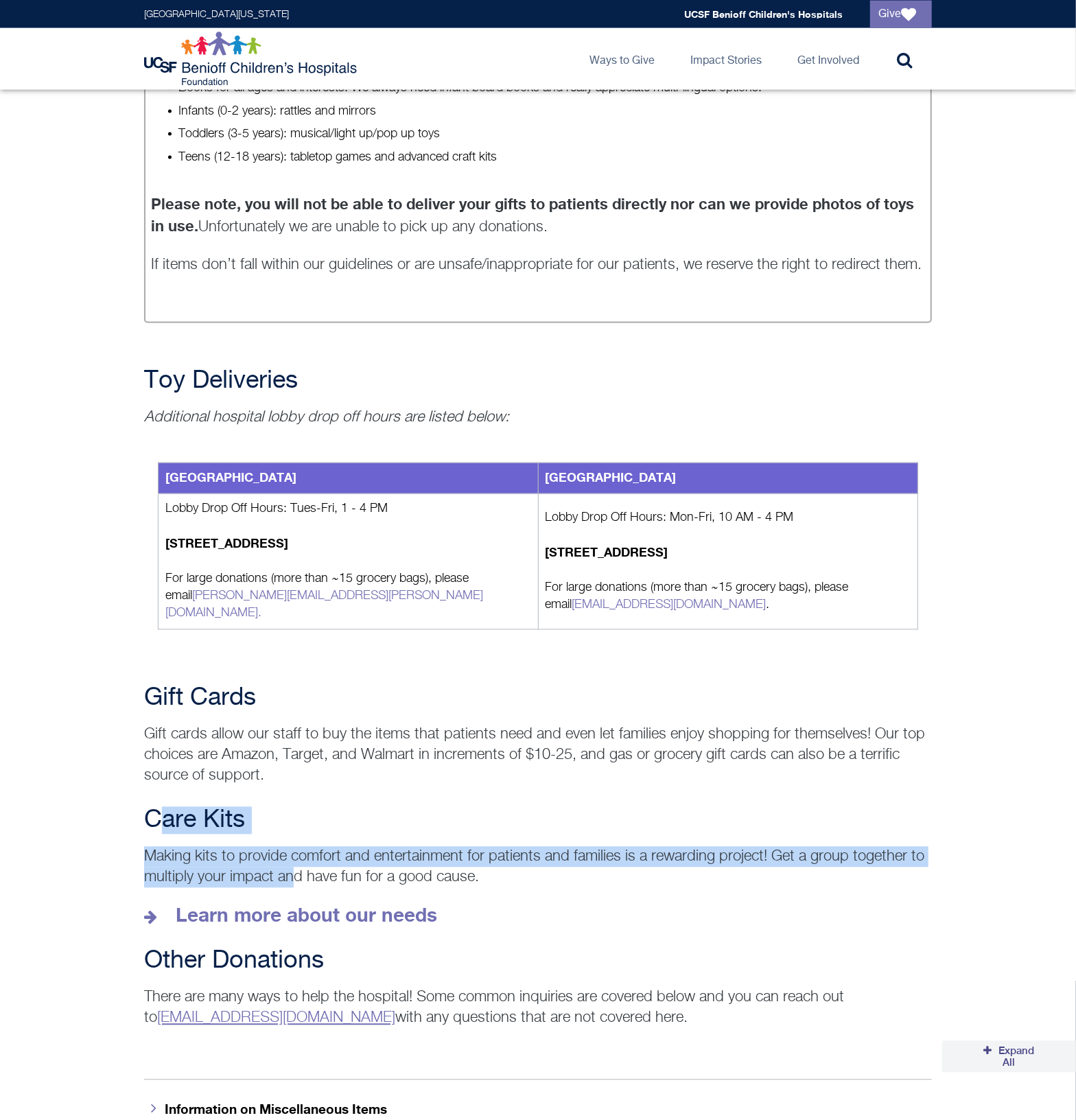
drag, startPoint x: 157, startPoint y: 805, endPoint x: 296, endPoint y: 849, distance: 145.8
click at [296, 849] on div "Care Kits Making kits to provide comfort and entertainment for patients and fam…" at bounding box center [538, 867] width 812 height 120
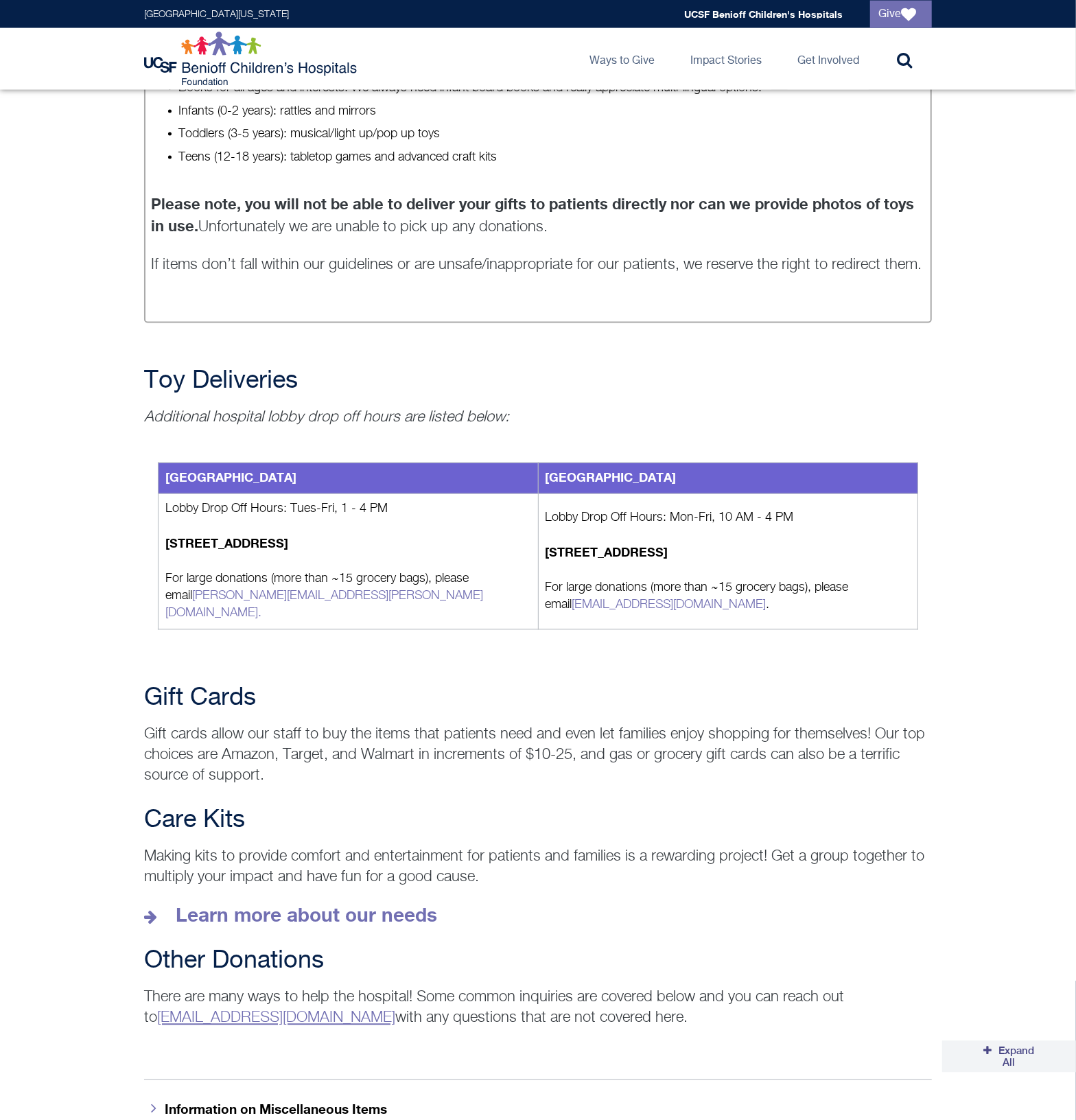
drag, startPoint x: 296, startPoint y: 849, endPoint x: 505, endPoint y: 872, distance: 210.3
click at [505, 872] on div "Care Kits Making kits to provide comfort and entertainment for patients and fam…" at bounding box center [538, 867] width 812 height 120
drag, startPoint x: 494, startPoint y: 847, endPoint x: 74, endPoint y: 811, distance: 421.5
click at [74, 811] on div "Care Kits Making kits to provide comfort and entertainment for patients and fam…" at bounding box center [538, 867] width 1076 height 120
click at [834, 758] on p "Gift cards allow our staff to buy the items that patients need and even let fam…" at bounding box center [538, 756] width 788 height 62
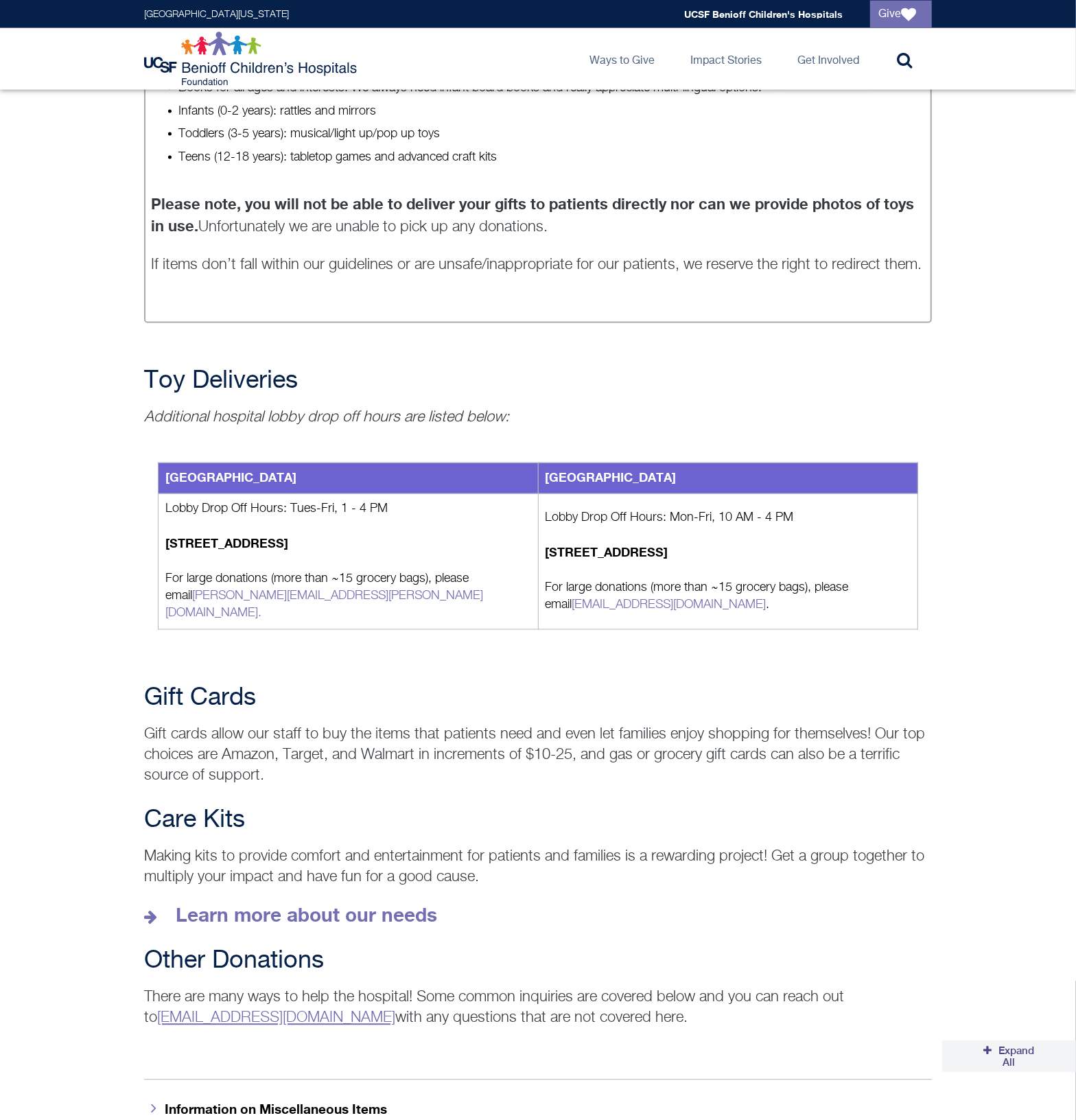
scroll to position [1144, 0]
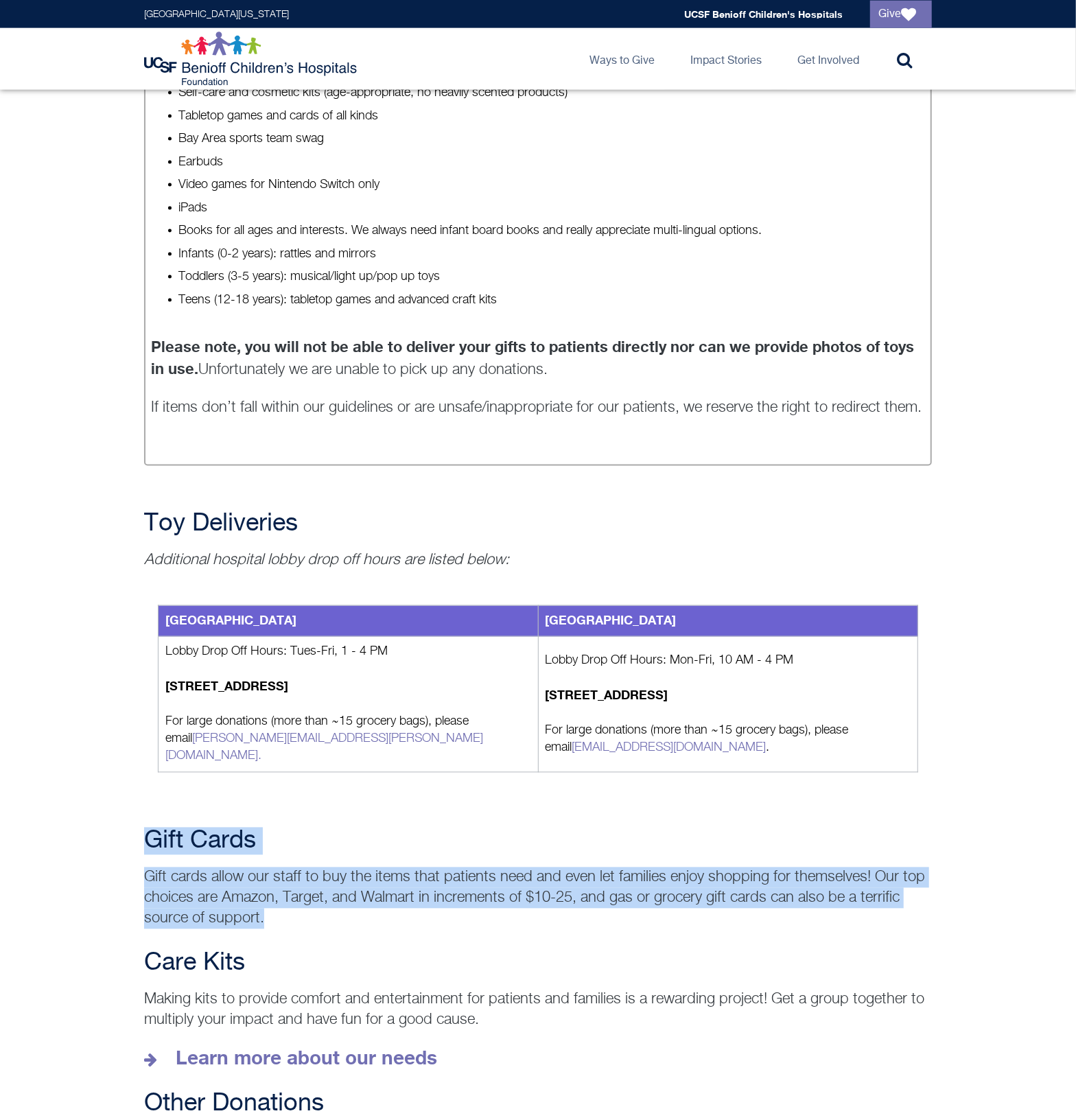
drag, startPoint x: 149, startPoint y: 817, endPoint x: 270, endPoint y: 897, distance: 145.1
click at [270, 897] on div "Gift Cards Gift cards allow our staff to buy the items that patients need and e…" at bounding box center [538, 878] width 812 height 102
drag, startPoint x: 270, startPoint y: 897, endPoint x: 288, endPoint y: 901, distance: 18.4
click at [288, 901] on p "Gift cards allow our staff to buy the items that patients need and even let fam…" at bounding box center [538, 899] width 788 height 62
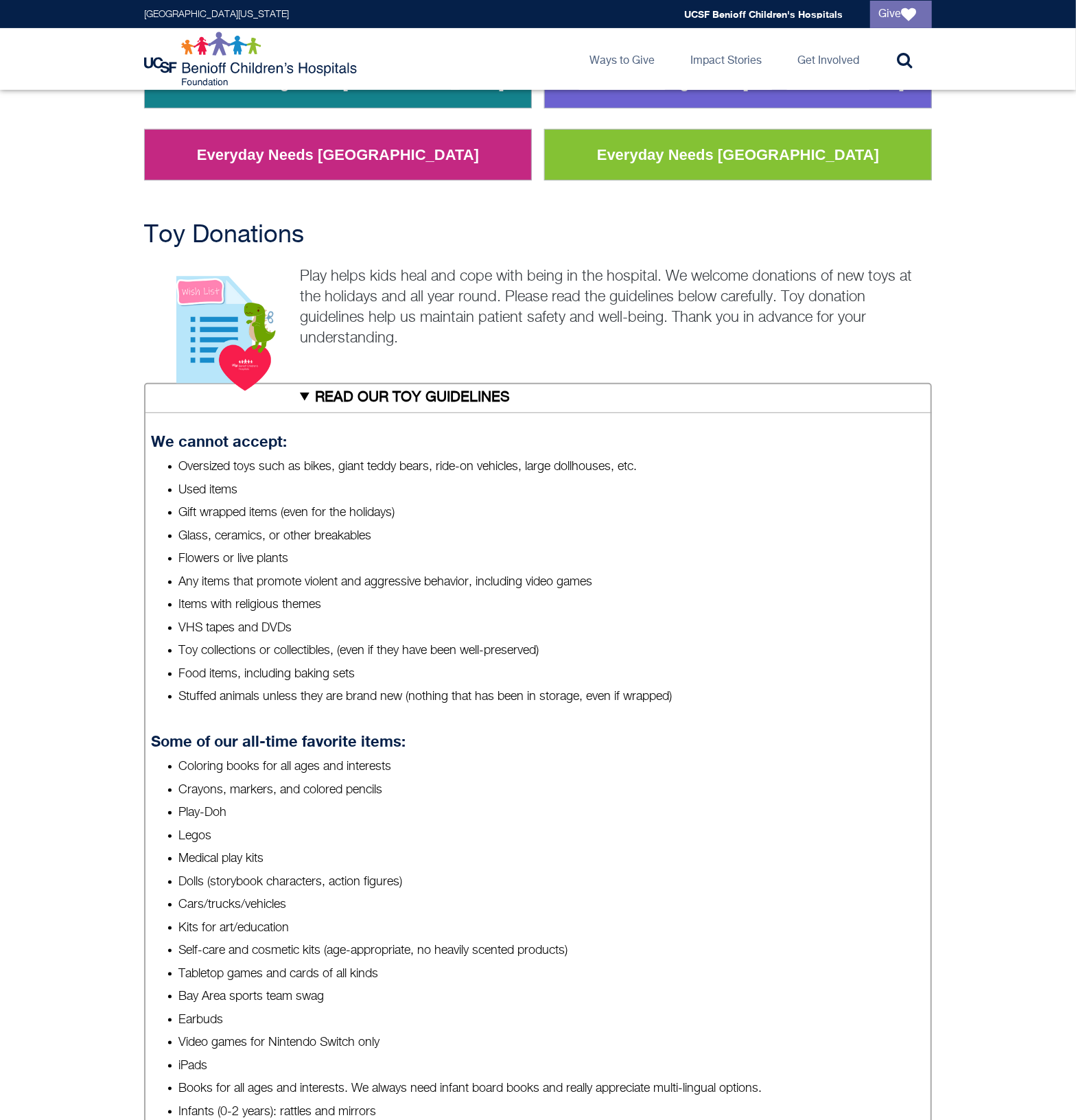
scroll to position [143, 0]
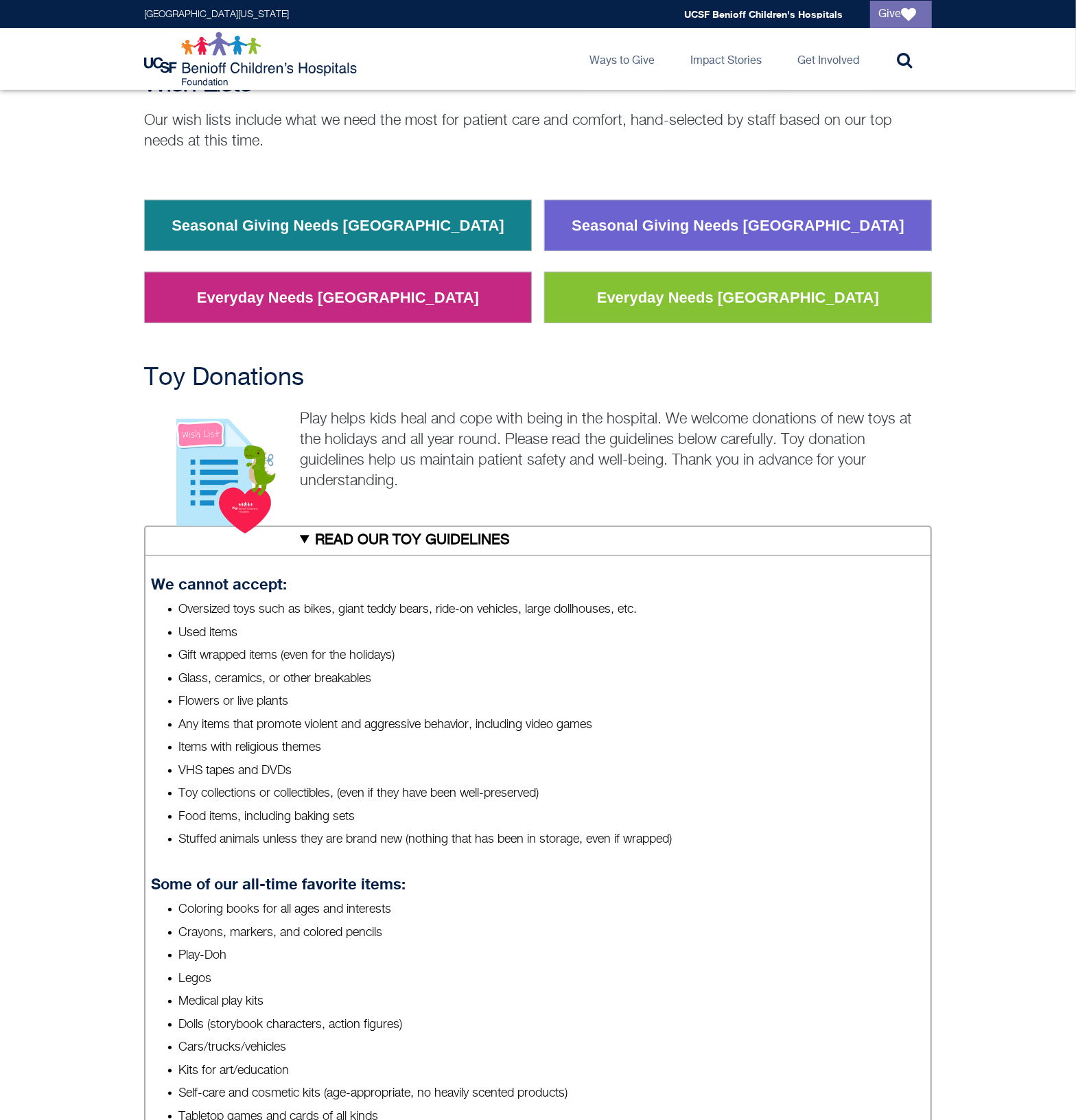
click at [363, 288] on link "Everyday Needs [GEOGRAPHIC_DATA]" at bounding box center [338, 298] width 302 height 36
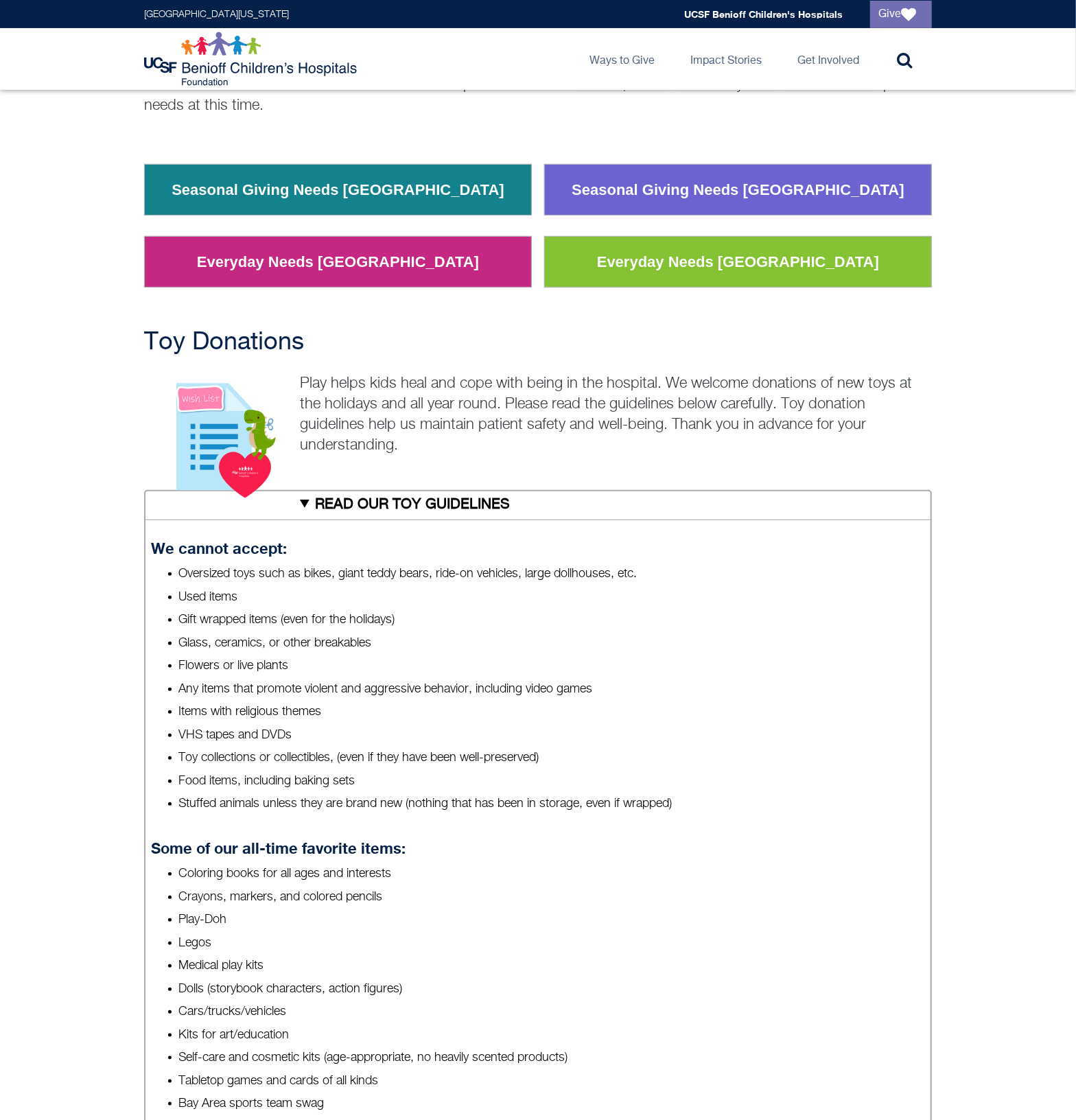
drag, startPoint x: 150, startPoint y: 413, endPoint x: 151, endPoint y: 428, distance: 15.0
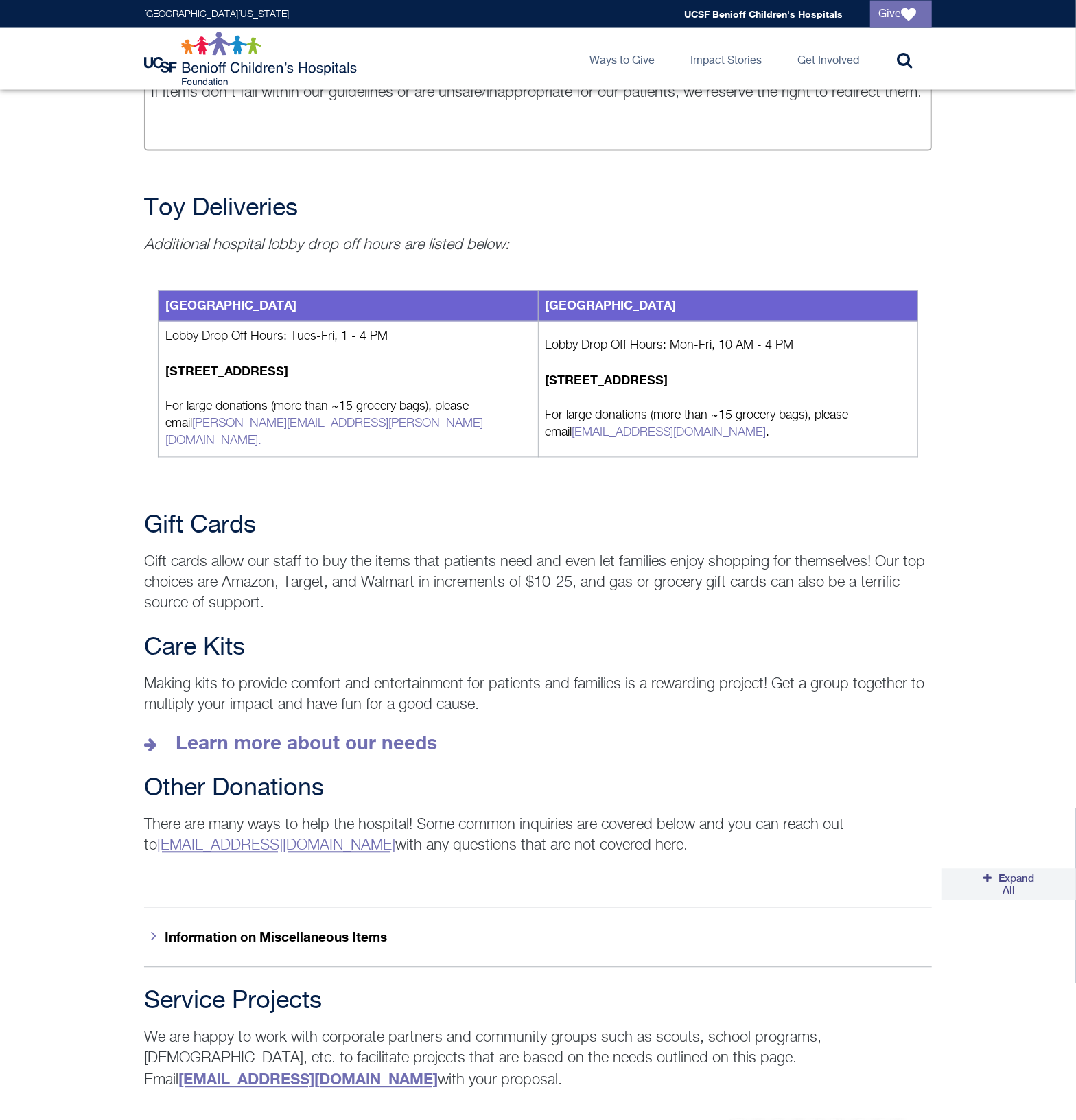
scroll to position [1499, 0]
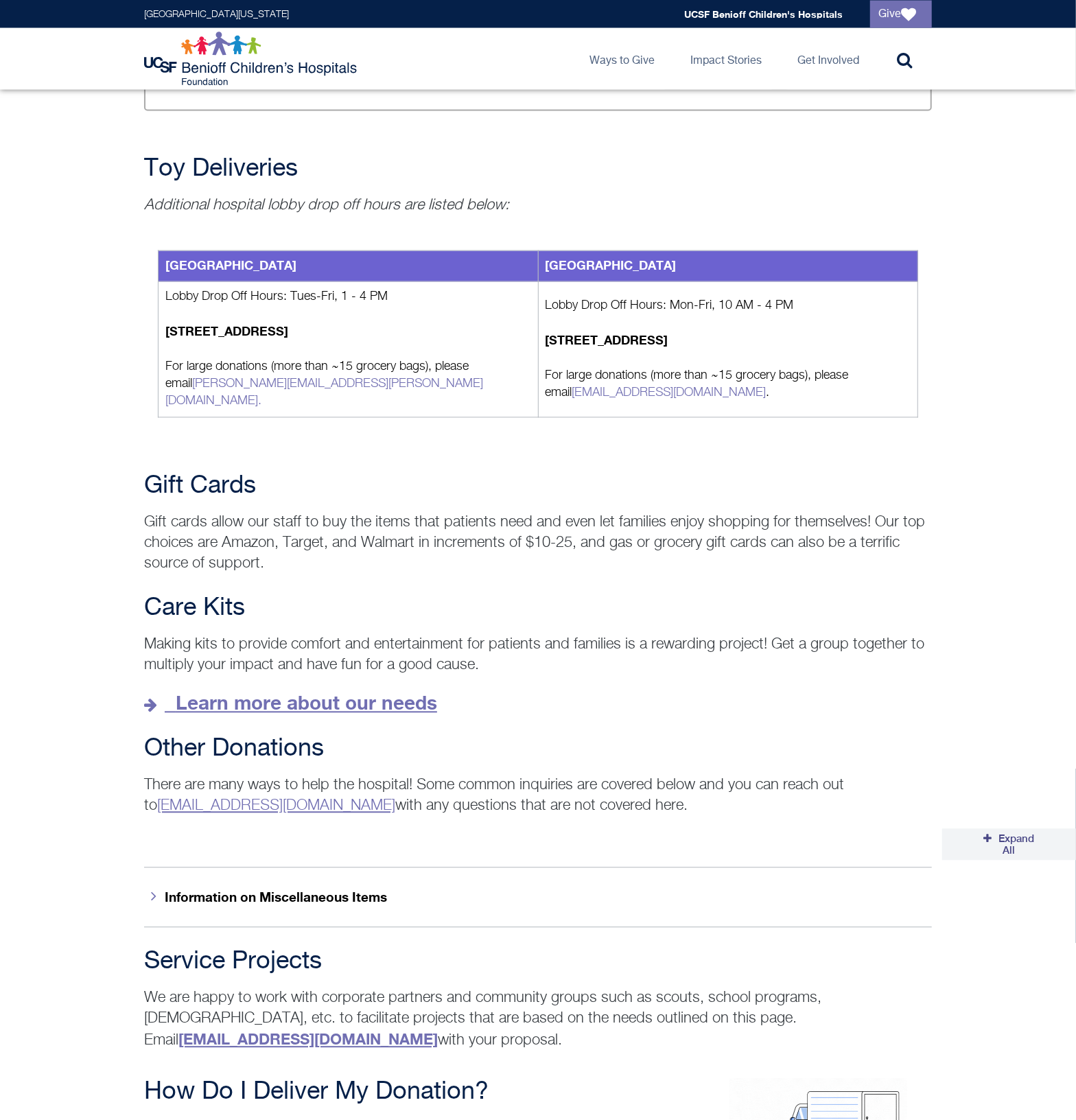
click at [330, 692] on strong "Learn more about our needs" at bounding box center [306, 703] width 261 height 22
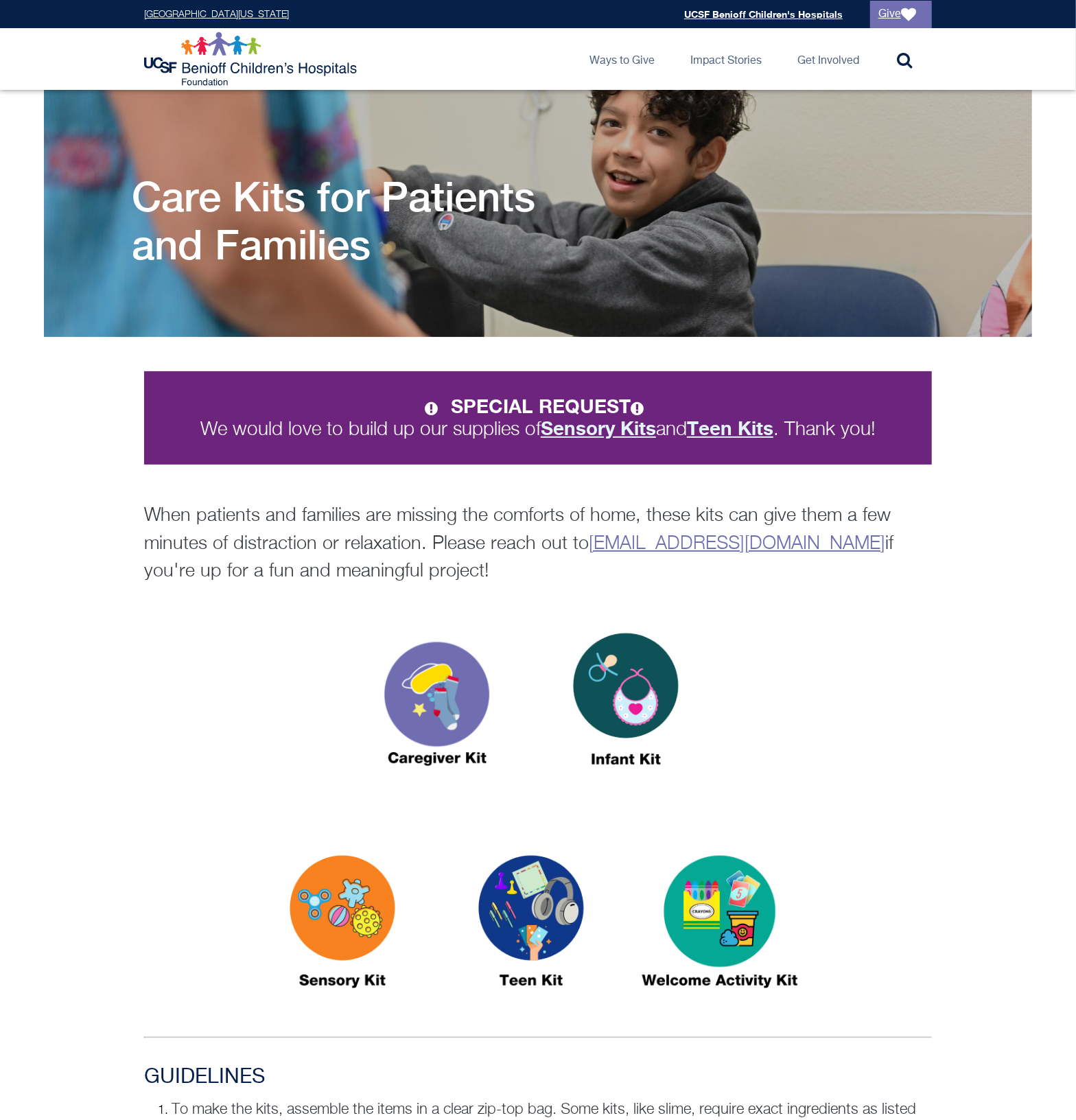
scroll to position [143, 0]
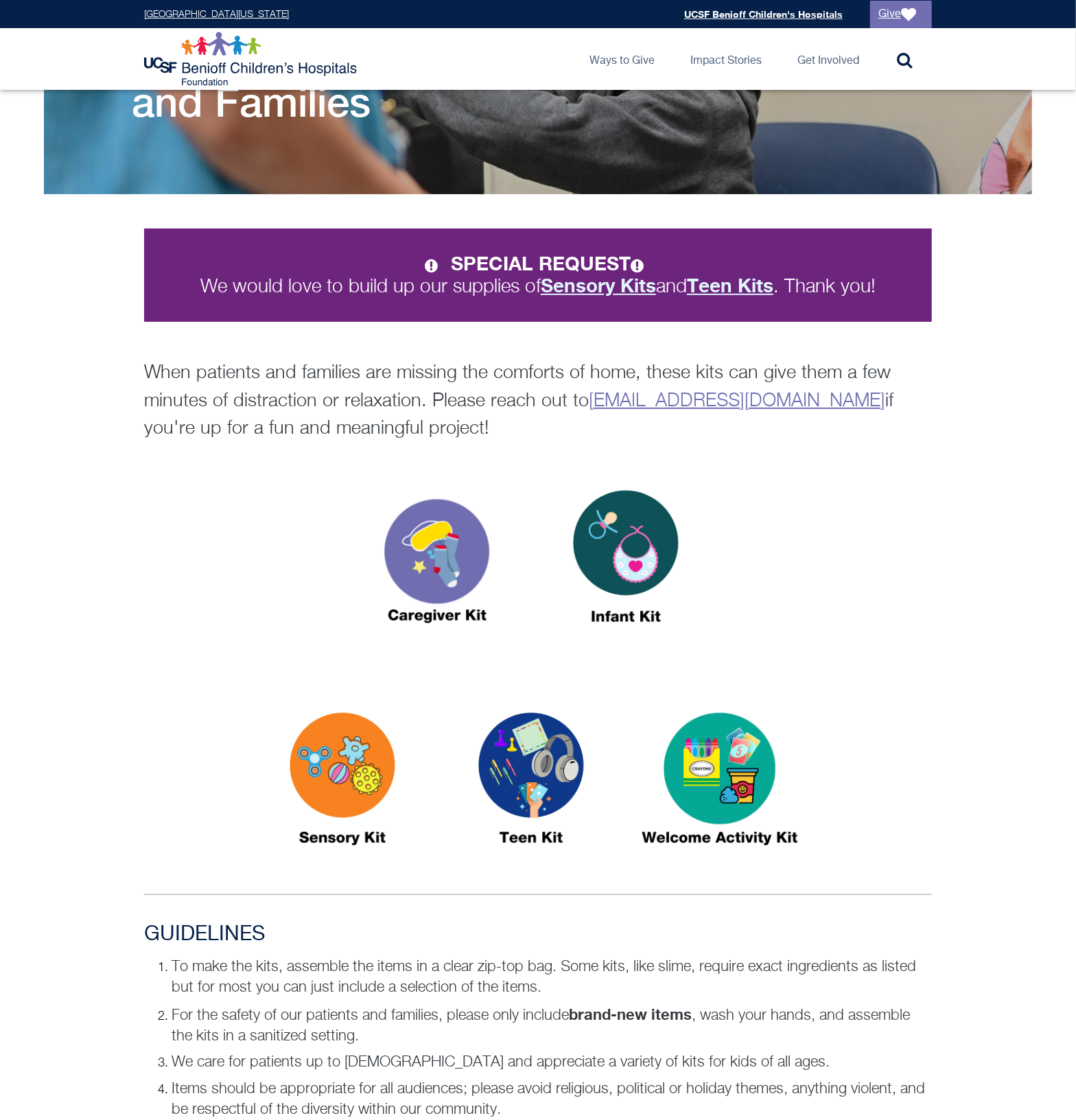
click at [933, 578] on div at bounding box center [538, 566] width 812 height 202
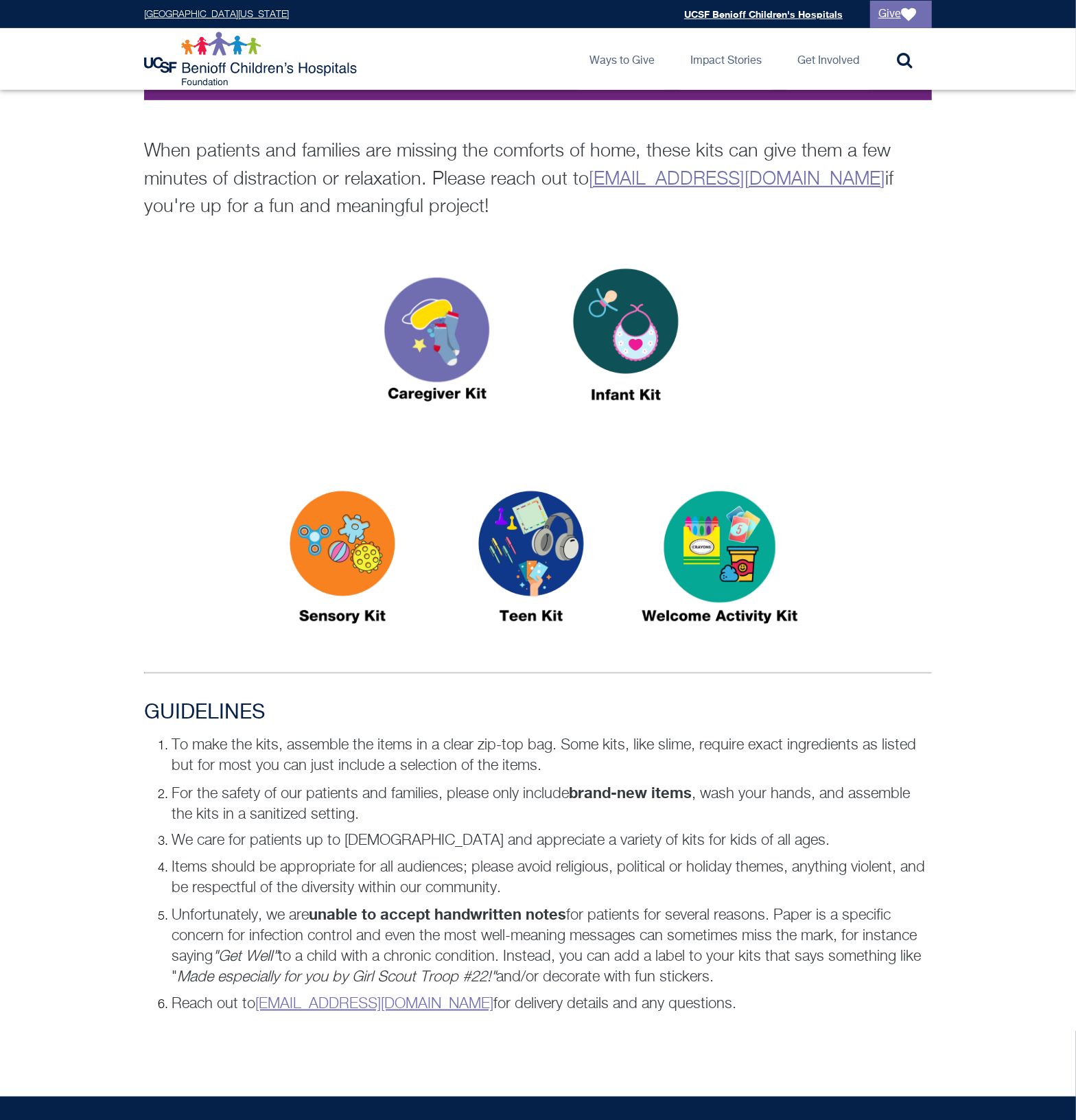
scroll to position [429, 0]
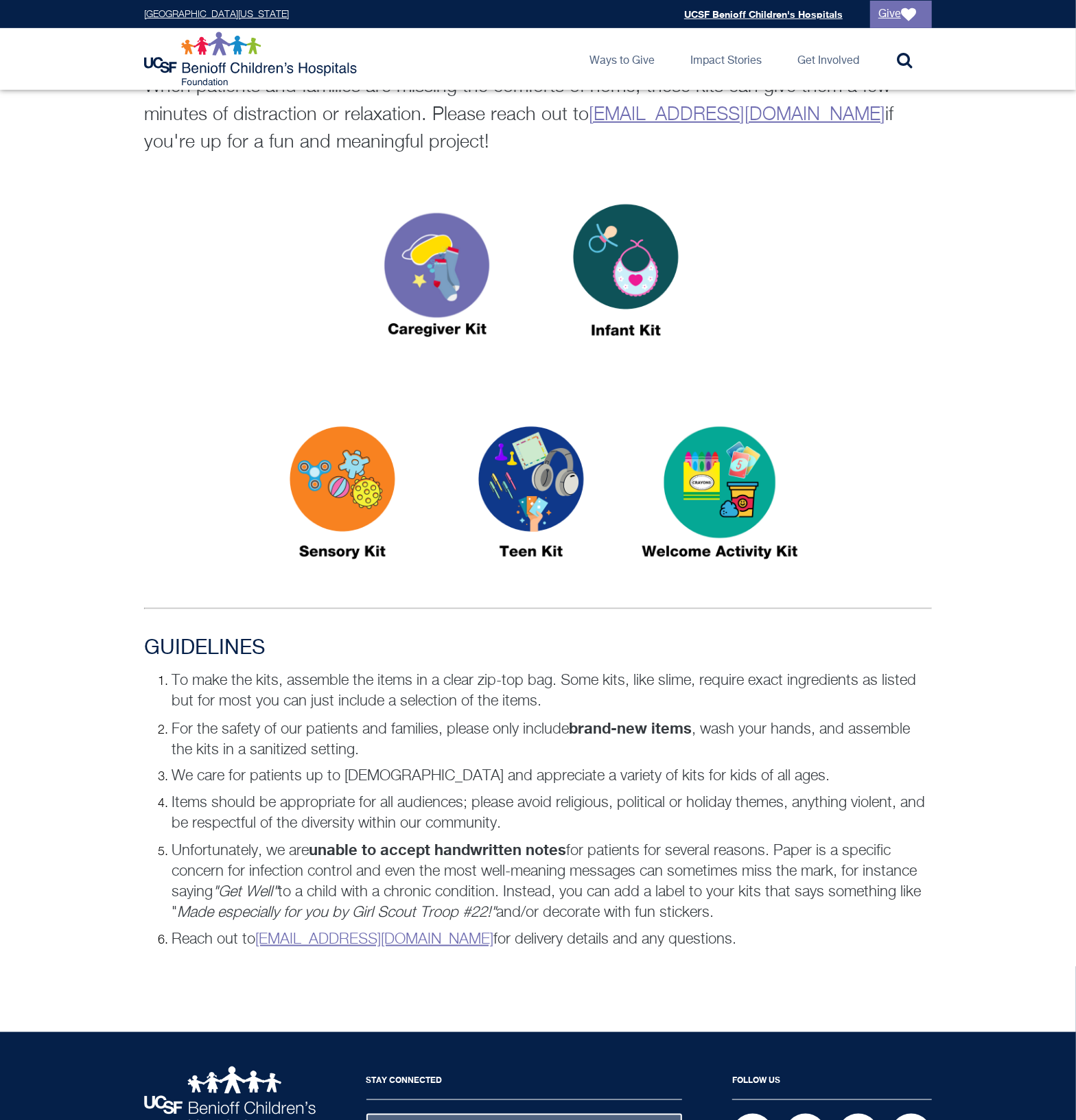
click at [347, 489] on img at bounding box center [343, 499] width 171 height 198
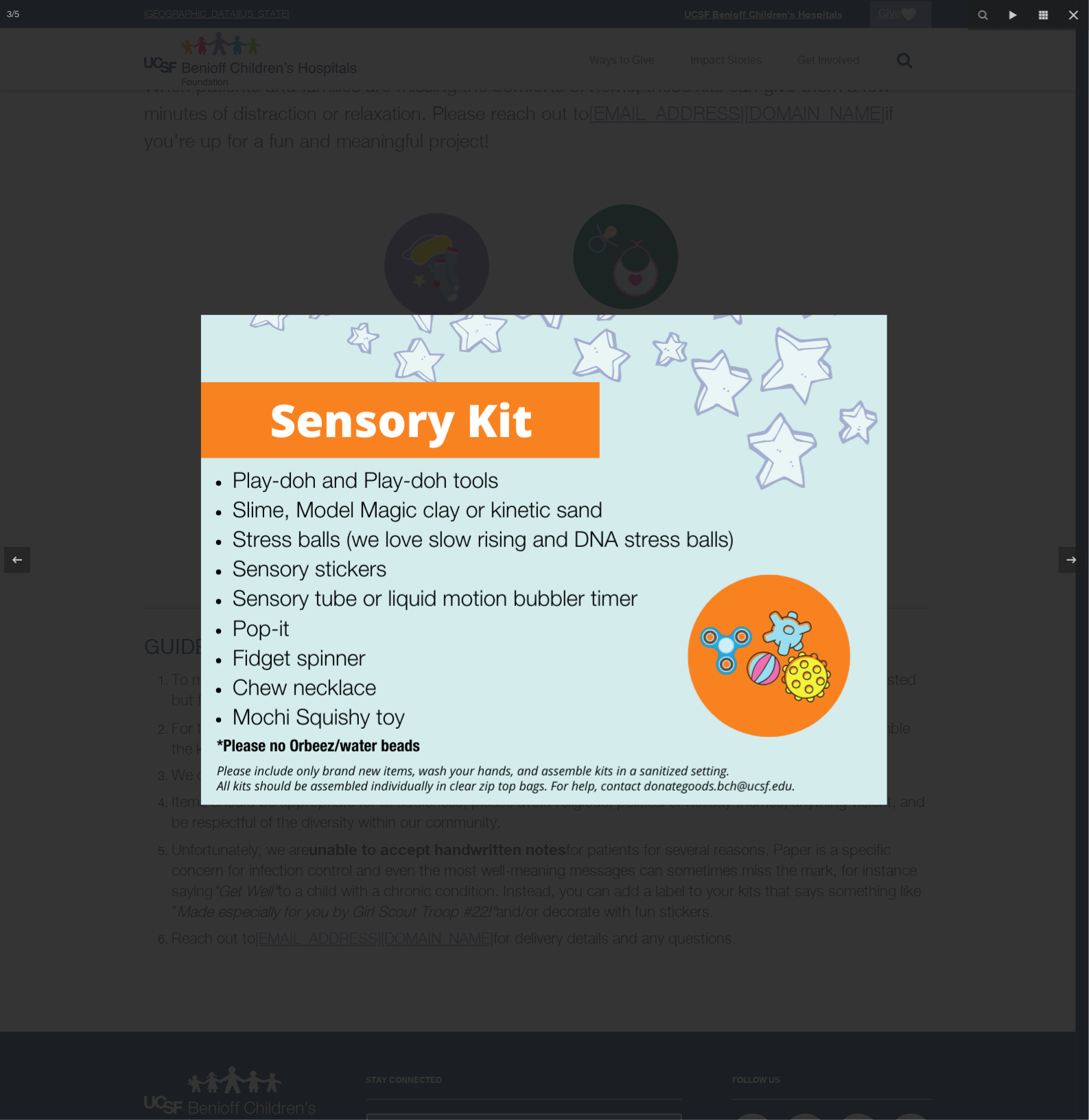
click at [323, 524] on img at bounding box center [544, 560] width 686 height 490
click at [847, 271] on div at bounding box center [544, 560] width 1089 height 1120
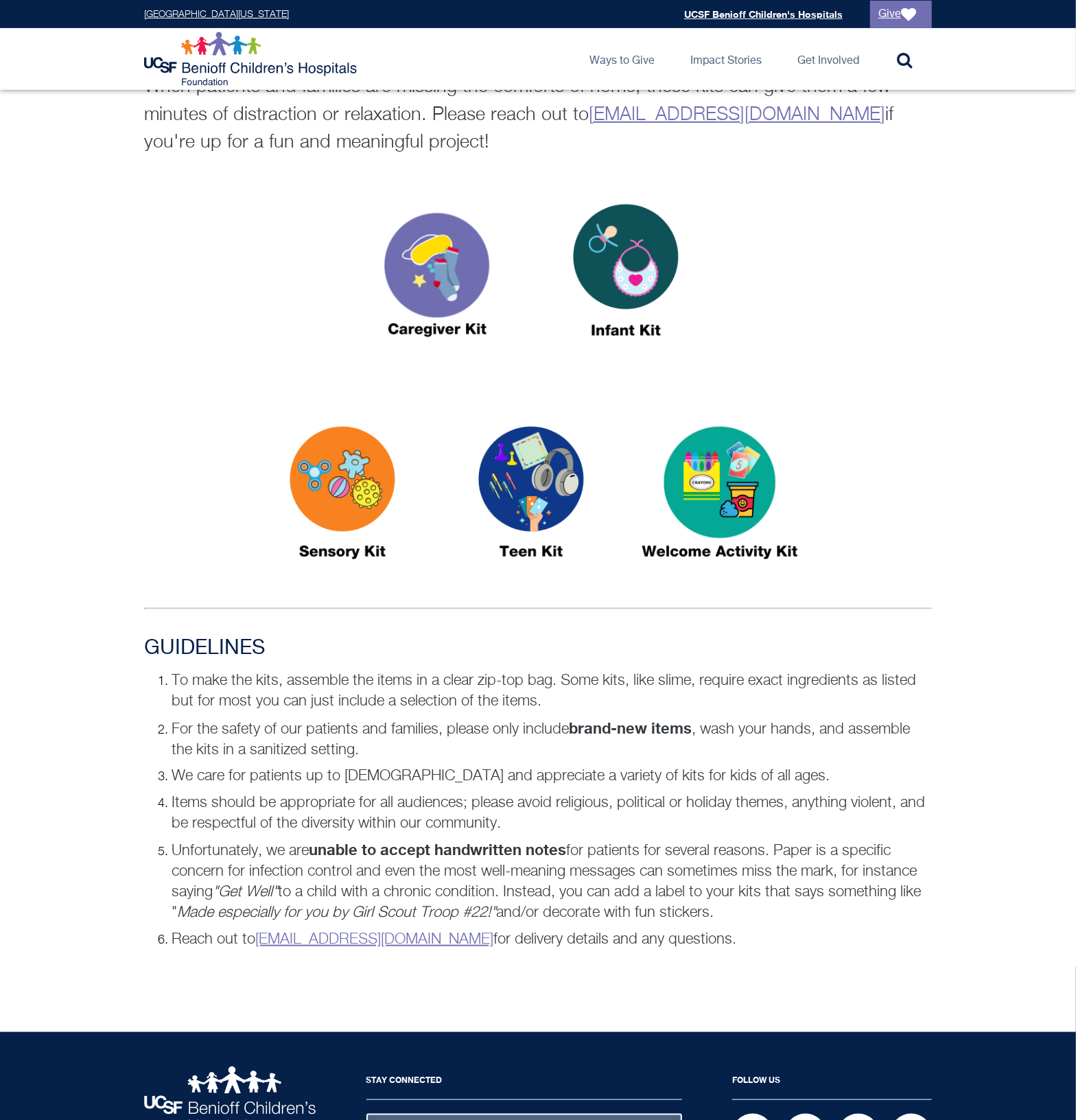
click at [559, 482] on img at bounding box center [531, 499] width 171 height 198
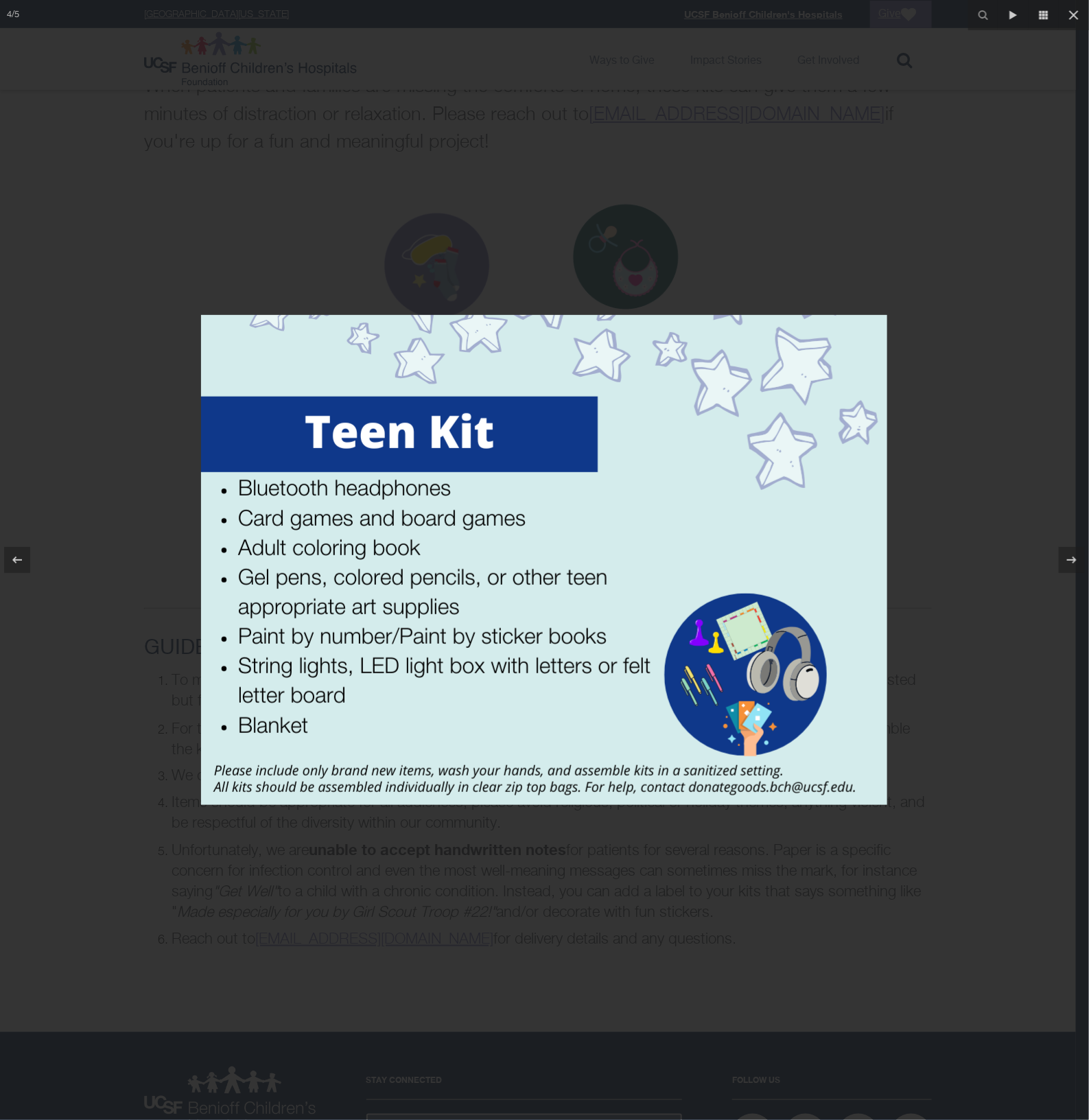
click at [928, 504] on div at bounding box center [544, 560] width 1089 height 1120
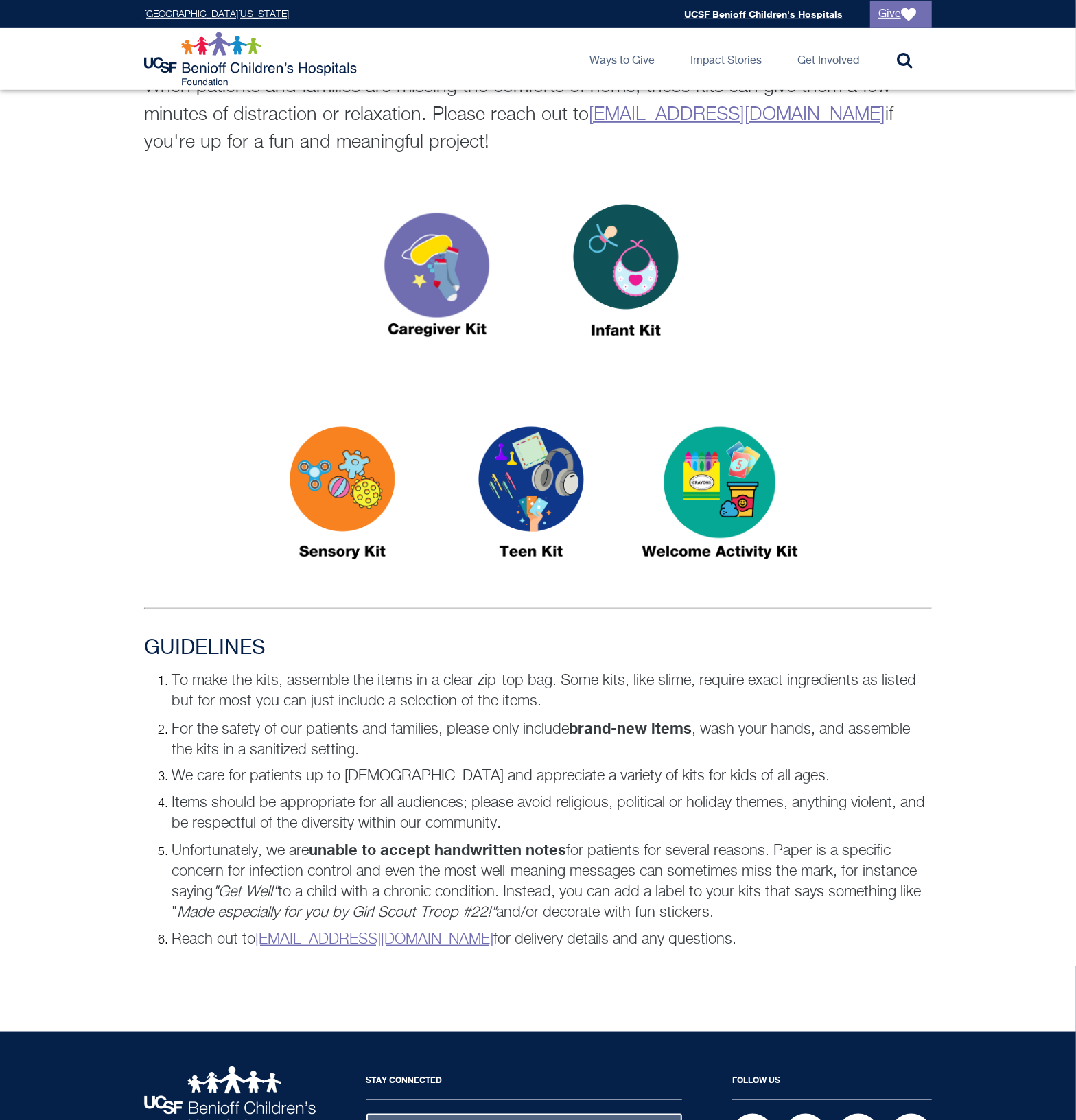
click at [938, 647] on div "GUIDELINES To make the kits, assemble the items in a clear zip-top bag. Some ki…" at bounding box center [538, 807] width 812 height 341
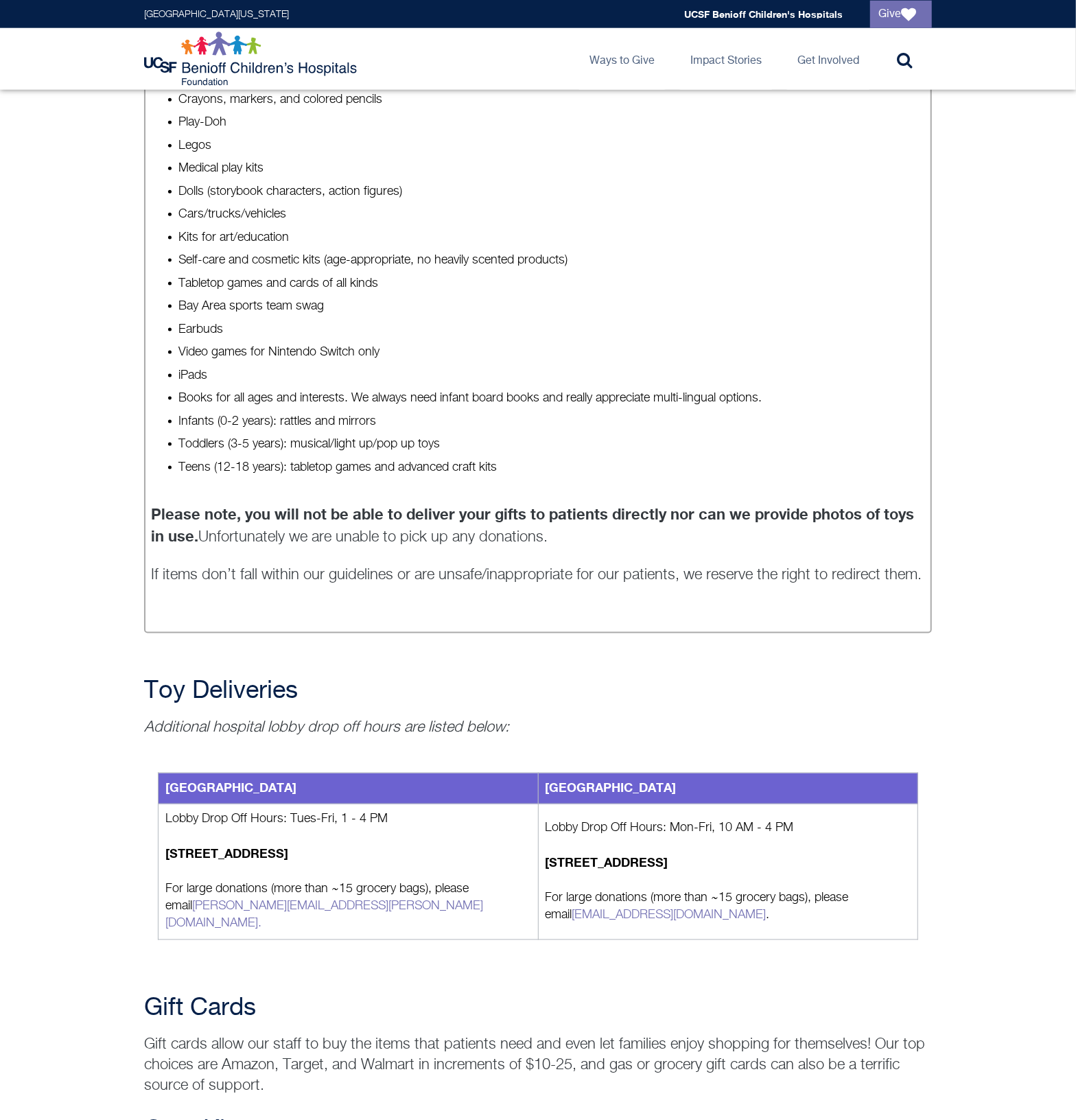
scroll to position [1001, 0]
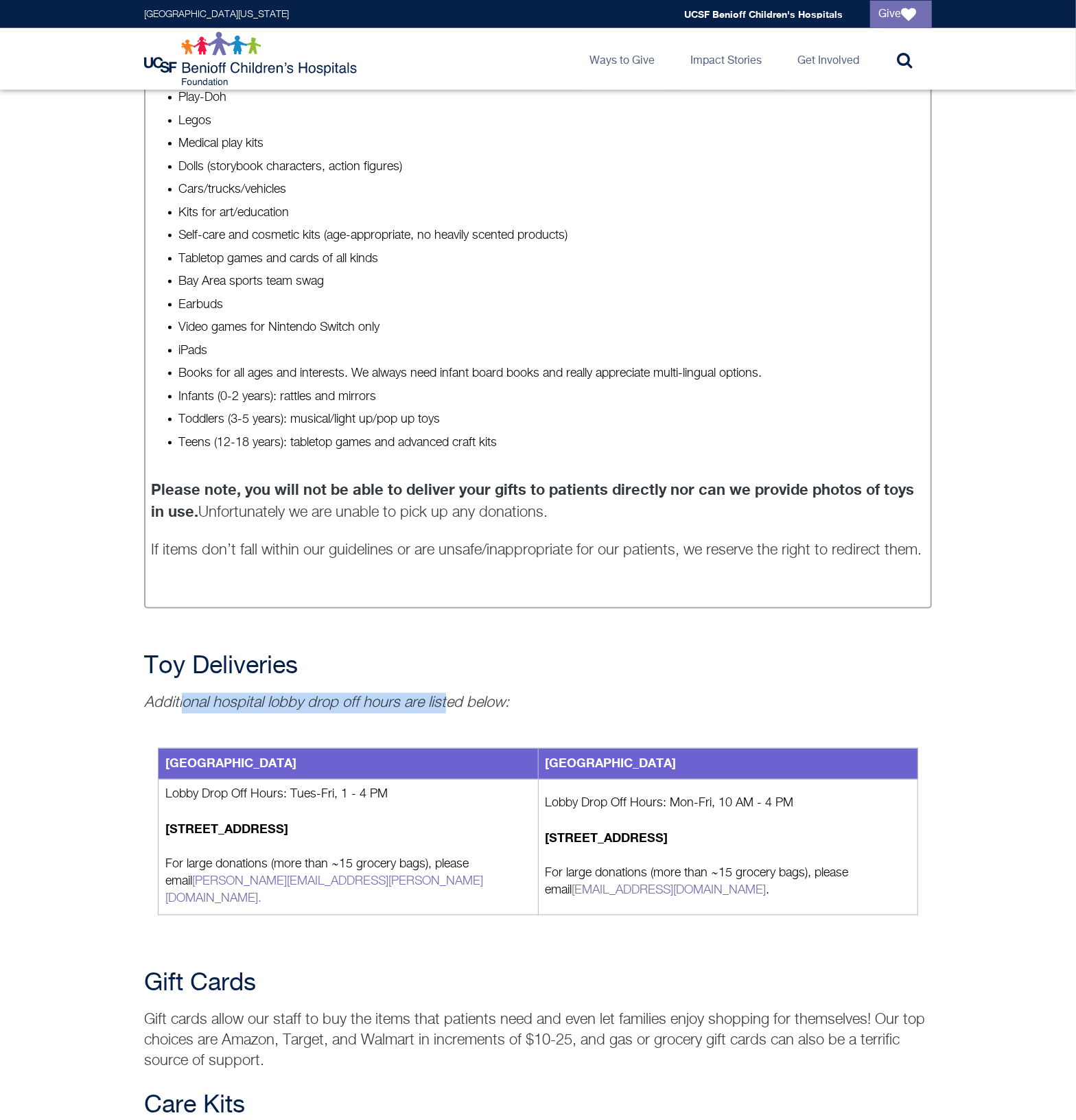
drag, startPoint x: 182, startPoint y: 700, endPoint x: 443, endPoint y: 700, distance: 261.0
click at [443, 700] on em "Additional hospital lobby drop off hours are listed below:" at bounding box center [326, 704] width 365 height 15
drag, startPoint x: 443, startPoint y: 700, endPoint x: 445, endPoint y: 725, distance: 25.1
click at [445, 725] on div "[GEOGRAPHIC_DATA] [GEOGRAPHIC_DATA] Lobby Drop Off Hours: Tues-Fri, 1 - 4 PM [S…" at bounding box center [538, 832] width 788 height 237
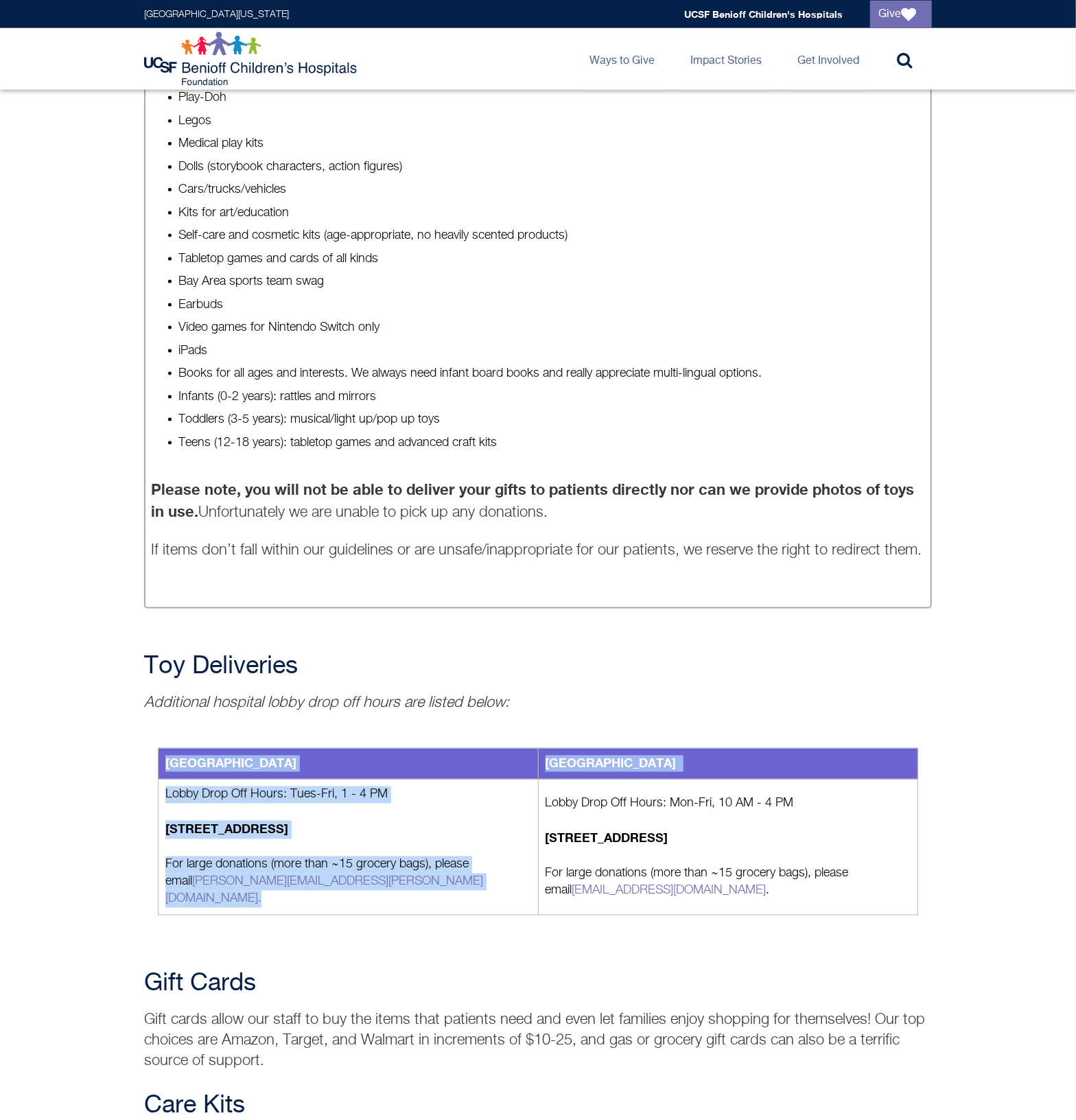
drag, startPoint x: 381, startPoint y: 873, endPoint x: 147, endPoint y: 856, distance: 234.6
click at [147, 856] on div "[GEOGRAPHIC_DATA] [GEOGRAPHIC_DATA] Lobby Drop Off Hours: Tues-Fri, 1 - 4 PM [S…" at bounding box center [538, 832] width 788 height 237
drag, startPoint x: 147, startPoint y: 856, endPoint x: 89, endPoint y: 923, distance: 88.6
click at [89, 923] on div "Toy Donations Play helps kids heal and cope with being in the hospital. We welc…" at bounding box center [538, 228] width 1076 height 1444
click at [370, 887] on td "Lobby Drop Off Hours: Tues-Fri, 1 - 4 PM [STREET_ADDRESS] For large donations (…" at bounding box center [349, 847] width 380 height 136
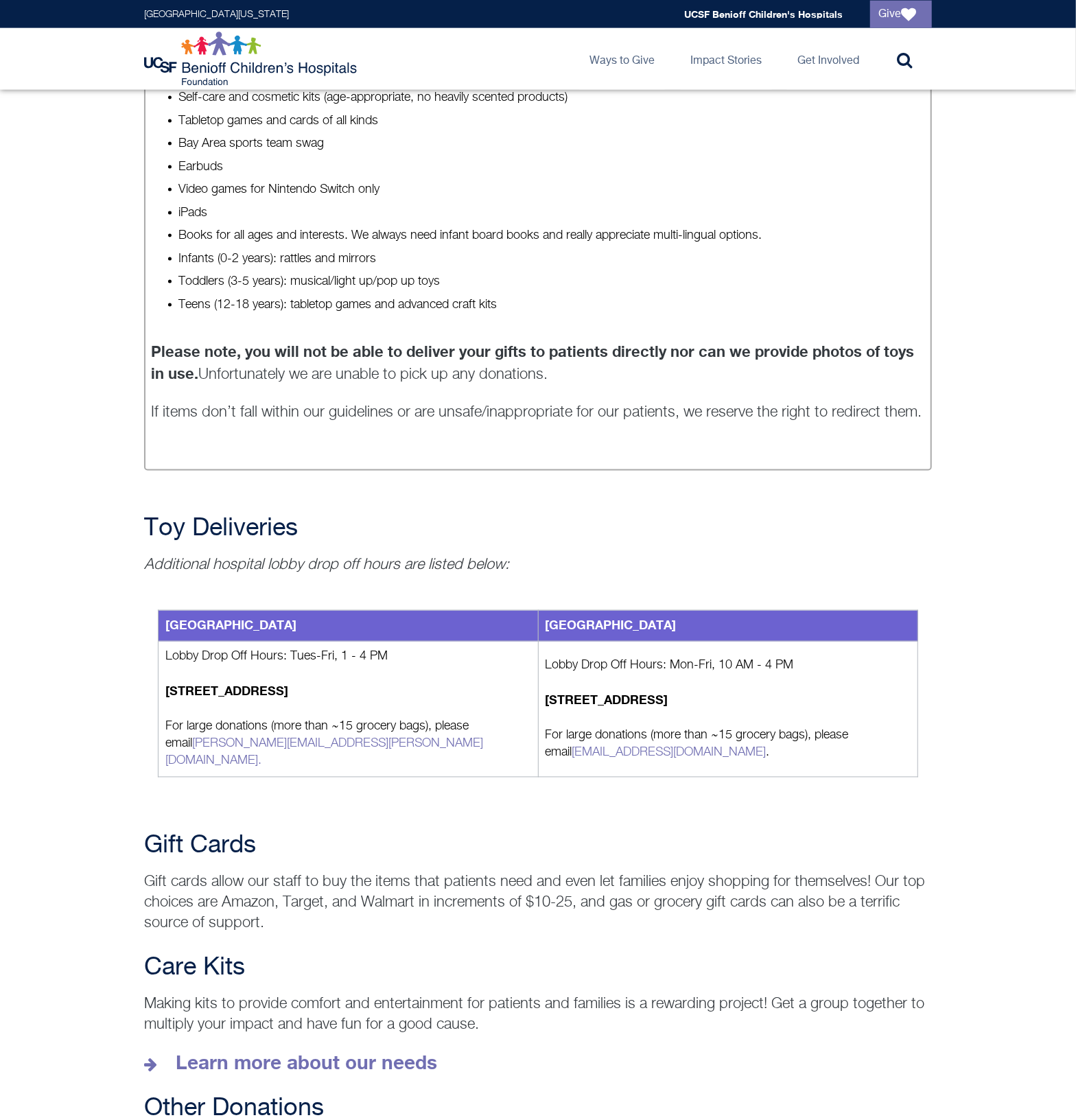
scroll to position [1144, 0]
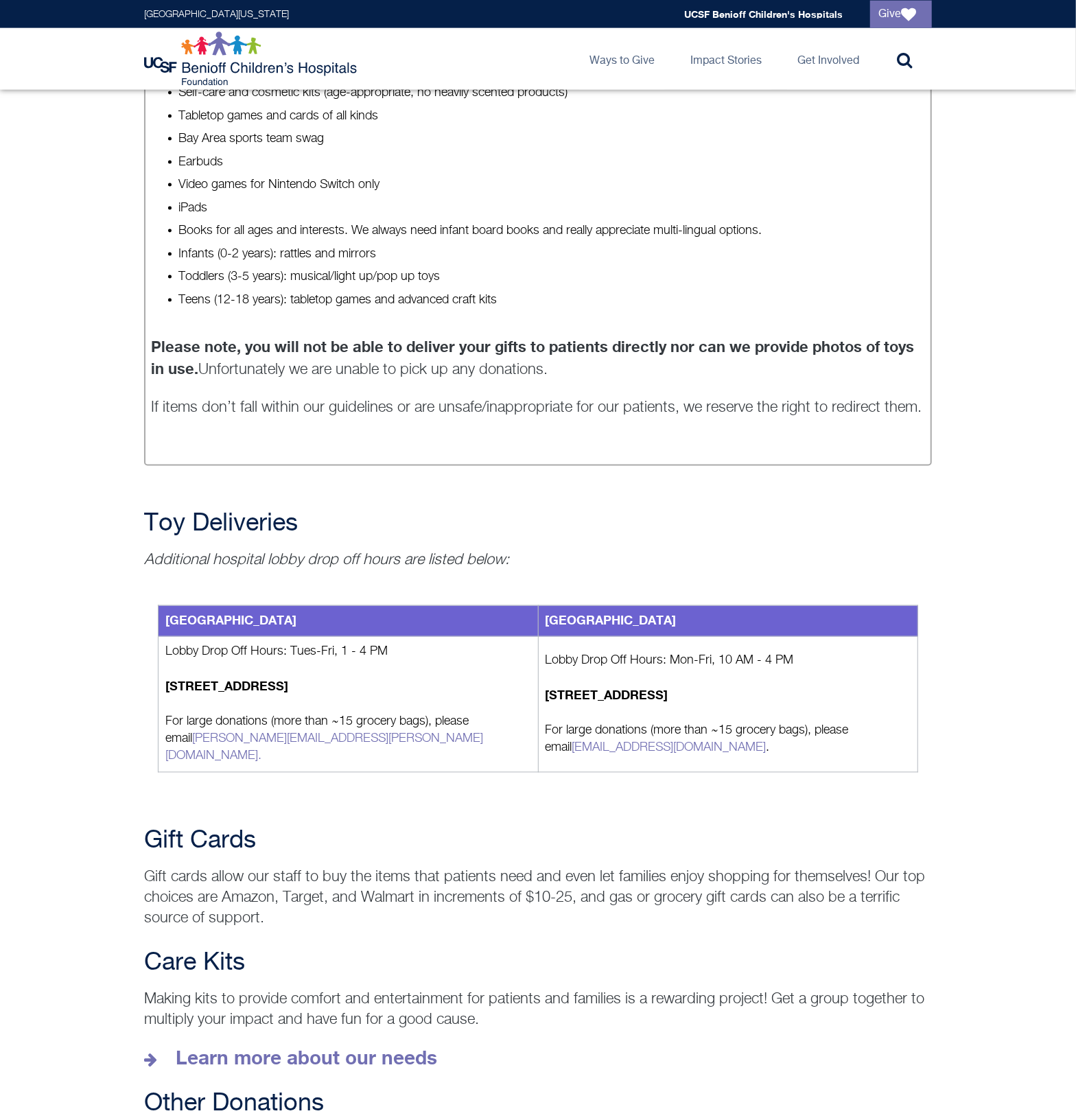
click at [176, 761] on div "[GEOGRAPHIC_DATA] [GEOGRAPHIC_DATA] Lobby Drop Off Hours: Tues-Fri, 1 - 4 PM [S…" at bounding box center [538, 689] width 788 height 237
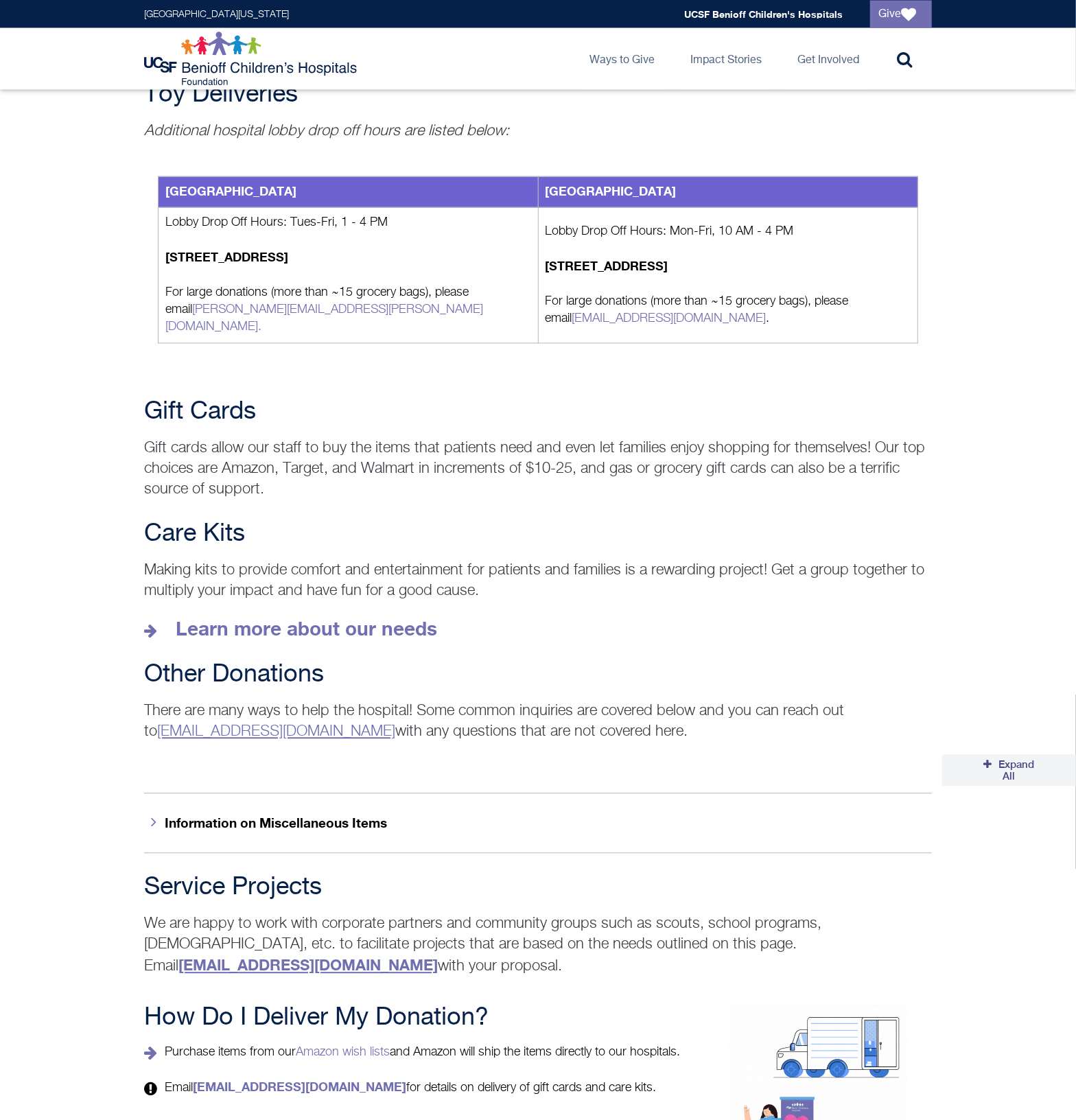
scroll to position [1716, 0]
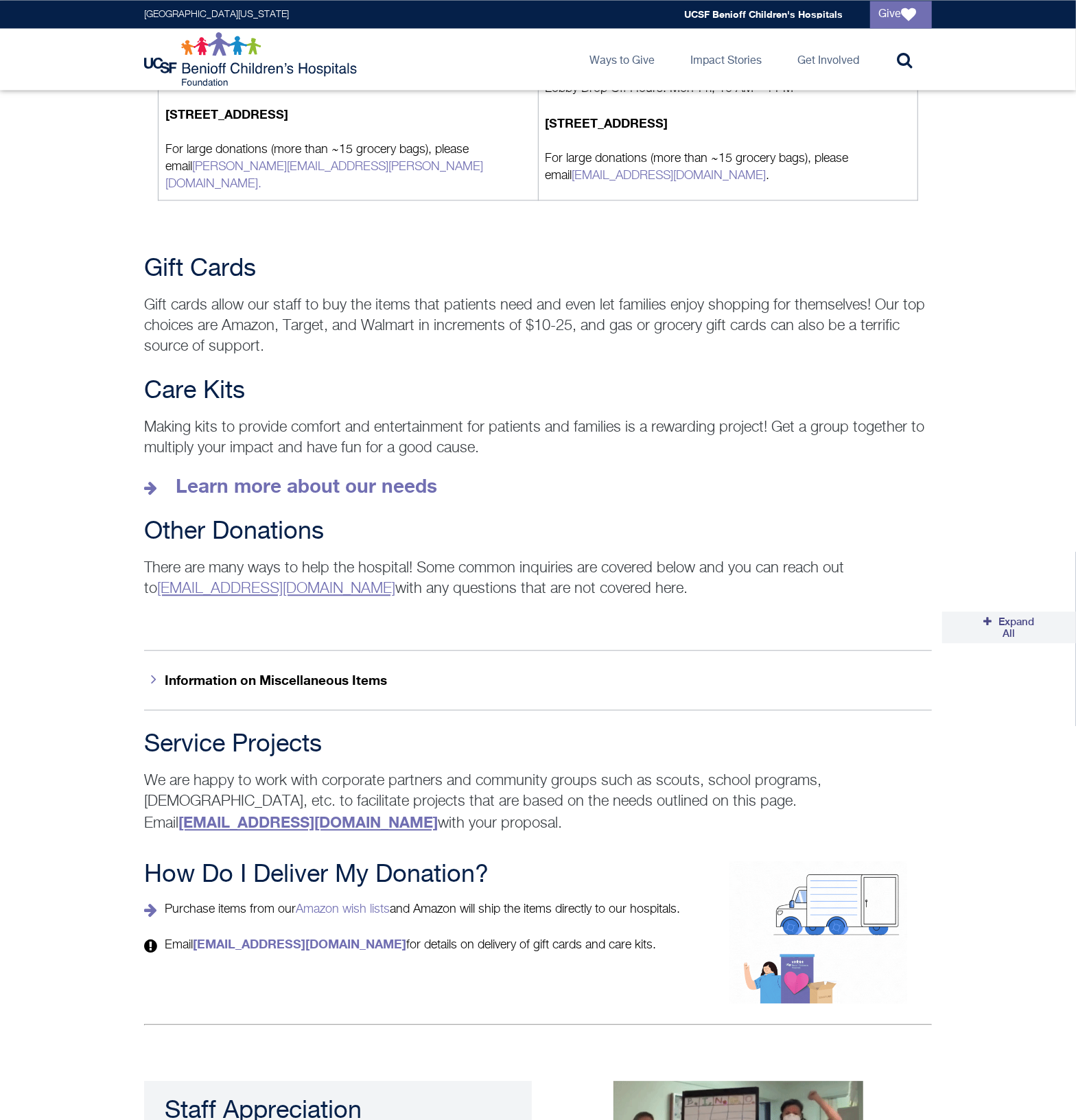
click at [842, 440] on div "Care Kits Making kits to provide comfort and entertainment for patients and fam…" at bounding box center [538, 438] width 812 height 120
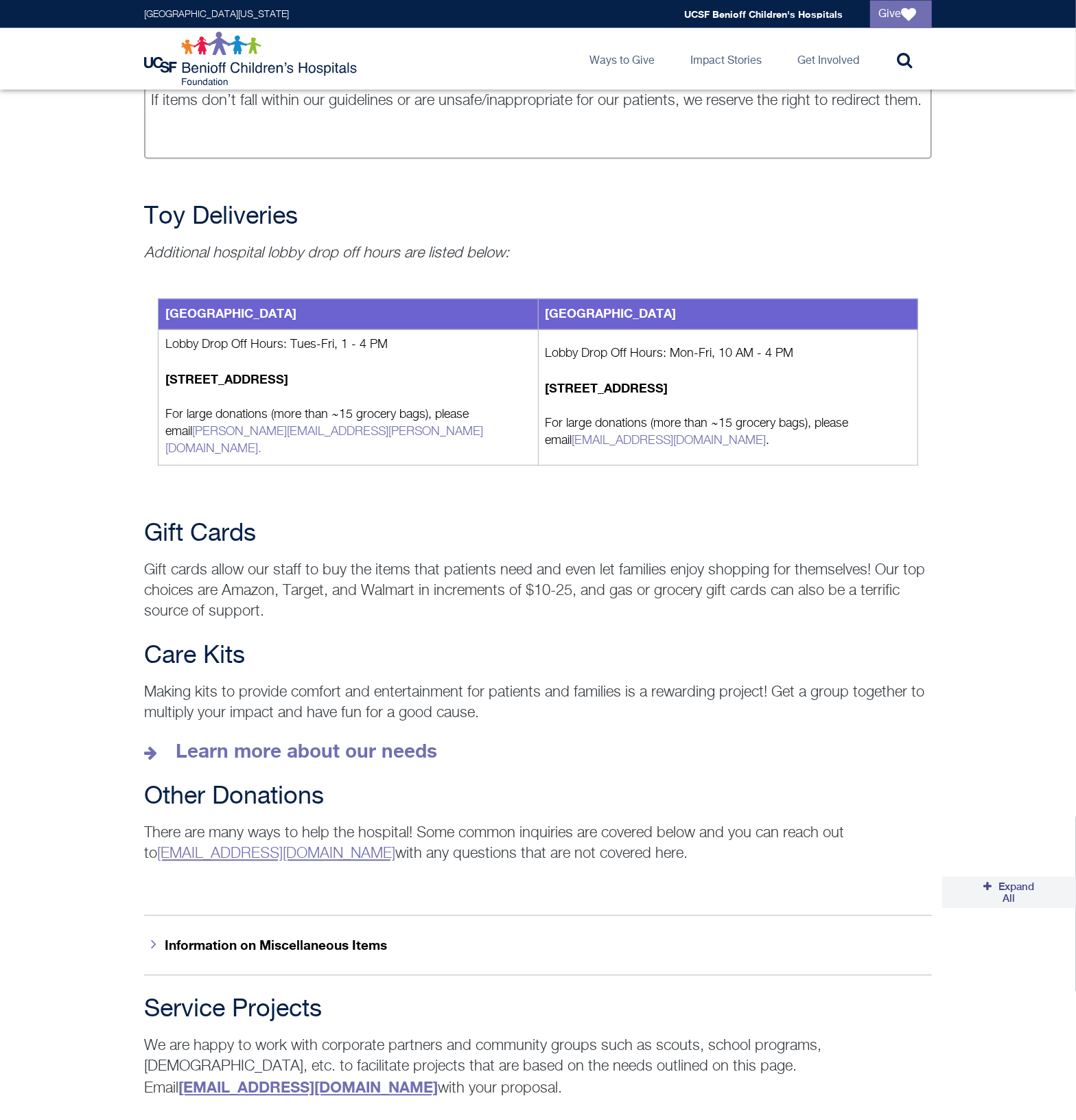
scroll to position [1430, 0]
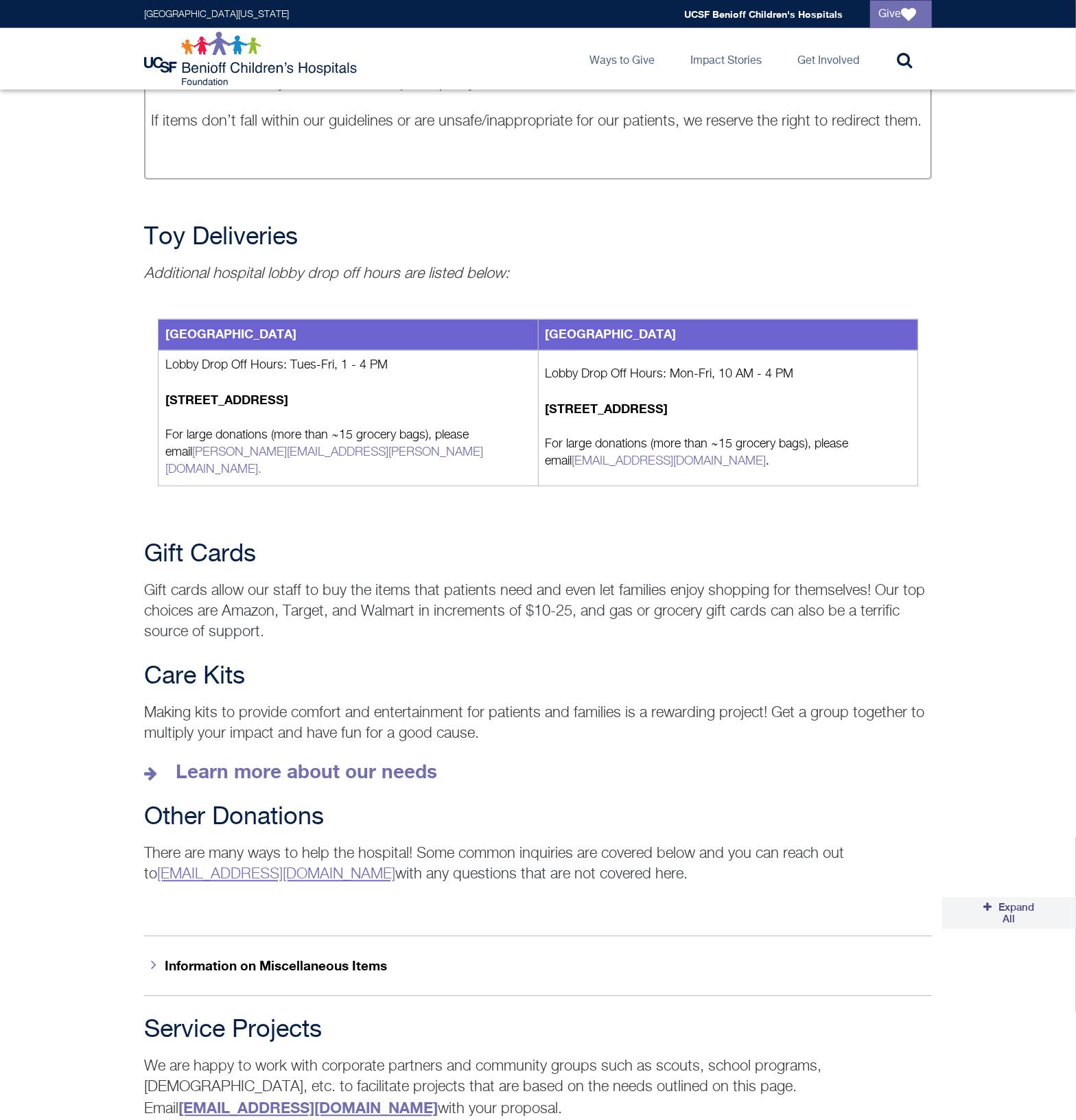
click at [565, 582] on p "Gift cards allow our staff to buy the items that patients need and even let fam…" at bounding box center [538, 613] width 788 height 62
click at [686, 722] on div "Care Kits Making kits to provide comfort and entertainment for patients and fam…" at bounding box center [538, 724] width 812 height 120
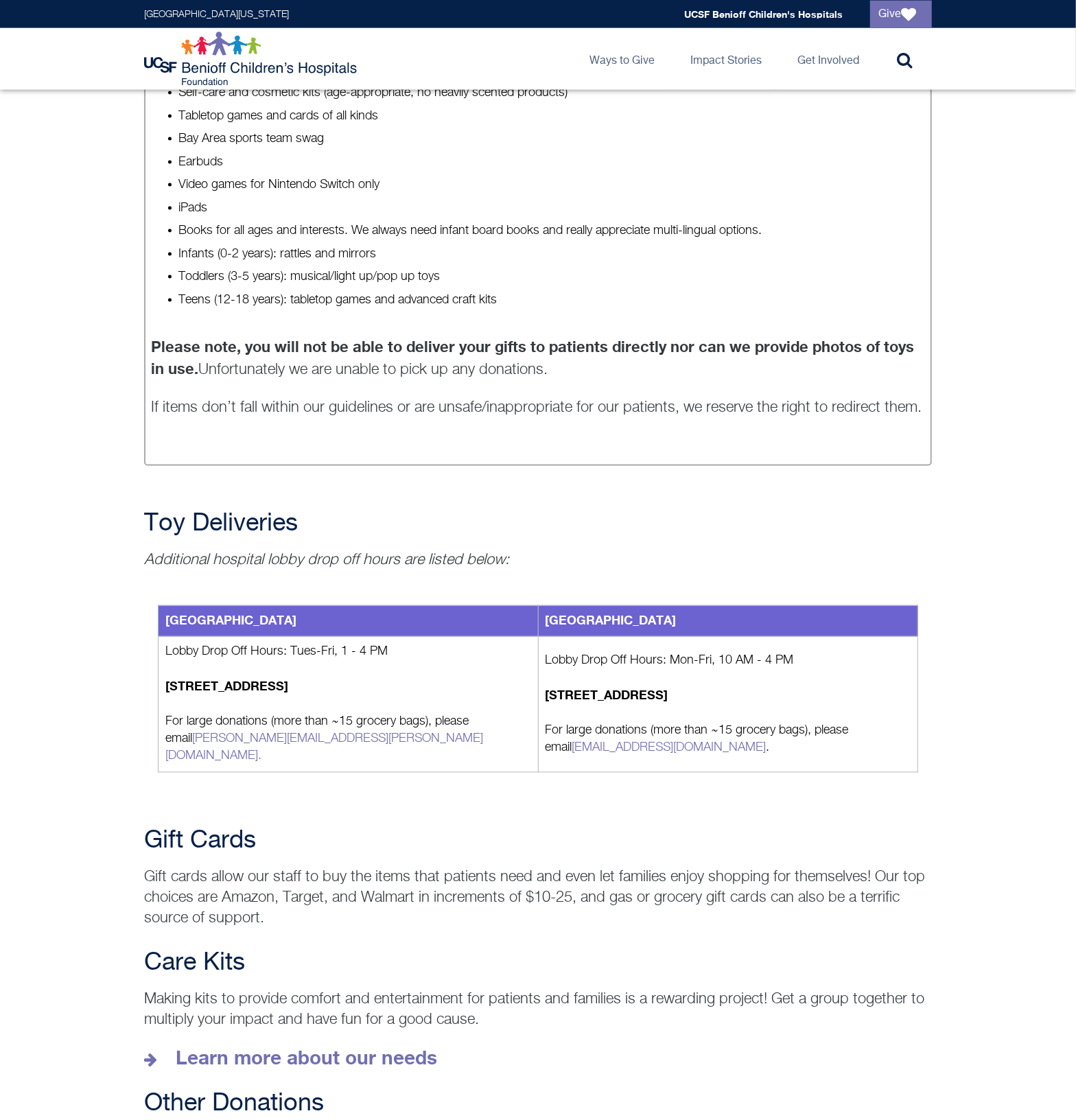
scroll to position [1286, 0]
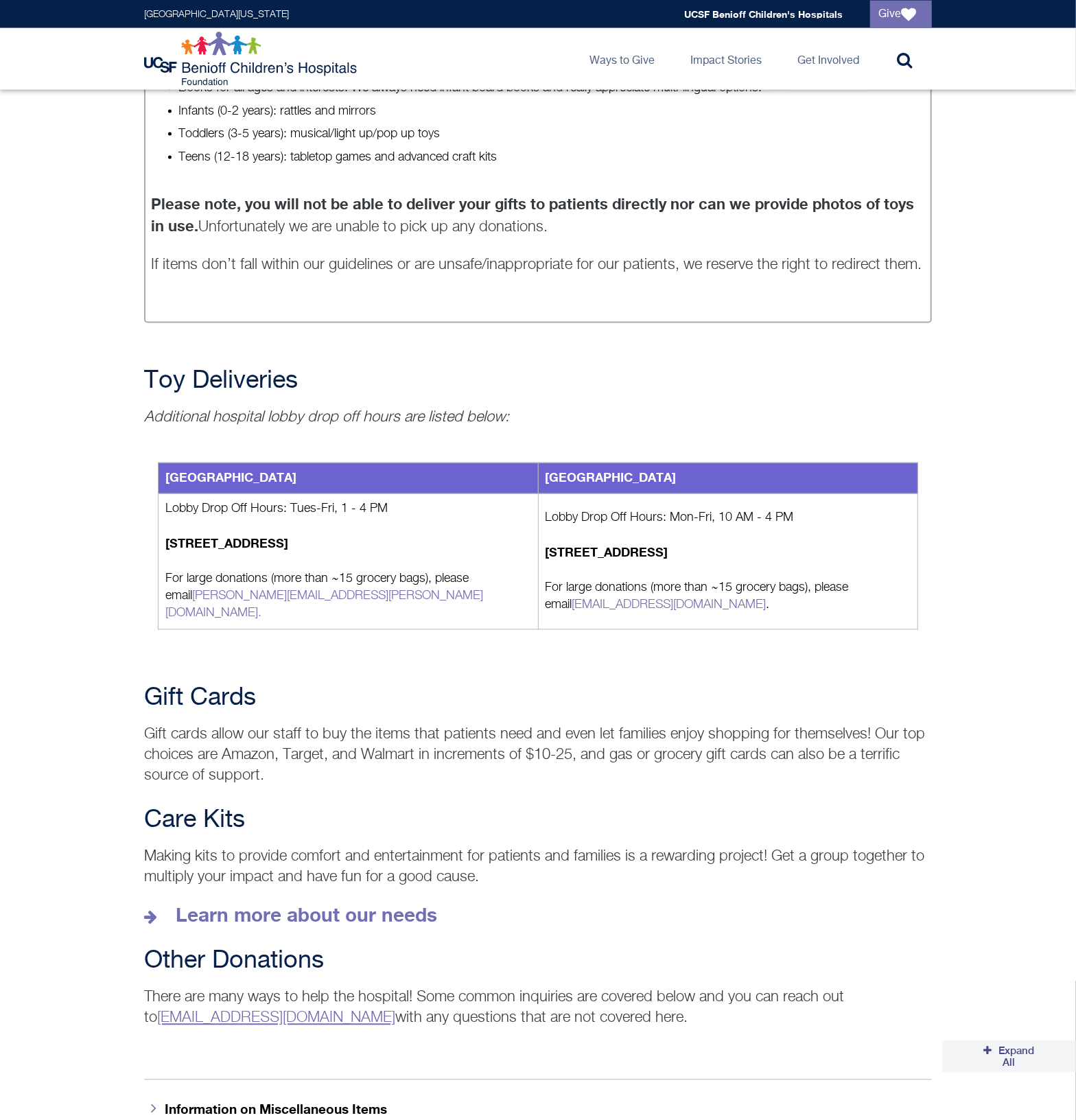
click at [323, 904] on strong "Learn more about our needs" at bounding box center [306, 915] width 261 height 22
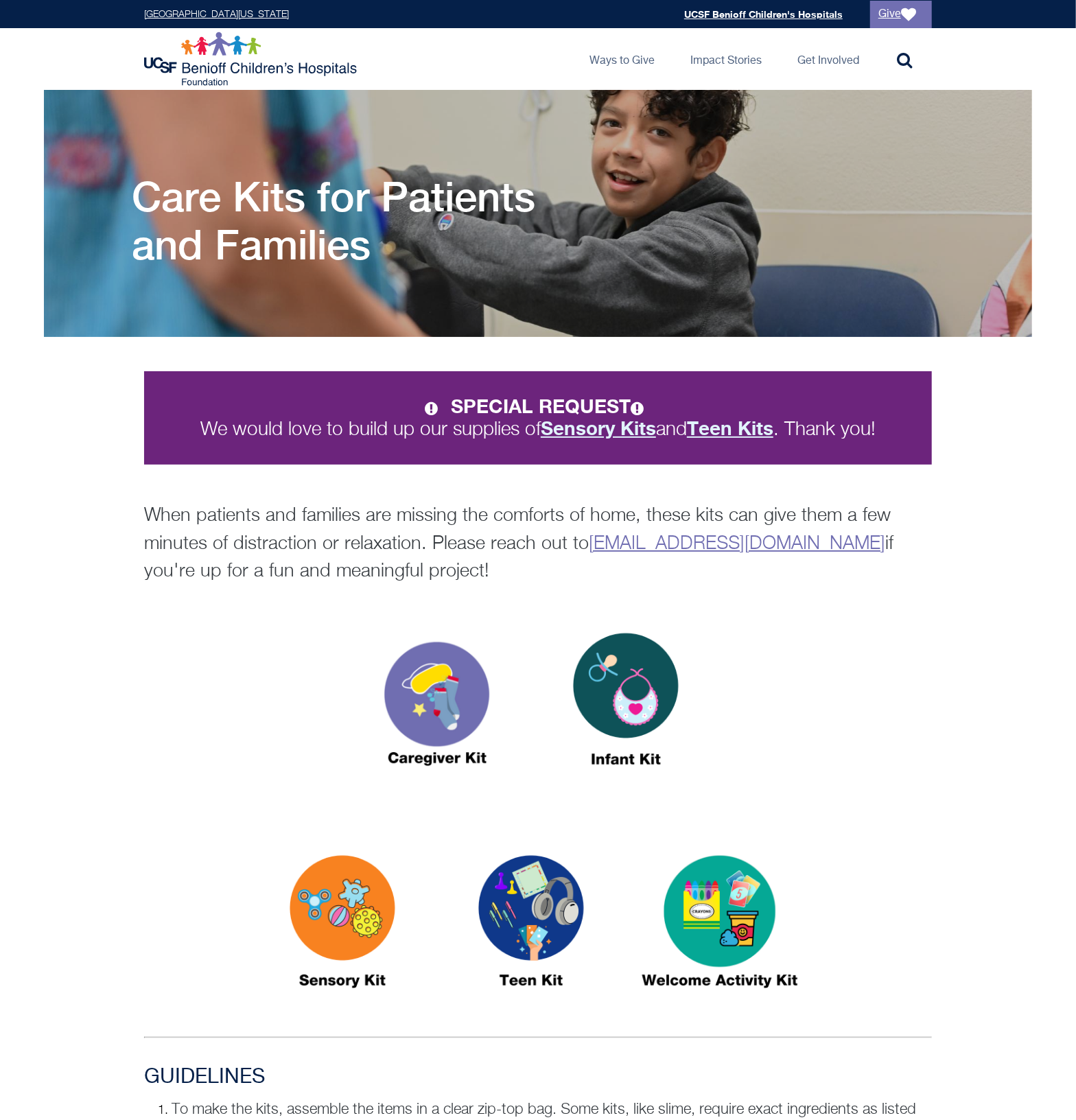
click at [904, 701] on div at bounding box center [538, 708] width 788 height 202
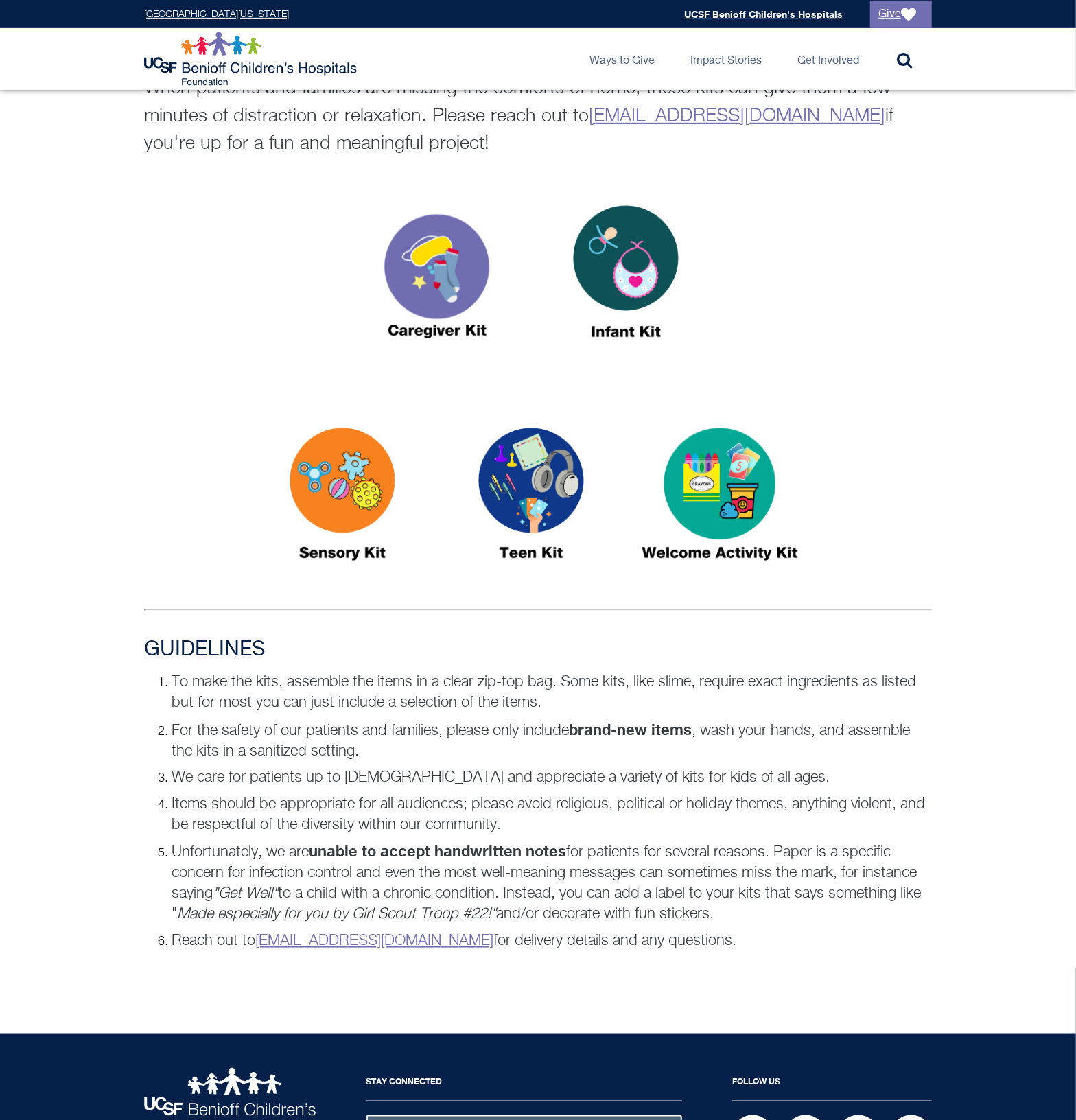
scroll to position [429, 0]
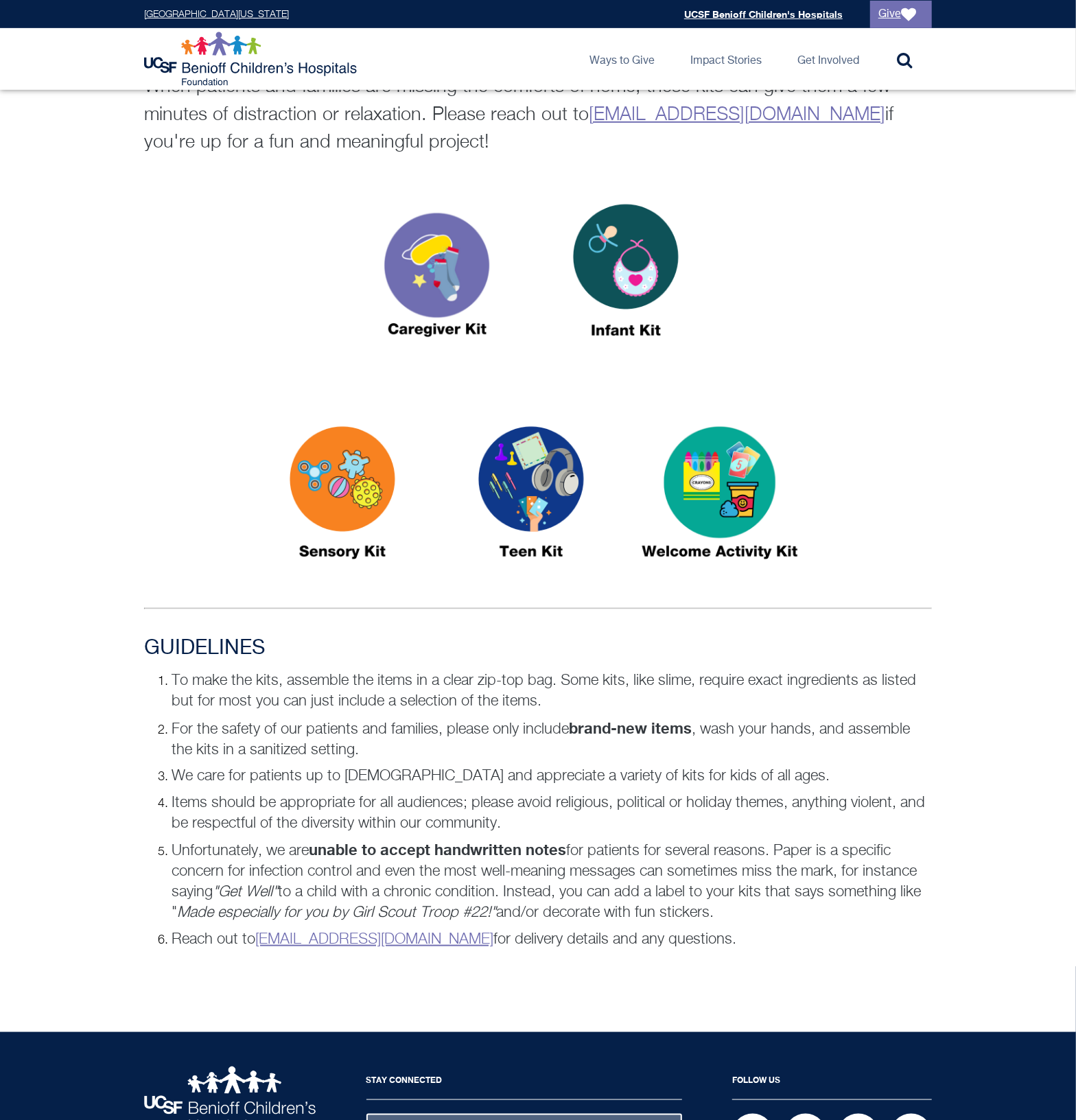
click at [351, 541] on img at bounding box center [343, 499] width 171 height 198
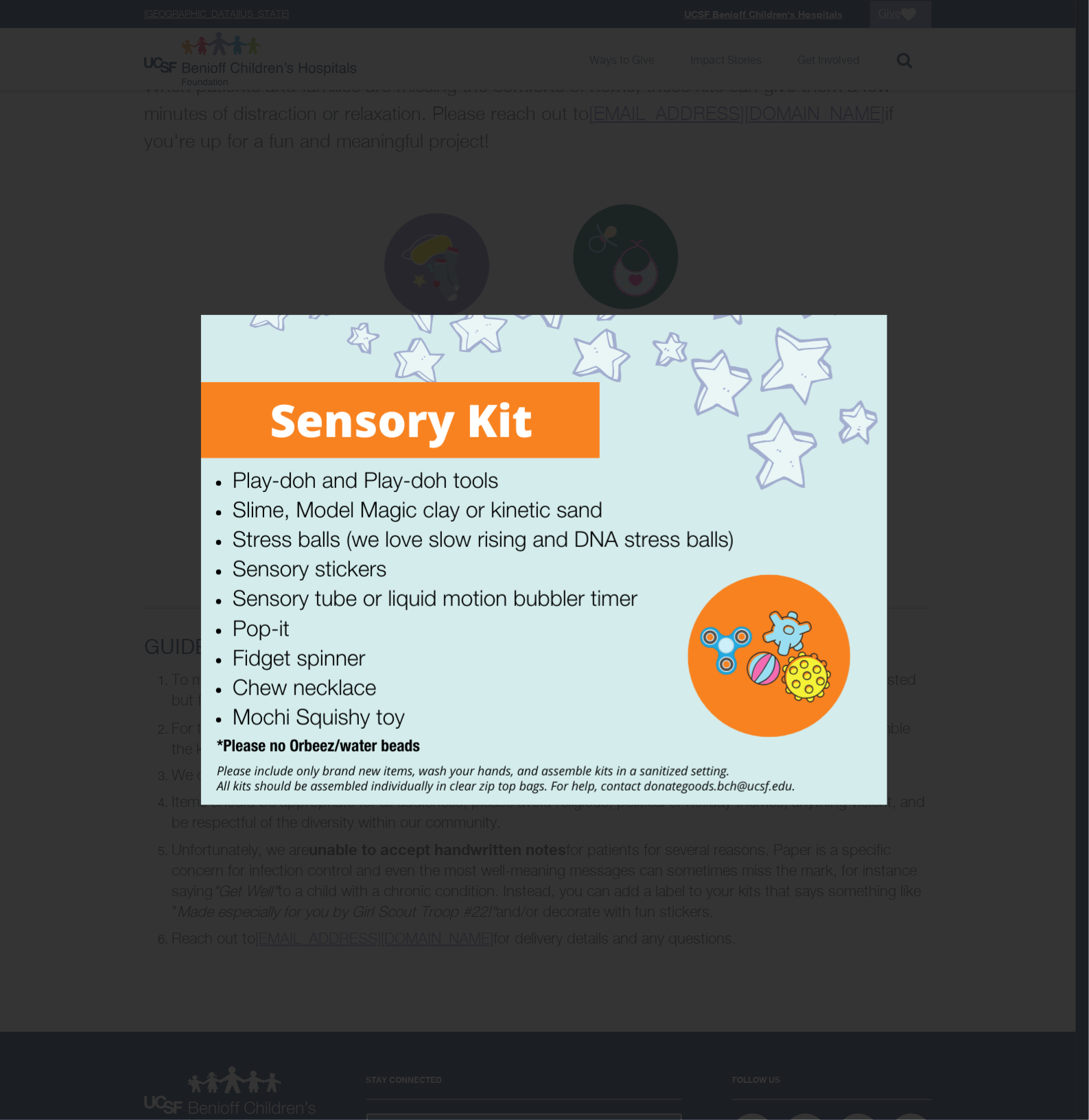
click at [899, 259] on div at bounding box center [544, 560] width 1089 height 1120
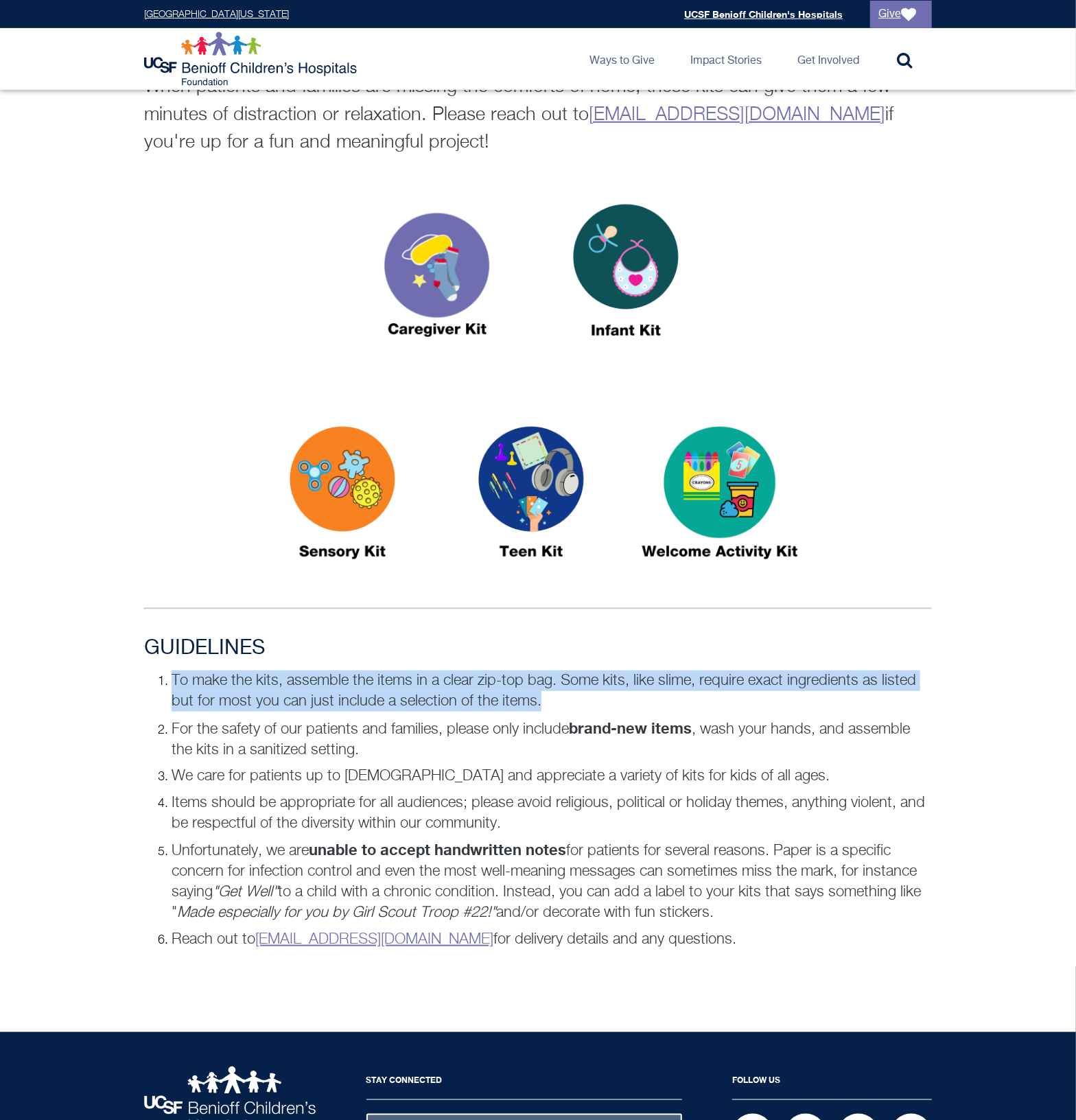
drag, startPoint x: 172, startPoint y: 677, endPoint x: 561, endPoint y: 695, distance: 389.4
click at [561, 695] on p "To make the kits, assemble the items in a clear zip-top bag. Some kits, like sl…" at bounding box center [552, 692] width 761 height 41
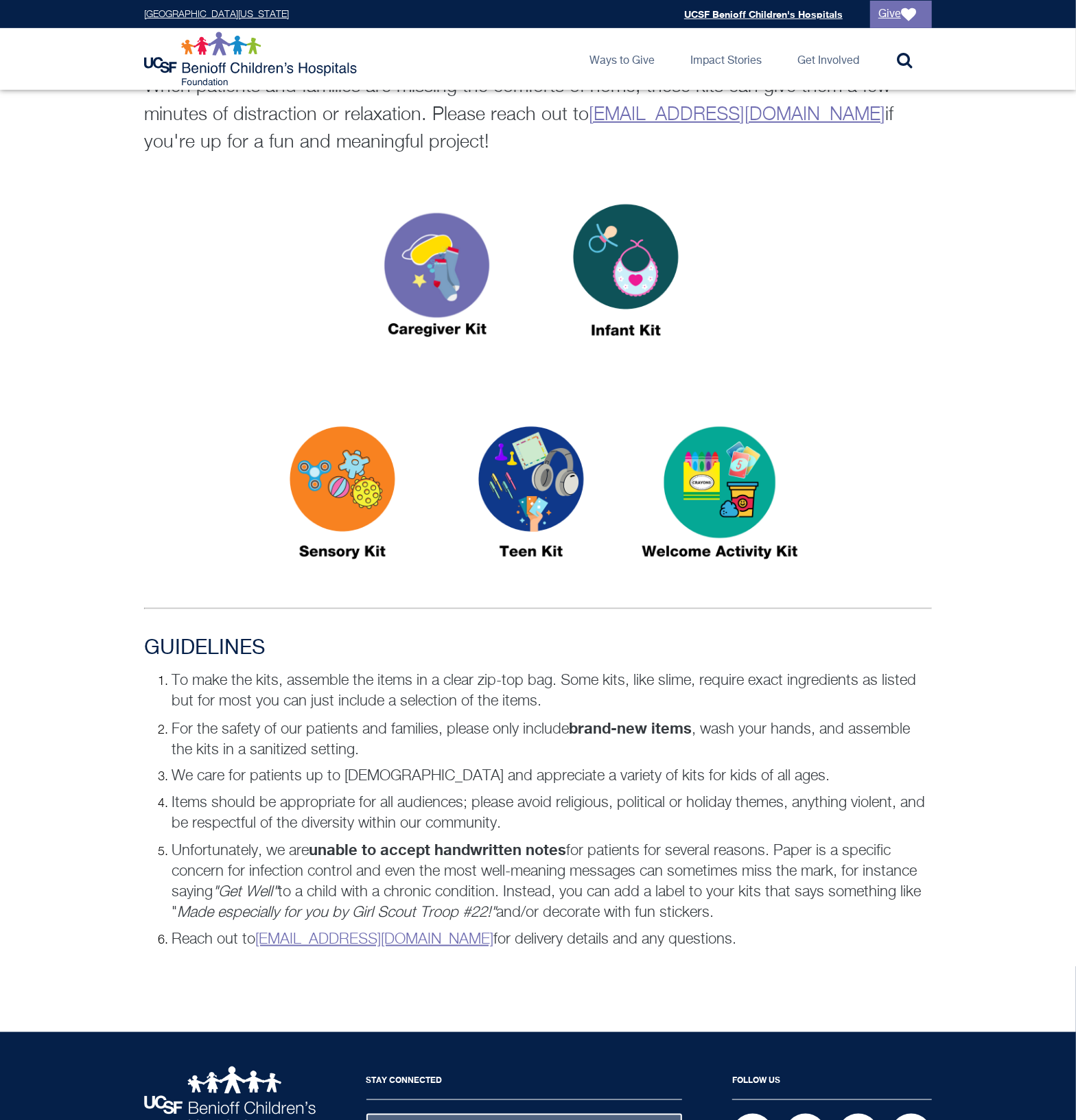
click at [391, 750] on p "For the safety of our patients and families, please only include brand-new item…" at bounding box center [552, 740] width 761 height 43
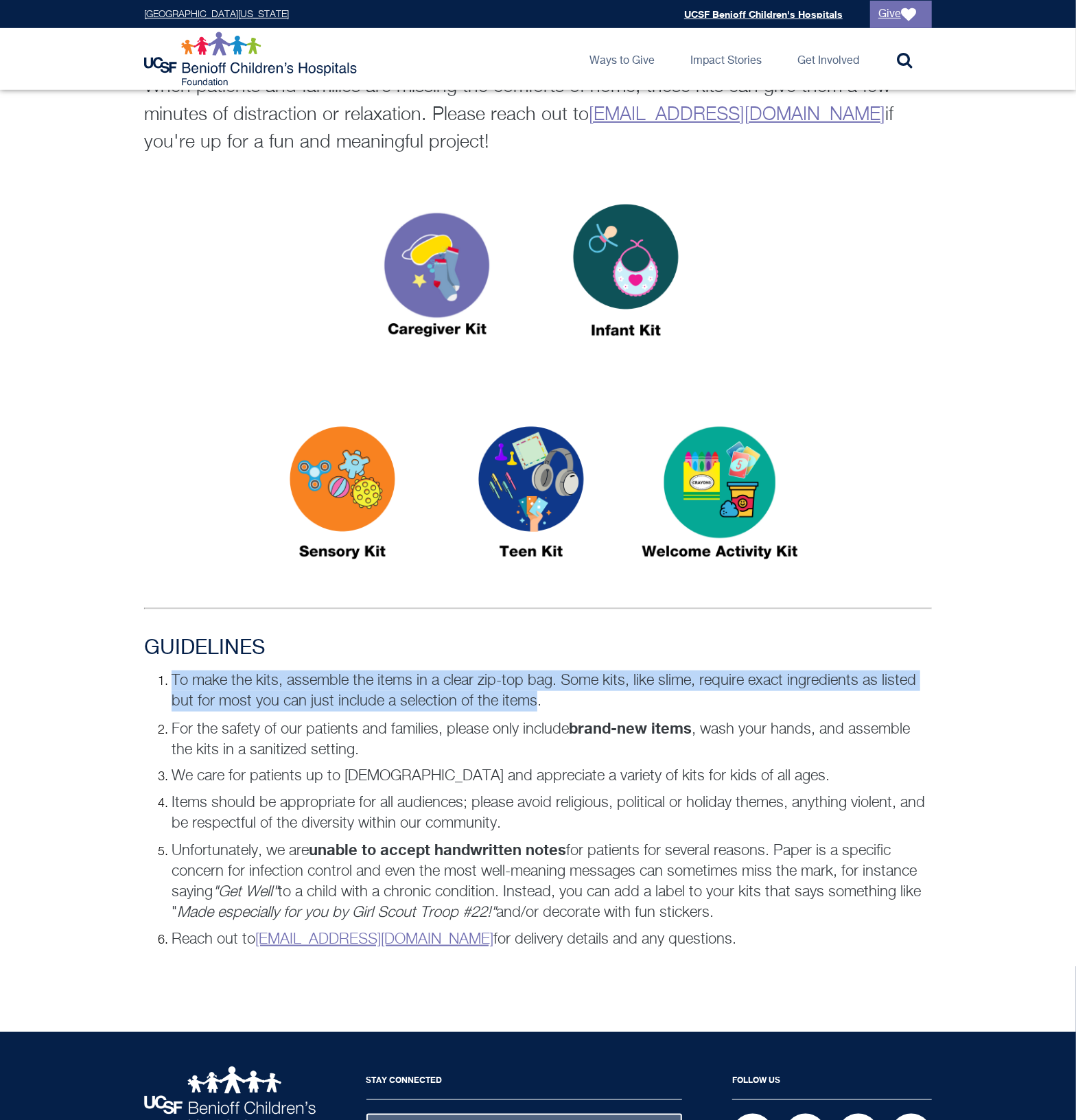
drag, startPoint x: 538, startPoint y: 696, endPoint x: 127, endPoint y: 678, distance: 411.4
click at [127, 678] on div "GUIDELINES To make the kits, assemble the items in a clear zip-top bag. Some ki…" at bounding box center [538, 807] width 1076 height 341
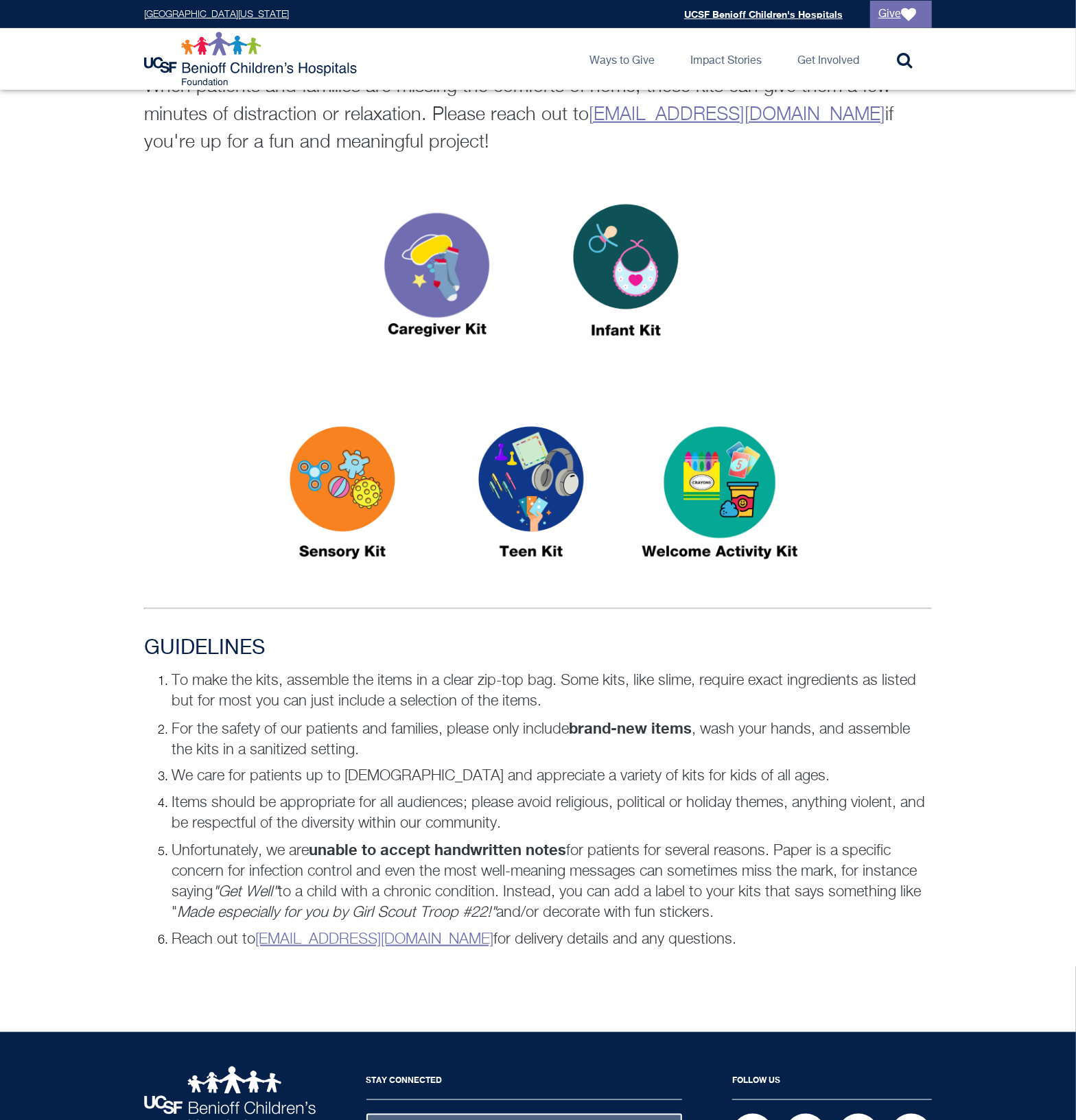
drag, startPoint x: 127, startPoint y: 678, endPoint x: 117, endPoint y: 798, distance: 120.4
click at [117, 798] on div "GUIDELINES To make the kits, assemble the items in a clear zip-top bag. Some ki…" at bounding box center [538, 807] width 1076 height 341
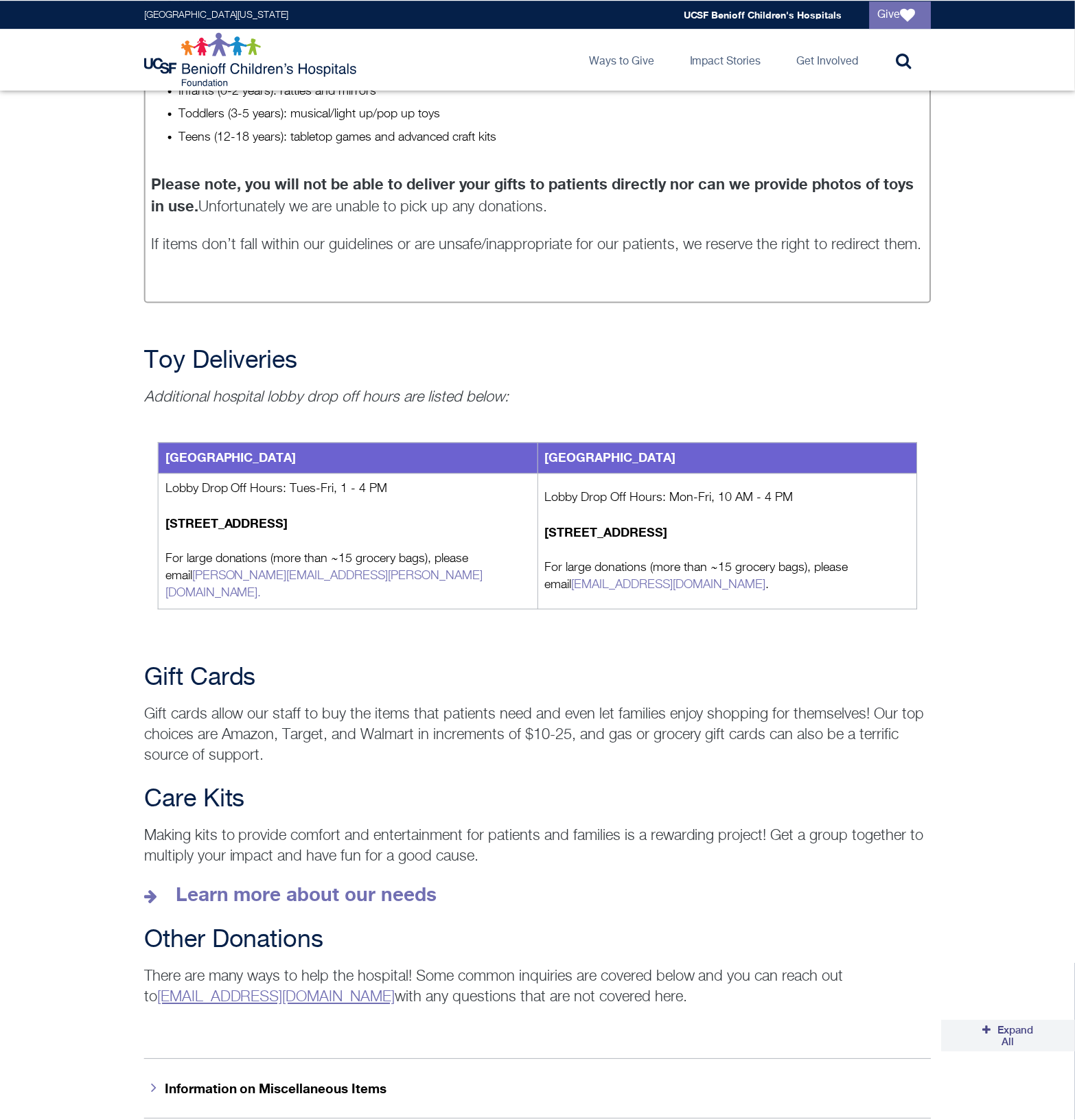
scroll to position [1144, 0]
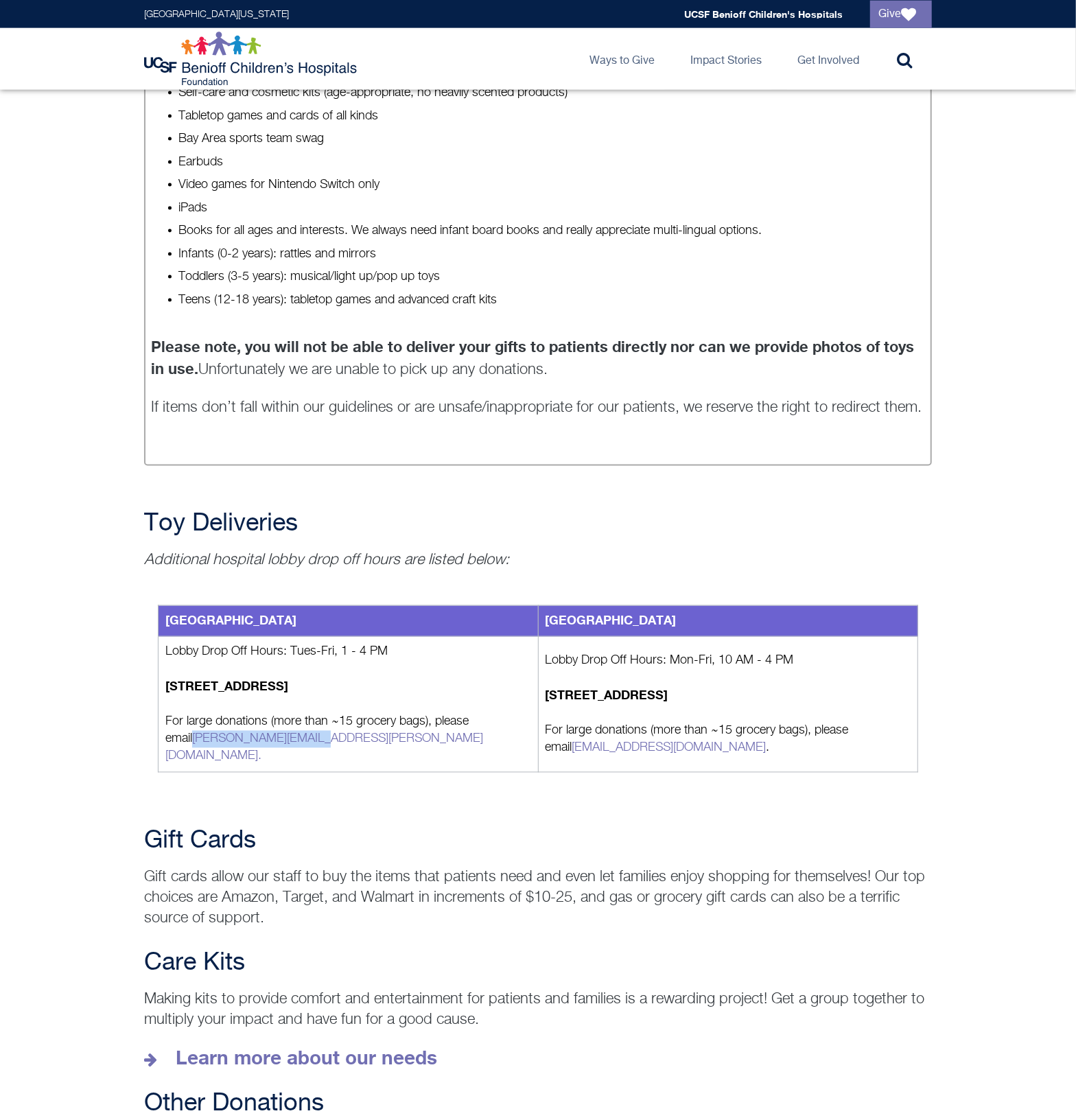
drag, startPoint x: 160, startPoint y: 734, endPoint x: 287, endPoint y: 746, distance: 127.6
click at [287, 746] on td "Lobby Drop Off Hours: Tues-Fri, 1 - 4 PM 747 52nd St, Oakland, CA 94609 For lar…" at bounding box center [349, 704] width 380 height 136
copy link "[PERSON_NAME][EMAIL_ADDRESS][PERSON_NAME][DOMAIN_NAME]"
click at [481, 839] on div "Gift Cards Gift cards allow our staff to buy the items that patients need and e…" at bounding box center [538, 878] width 812 height 102
drag, startPoint x: 161, startPoint y: 733, endPoint x: 284, endPoint y: 736, distance: 123.0
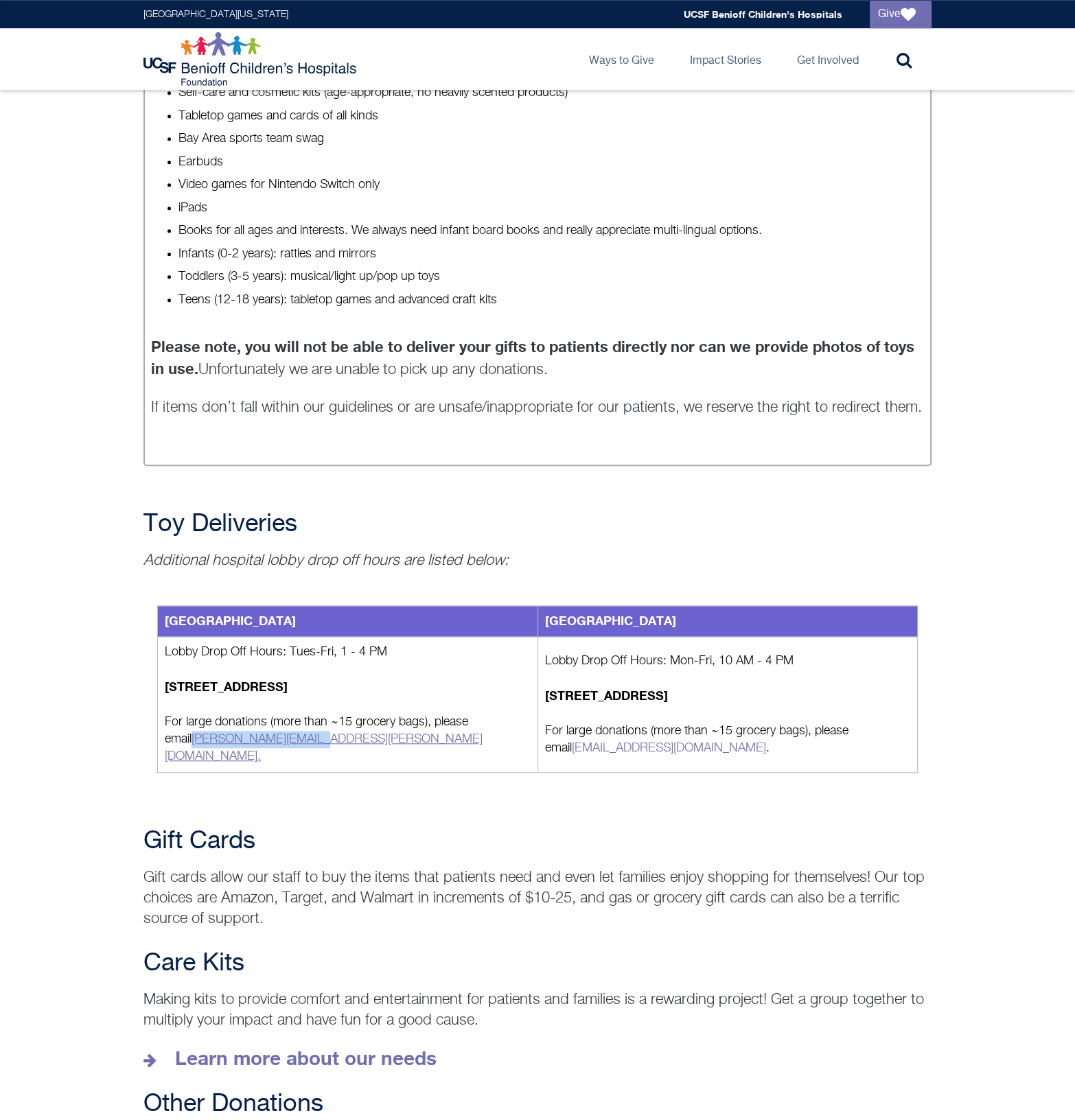
click at [285, 736] on td "Lobby Drop Off Hours: Tues-Fri, 1 - 4 PM 747 52nd St, Oakland, CA 94609 For lar…" at bounding box center [348, 704] width 381 height 136
copy link "[PERSON_NAME][EMAIL_ADDRESS][PERSON_NAME][DOMAIN_NAME]"
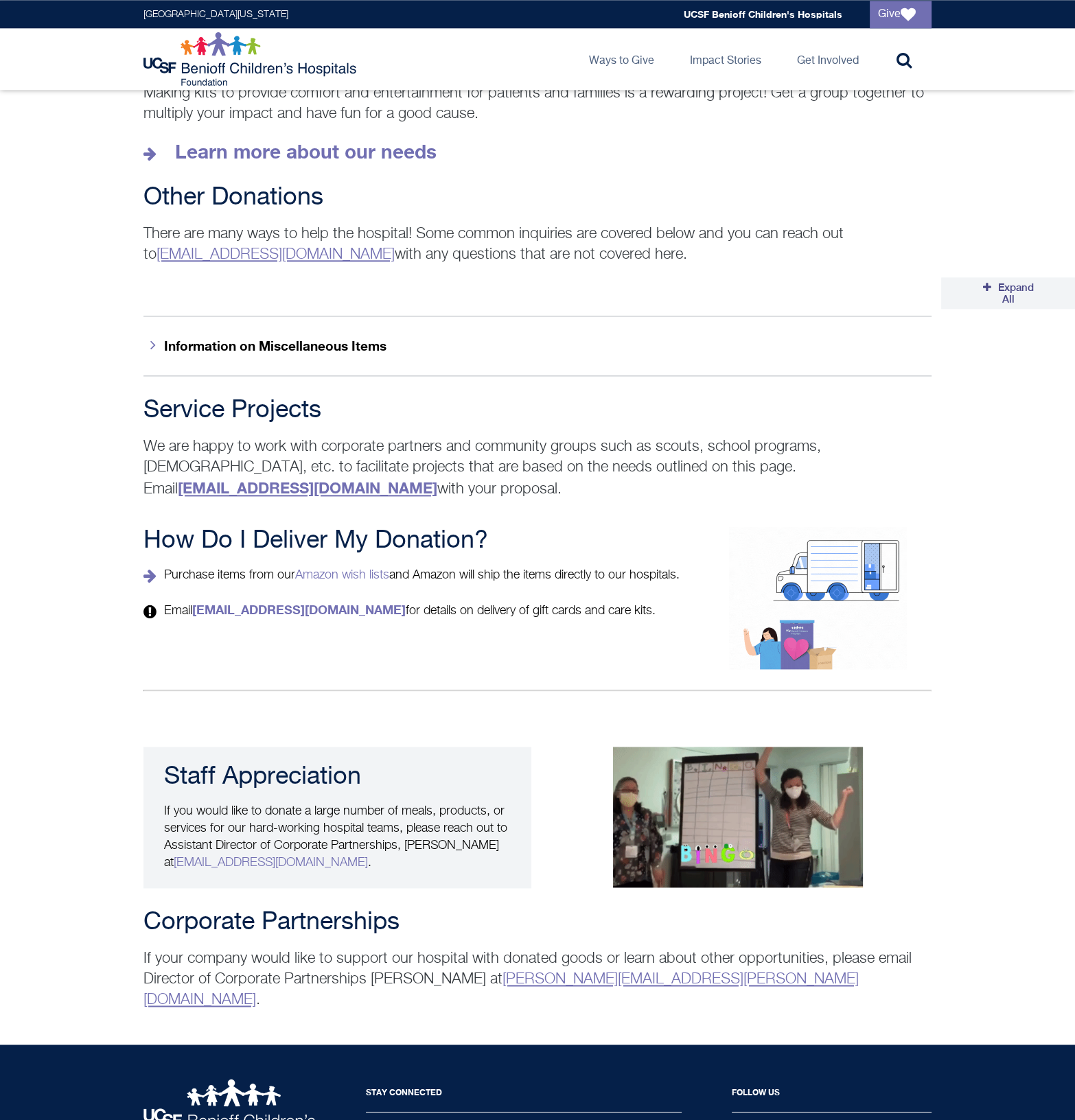
scroll to position [2135, 0]
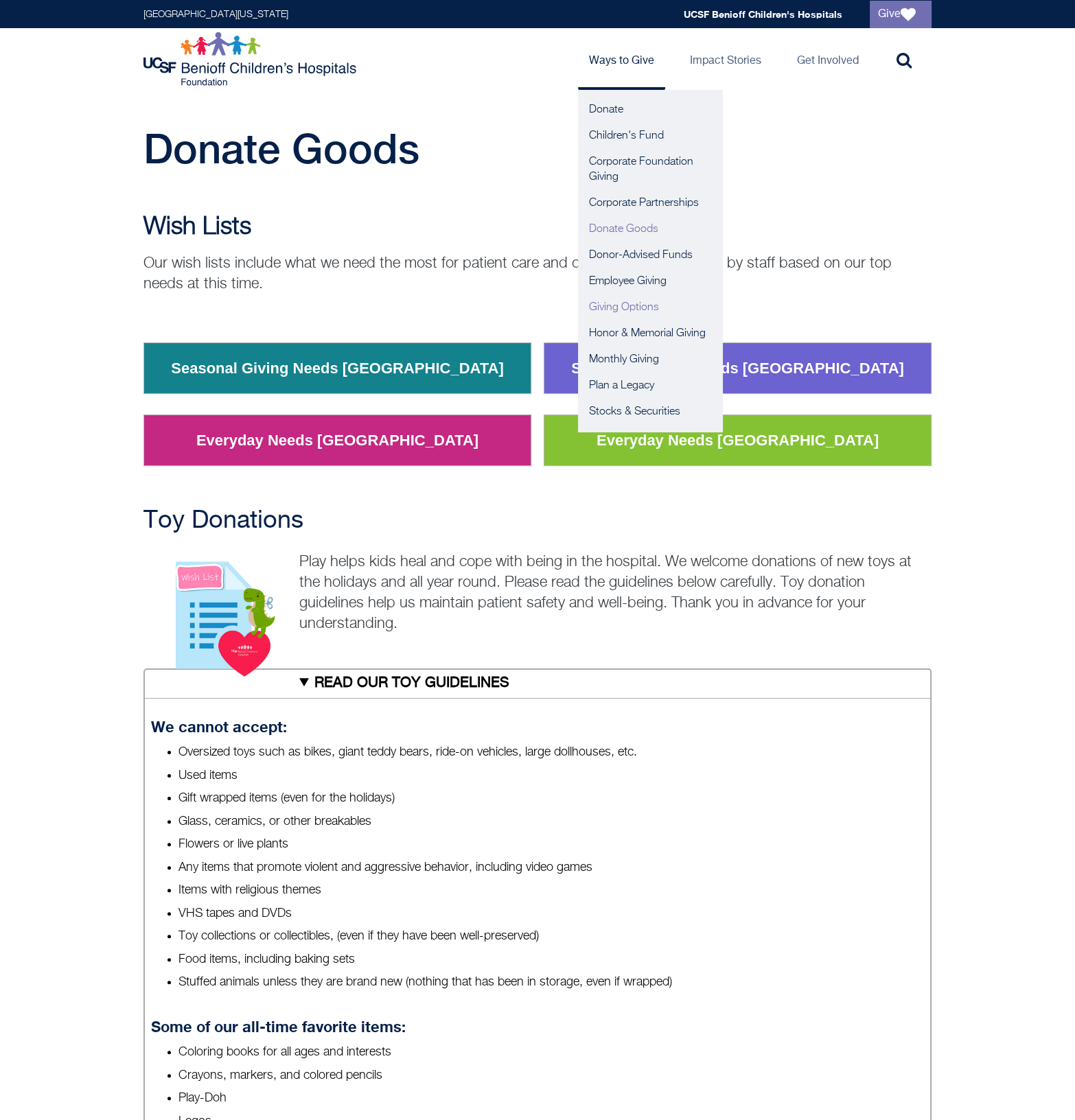
click at [610, 308] on link "Giving Options" at bounding box center [651, 308] width 144 height 26
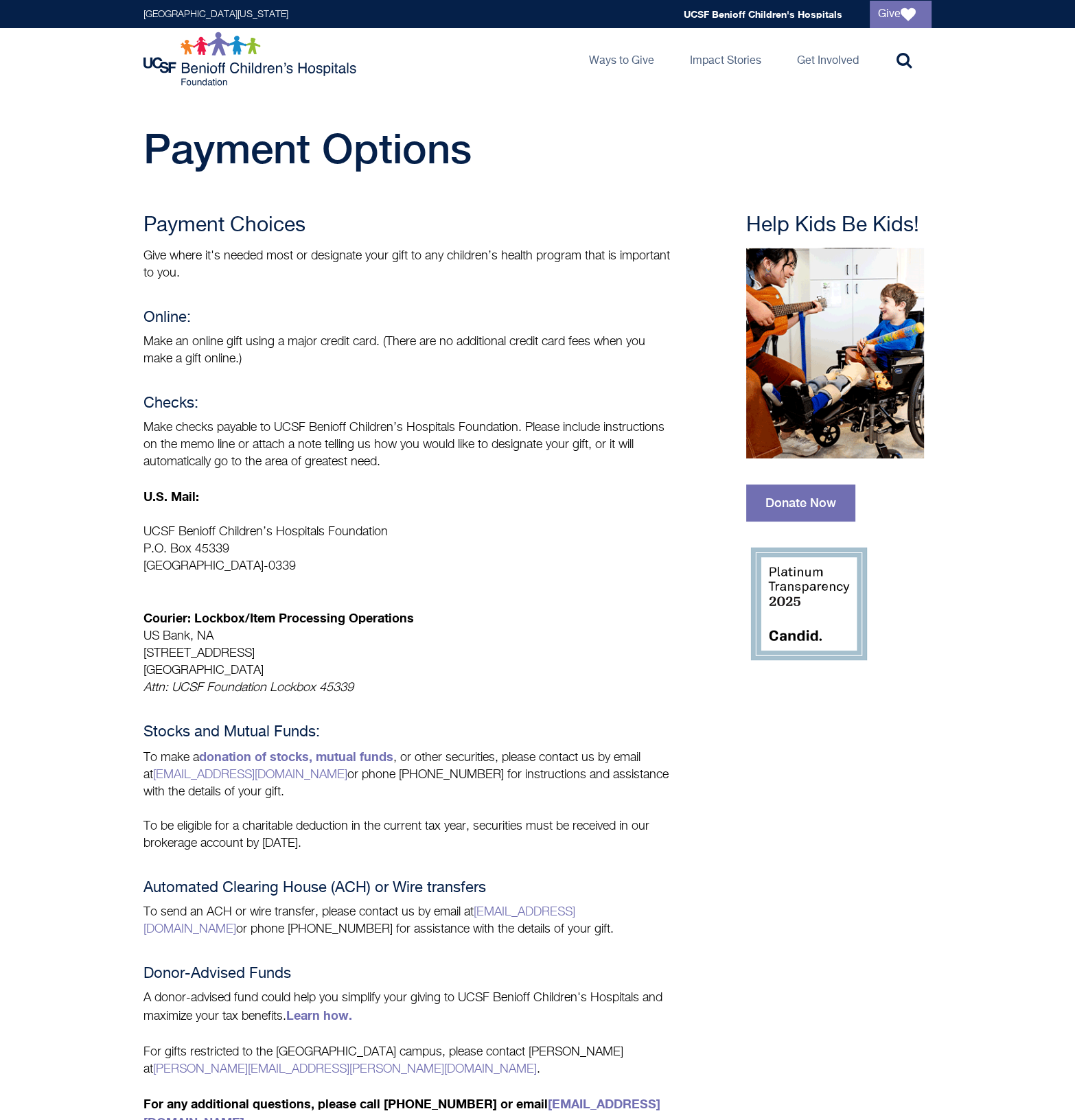
drag, startPoint x: 265, startPoint y: 255, endPoint x: 264, endPoint y: 272, distance: 17.0
click at [264, 272] on p "Give where it's needed most or designate your gift to any children’s health pro…" at bounding box center [407, 265] width 529 height 34
drag, startPoint x: 264, startPoint y: 272, endPoint x: 273, endPoint y: 363, distance: 91.4
click at [273, 363] on p "Make an online gift using a major credit card. (There are no additional credit …" at bounding box center [407, 350] width 529 height 34
drag, startPoint x: 172, startPoint y: 339, endPoint x: 174, endPoint y: 351, distance: 12.2
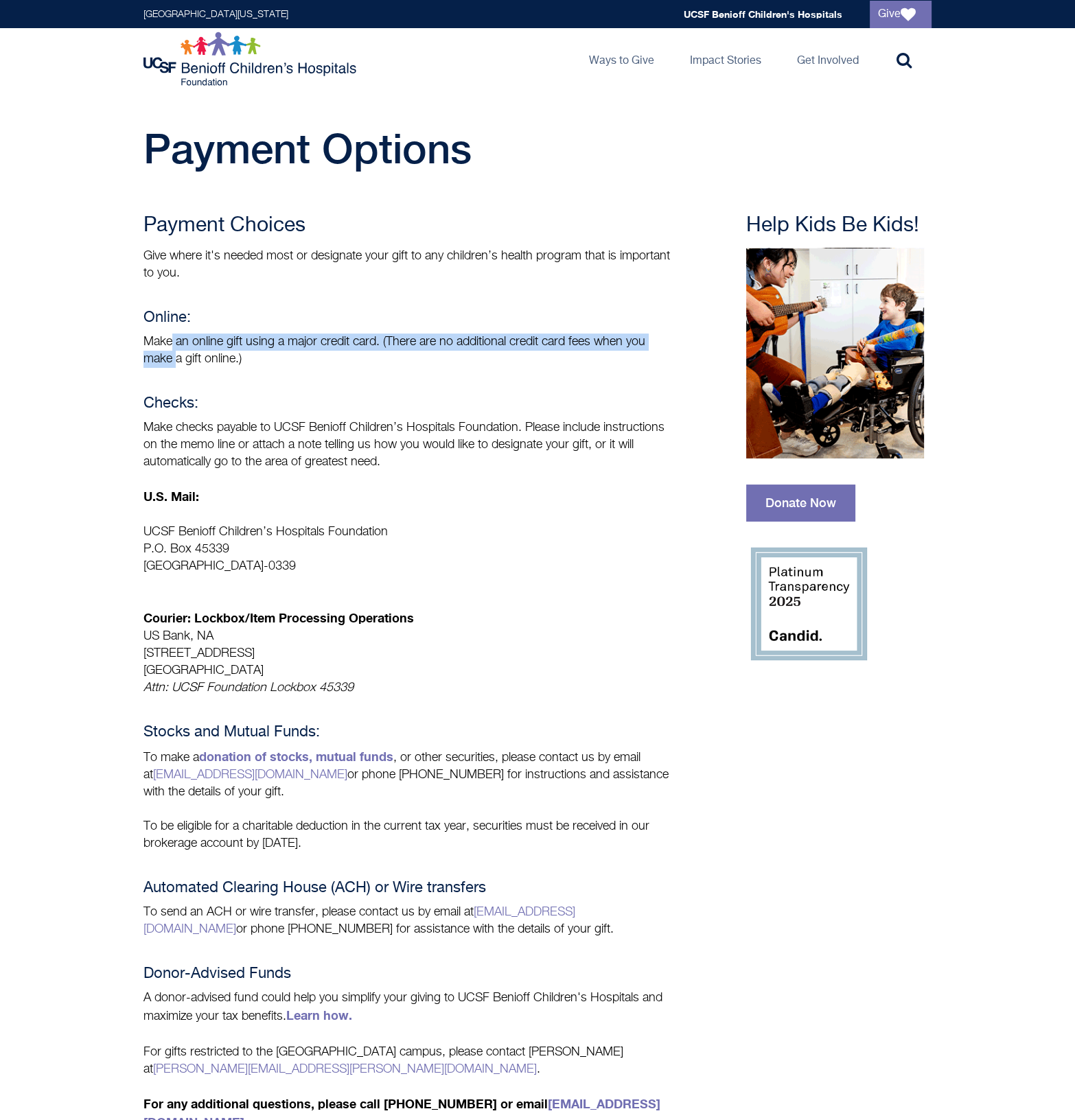
click at [174, 351] on p "Make an online gift using a major credit card. (There are no additional credit …" at bounding box center [407, 350] width 529 height 34
click at [568, 412] on h4 "Checks:" at bounding box center [407, 404] width 529 height 17
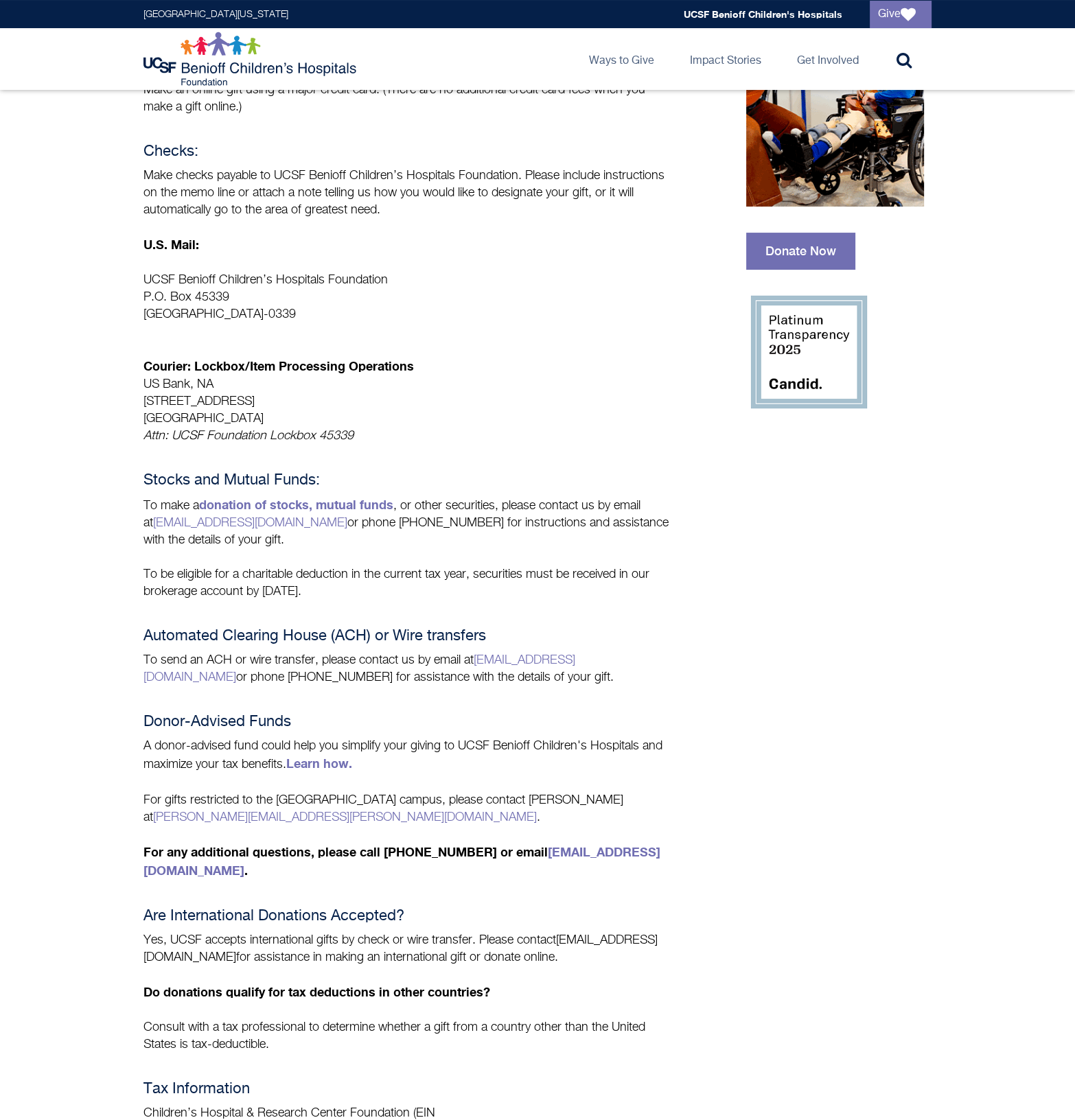
scroll to position [285, 0]
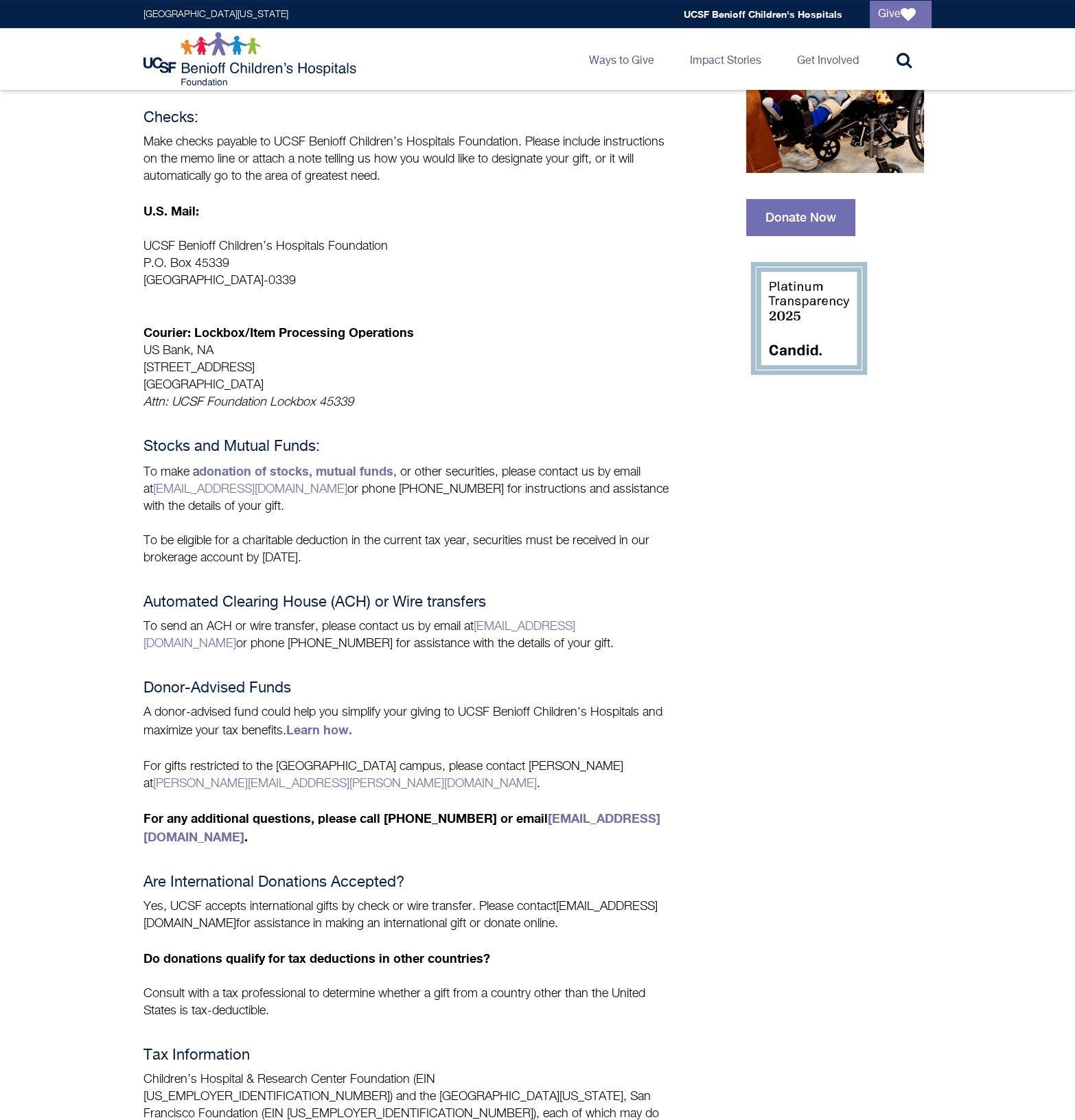
click at [433, 746] on div "Payment Choices Give where it's needed most or designate your gift to any child…" at bounding box center [407, 542] width 529 height 1230
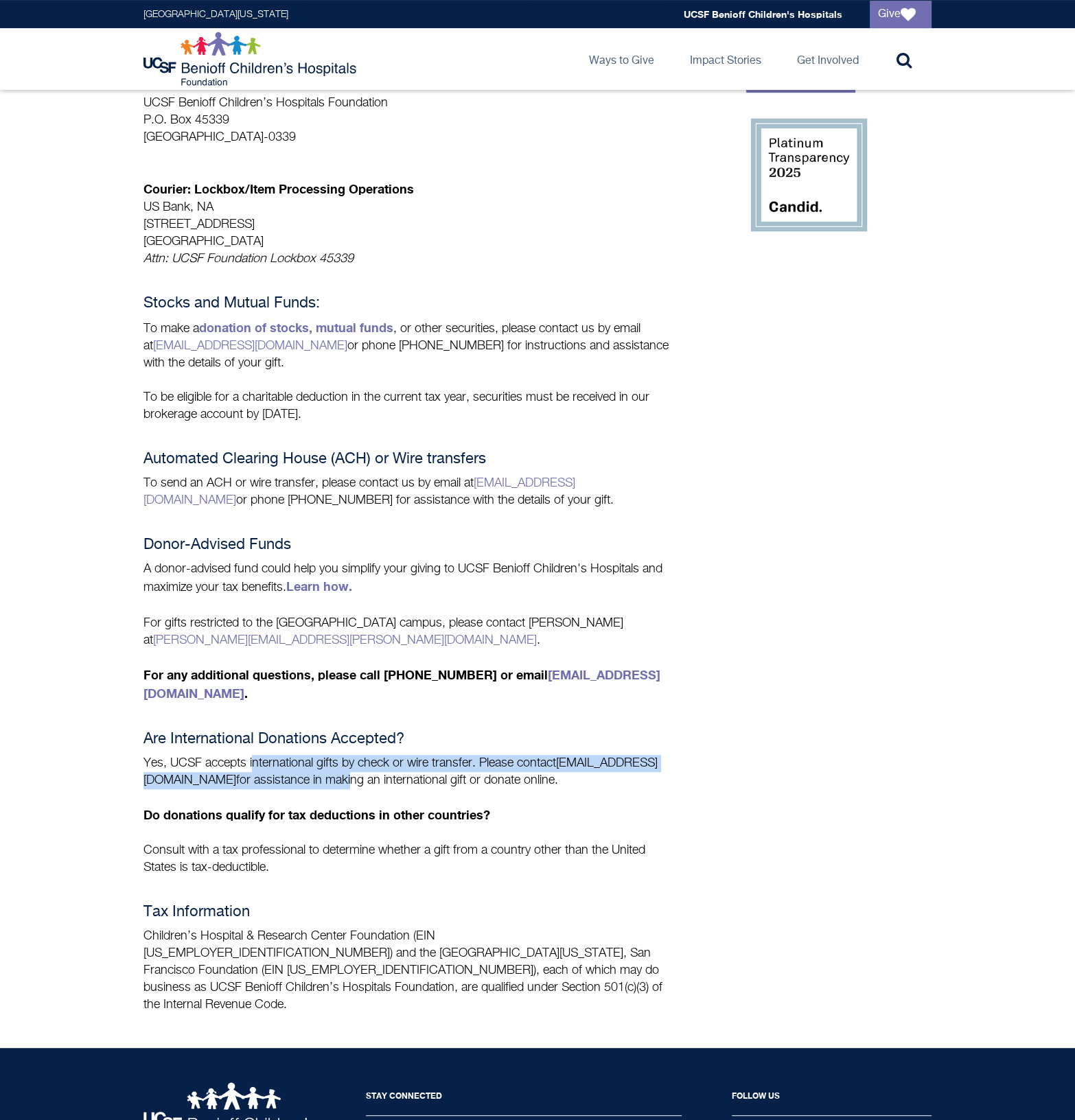
drag, startPoint x: 254, startPoint y: 724, endPoint x: 255, endPoint y: 734, distance: 10.0
click at [255, 755] on p "Yes, UCSF accepts international gifts by check or wire transfer. Please contact…" at bounding box center [407, 772] width 529 height 34
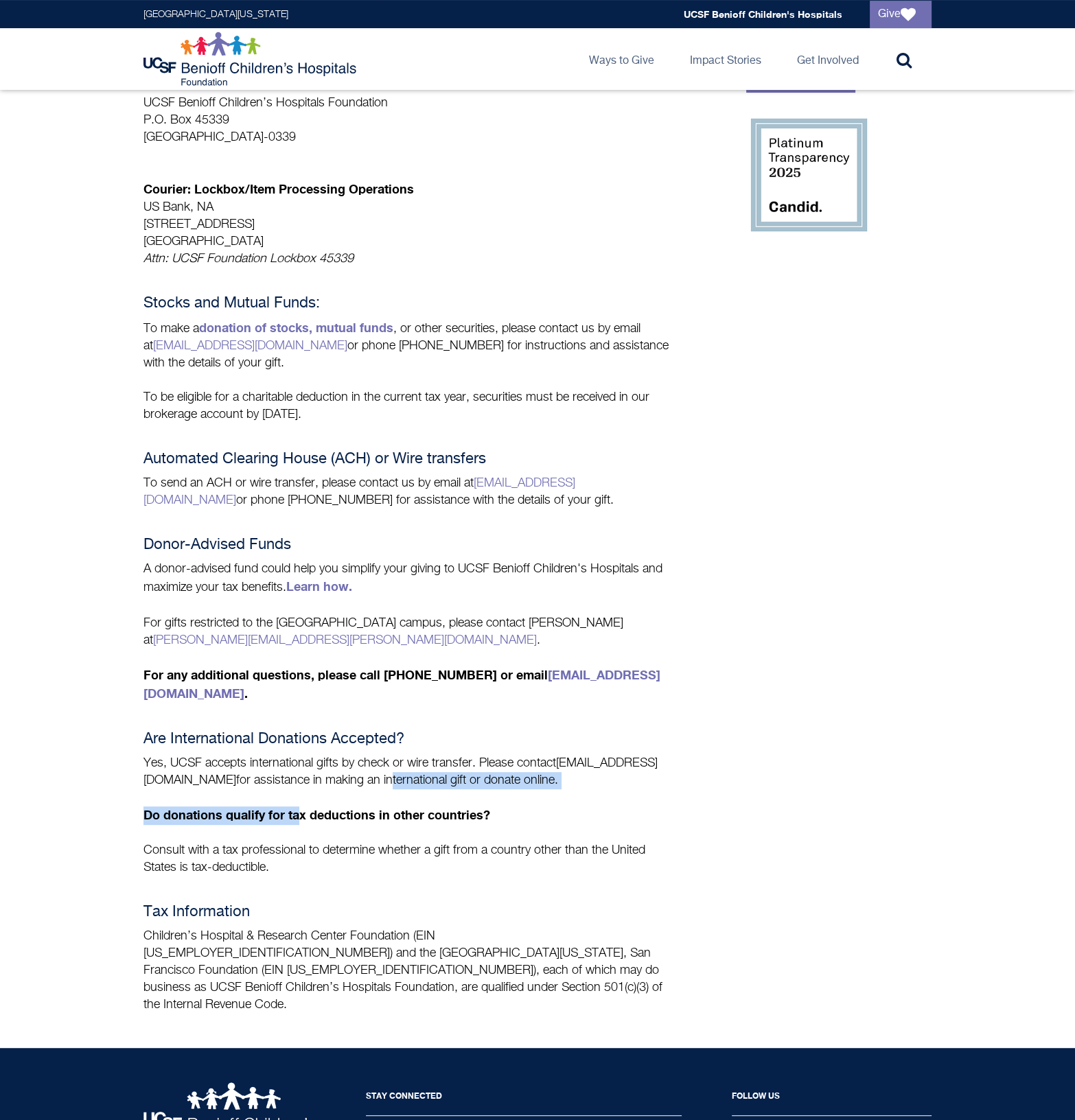
drag, startPoint x: 255, startPoint y: 734, endPoint x: 296, endPoint y: 746, distance: 42.7
click at [296, 746] on div "Payment Choices Give where it's needed most or designate your gift to any child…" at bounding box center [407, 398] width 529 height 1230
drag, startPoint x: 296, startPoint y: 746, endPoint x: 323, endPoint y: 790, distance: 51.6
click at [323, 790] on div "Payment Choices Give where it's needed most or designate your gift to any child…" at bounding box center [407, 398] width 529 height 1230
click at [291, 842] on p "Consult with a tax professional to determine whether a gift from a country othe…" at bounding box center [407, 859] width 529 height 34
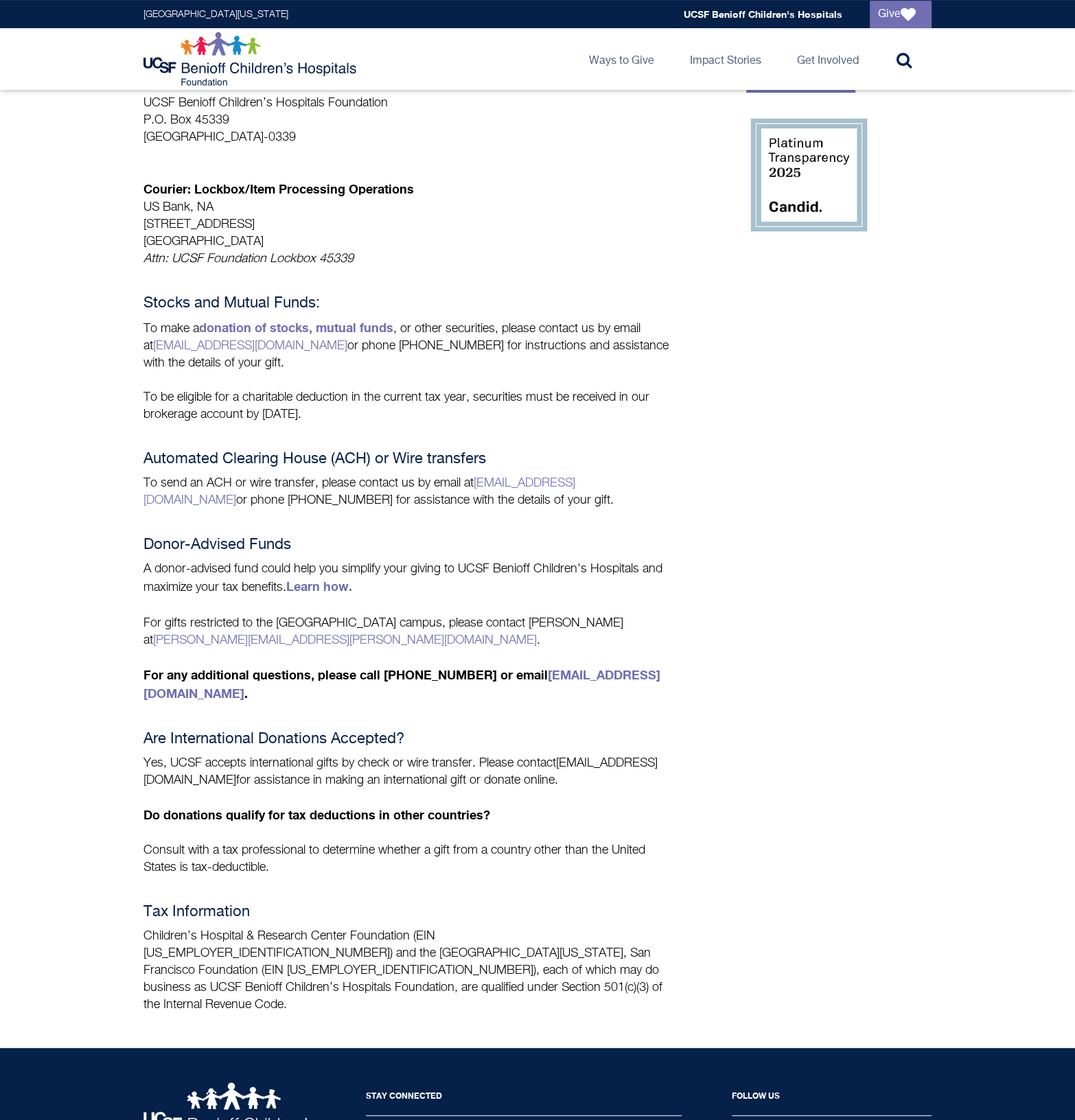
click at [257, 929] on p "Children’s Hospital & Research Center Foundation (EIN [US_EMPLOYER_IDENTIFICATI…" at bounding box center [407, 971] width 529 height 86
